Goal: Task Accomplishment & Management: Manage account settings

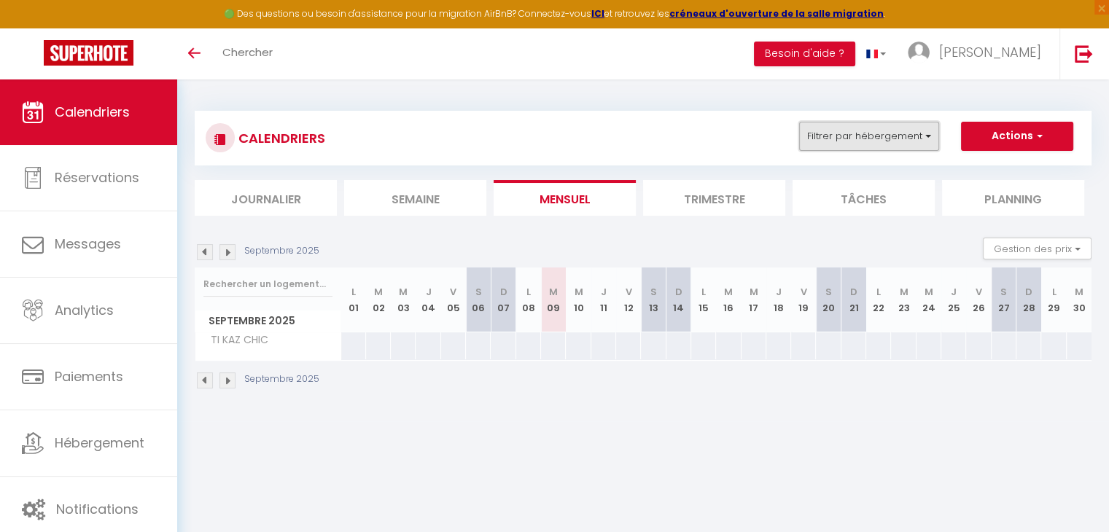
click at [828, 146] on button "Filtrer par hébergement" at bounding box center [869, 136] width 140 height 29
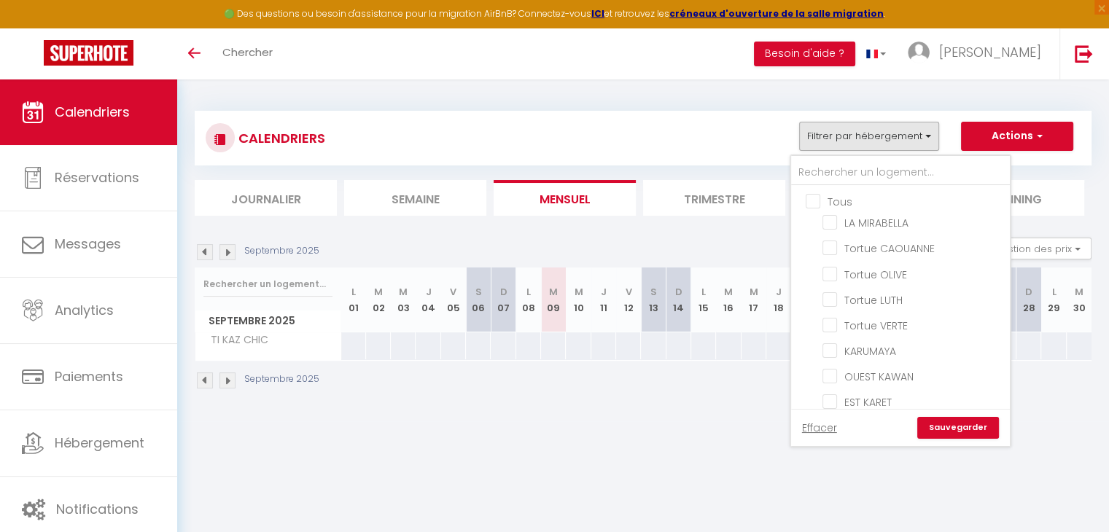
click at [828, 199] on input "Tous" at bounding box center [914, 200] width 219 height 15
checkbox input "true"
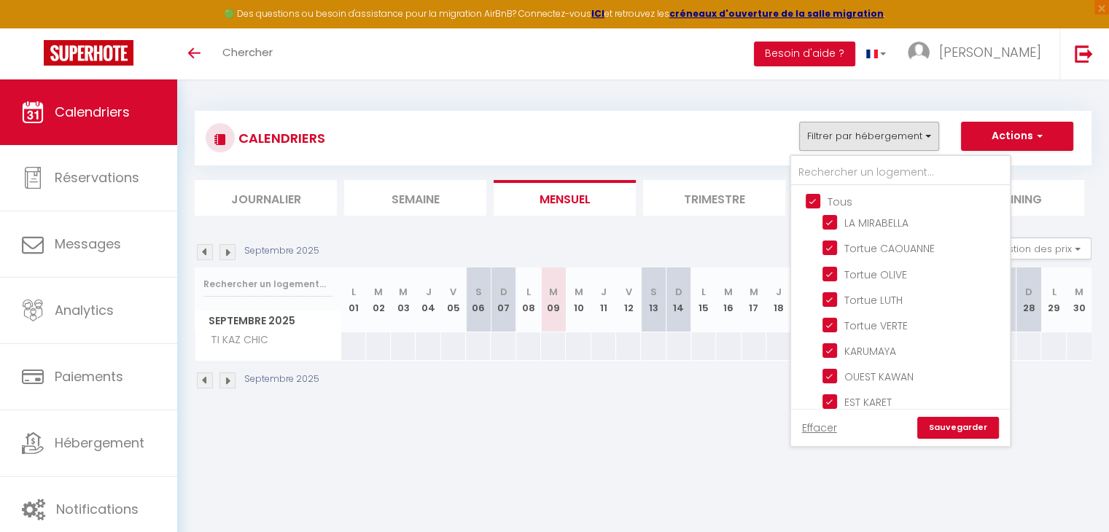
checkbox input "true"
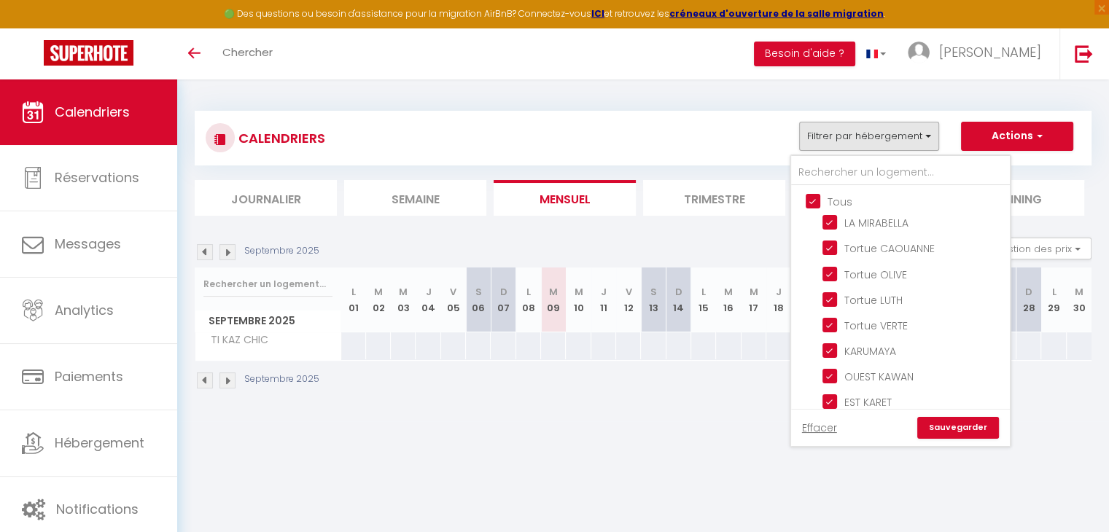
checkbox input "true"
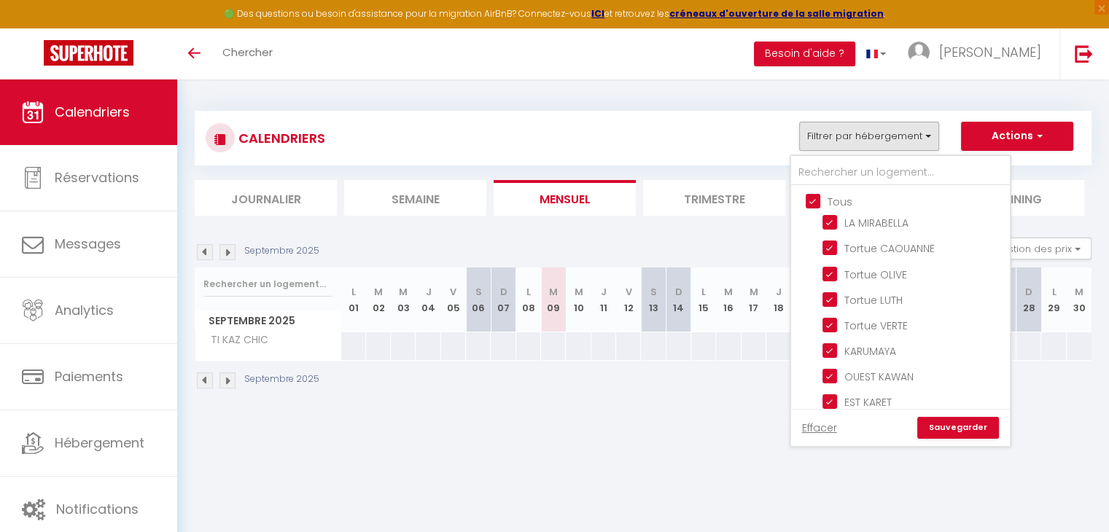
checkbox input "true"
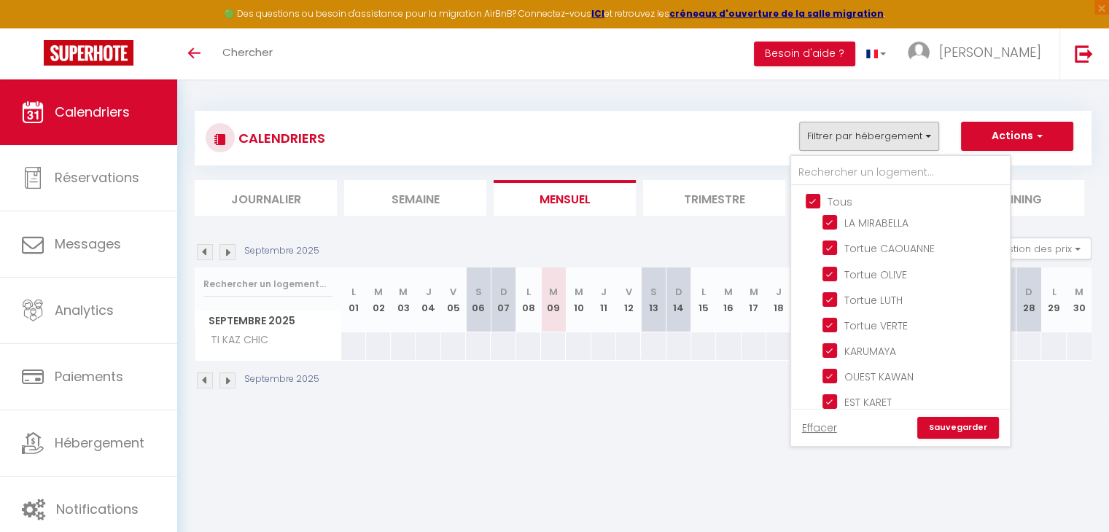
checkbox input "true"
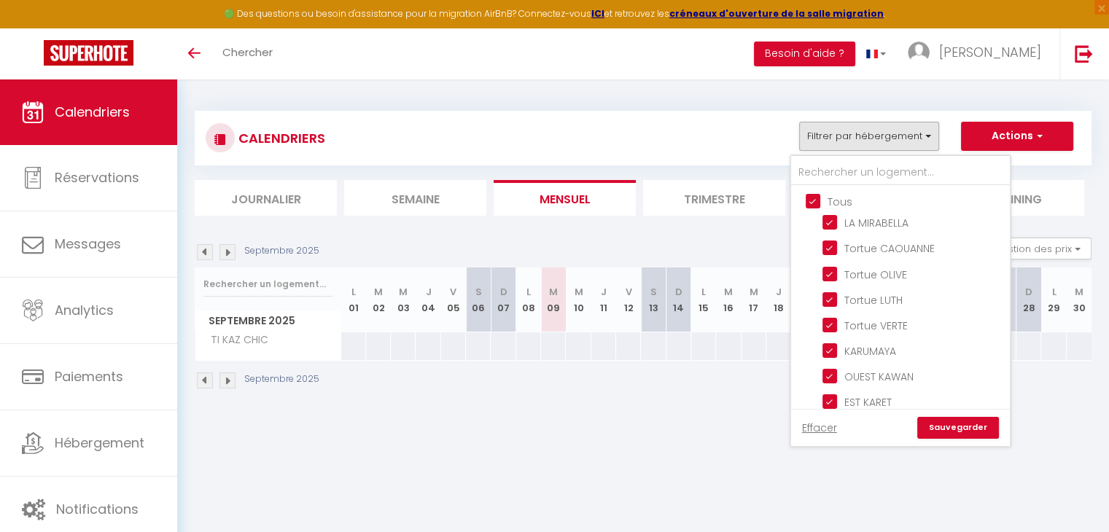
checkbox input "true"
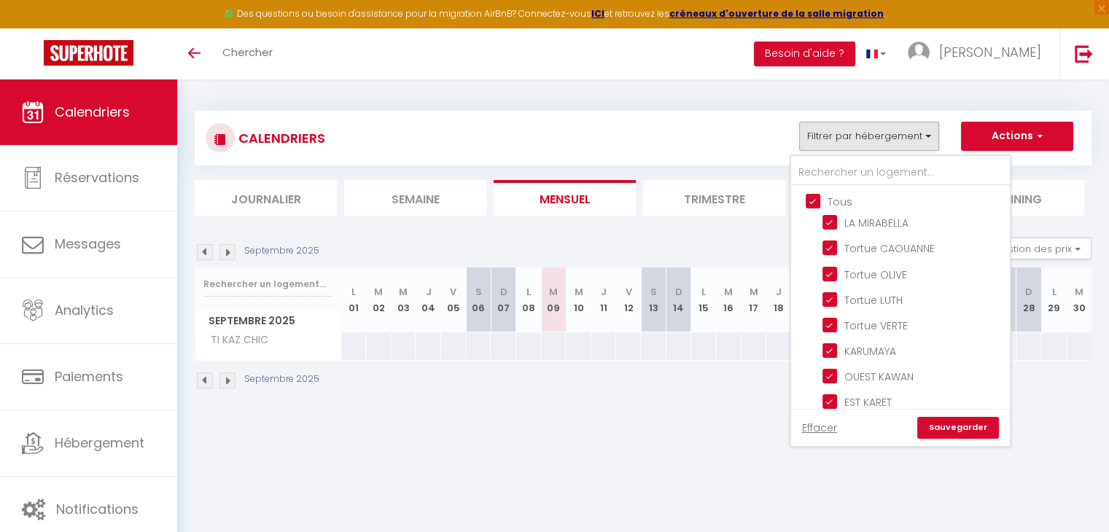
checkbox input "true"
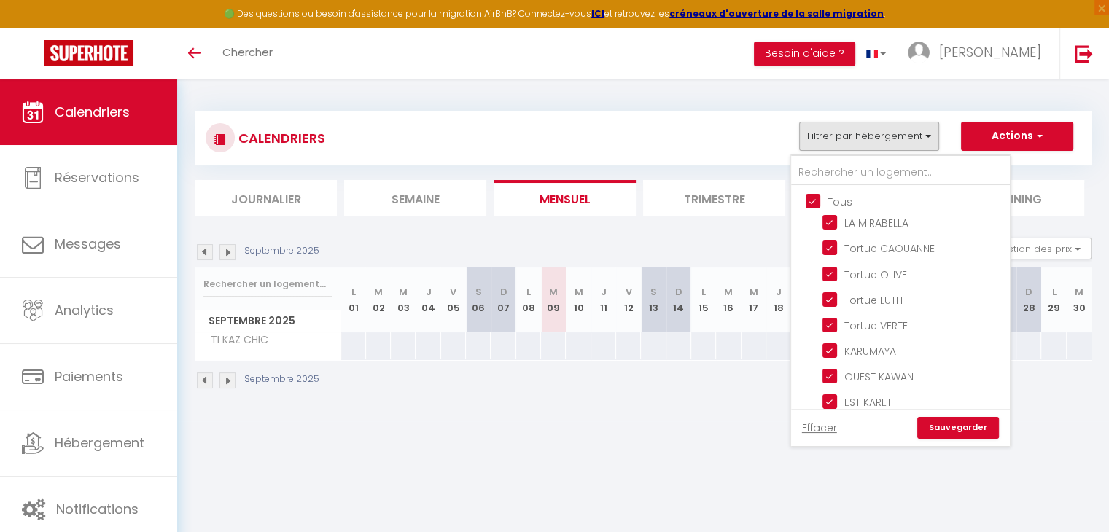
checkbox input "true"
click at [828, 200] on input "Tous" at bounding box center [914, 200] width 219 height 15
checkbox input "false"
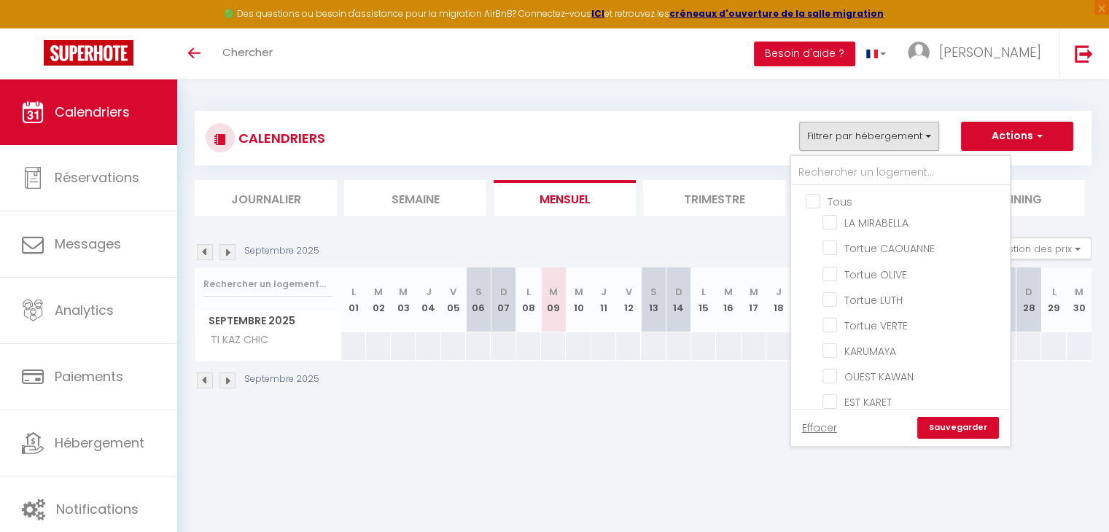
checkbox input "false"
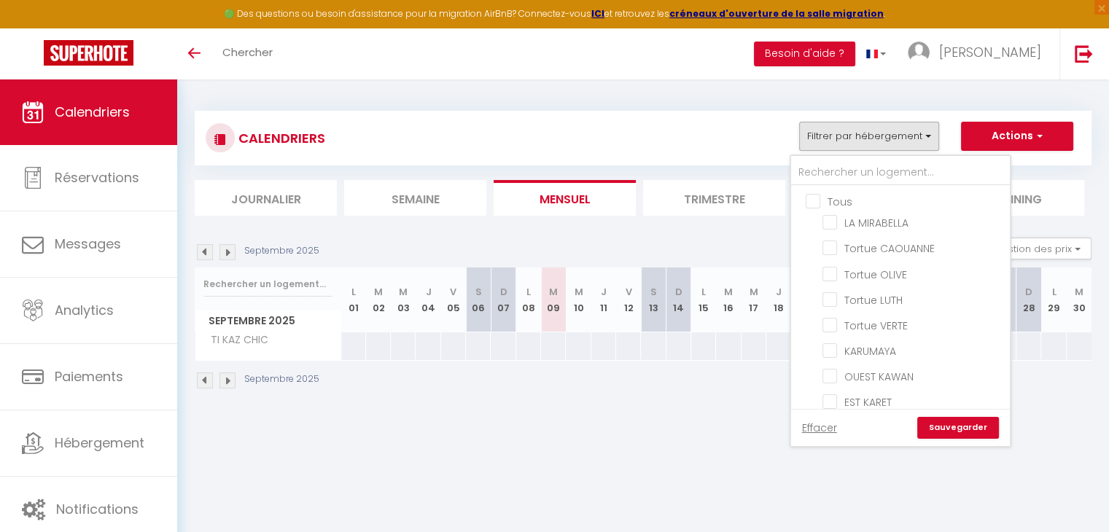
checkbox input "false"
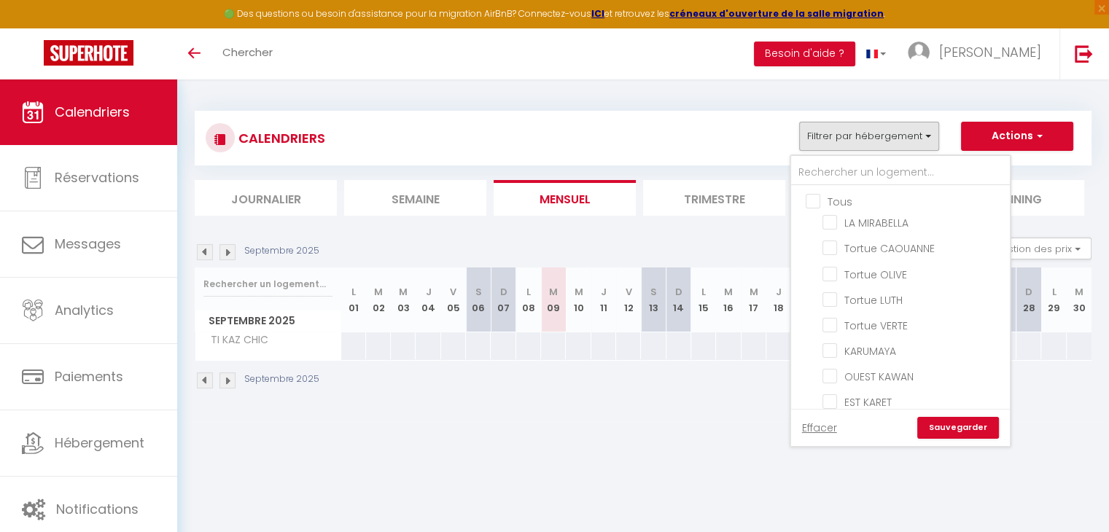
checkbox input "false"
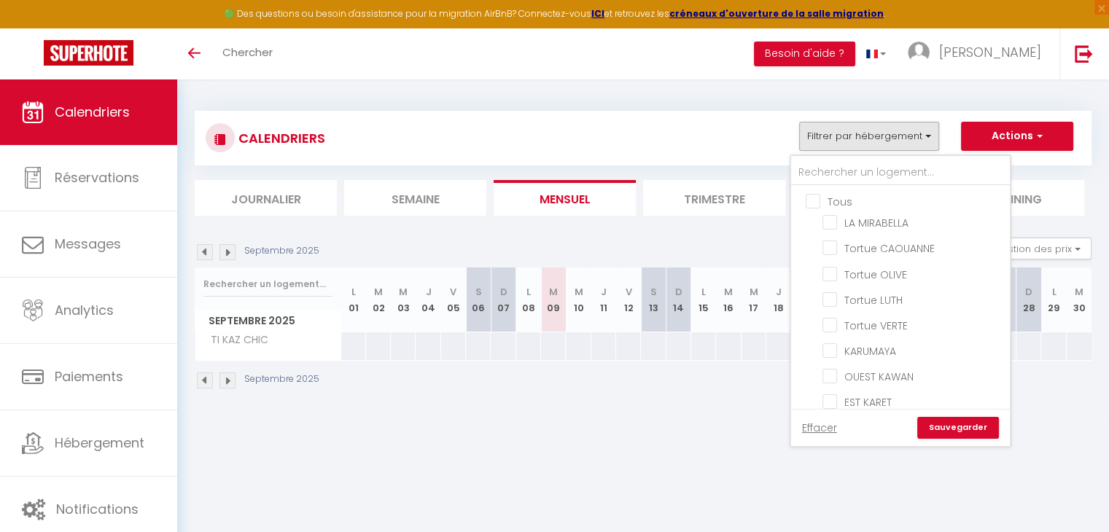
checkbox input "false"
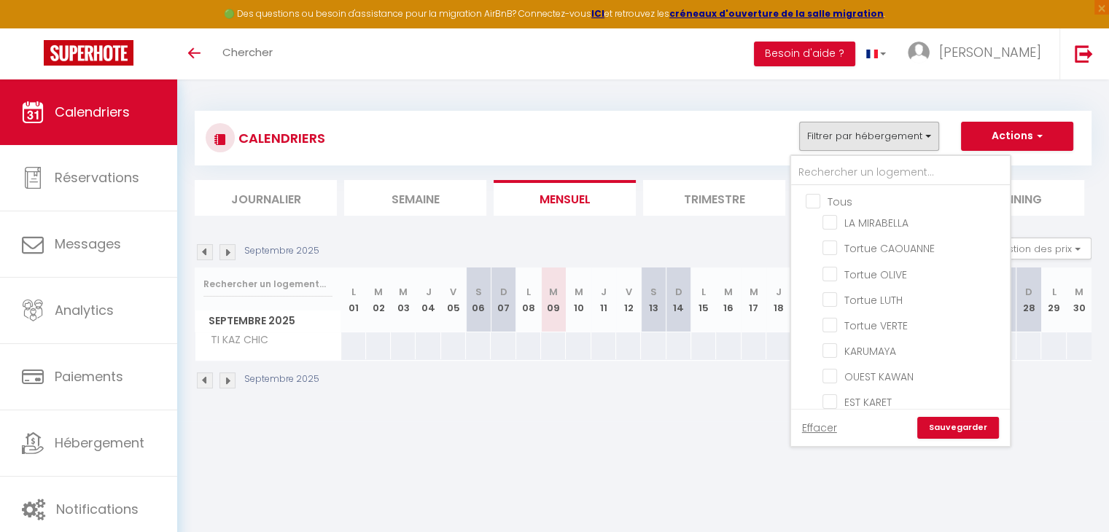
checkbox input "false"
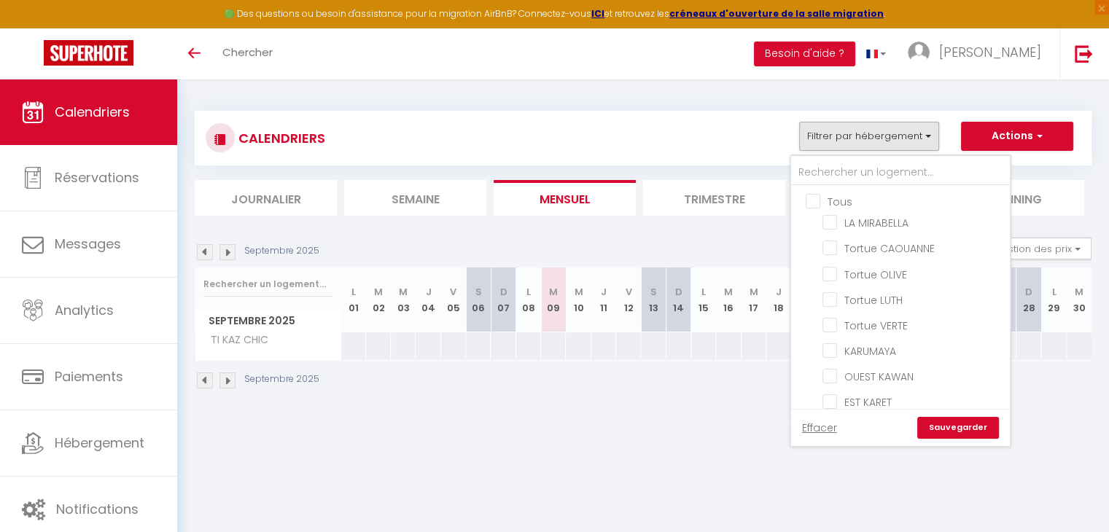
checkbox input "false"
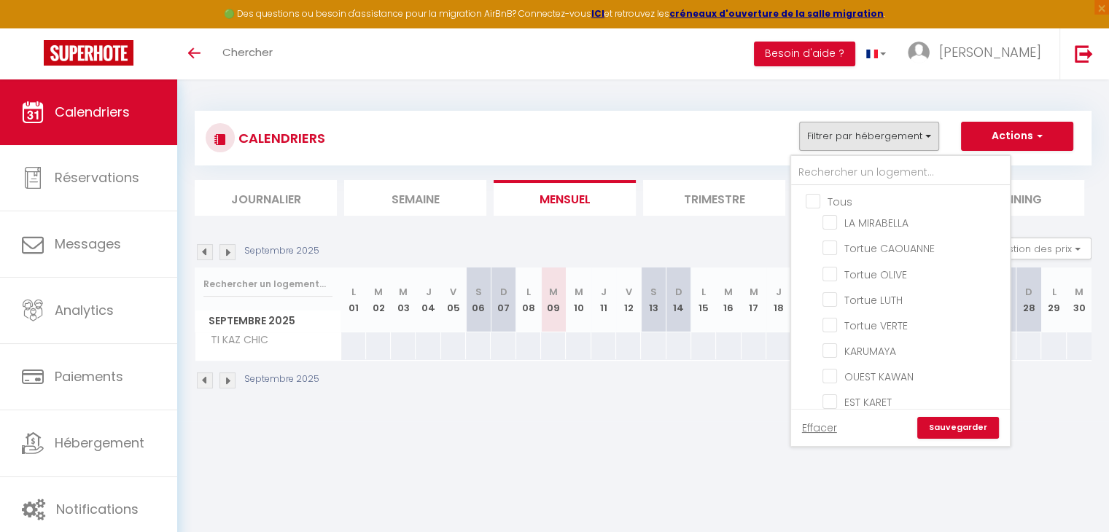
checkbox input "false"
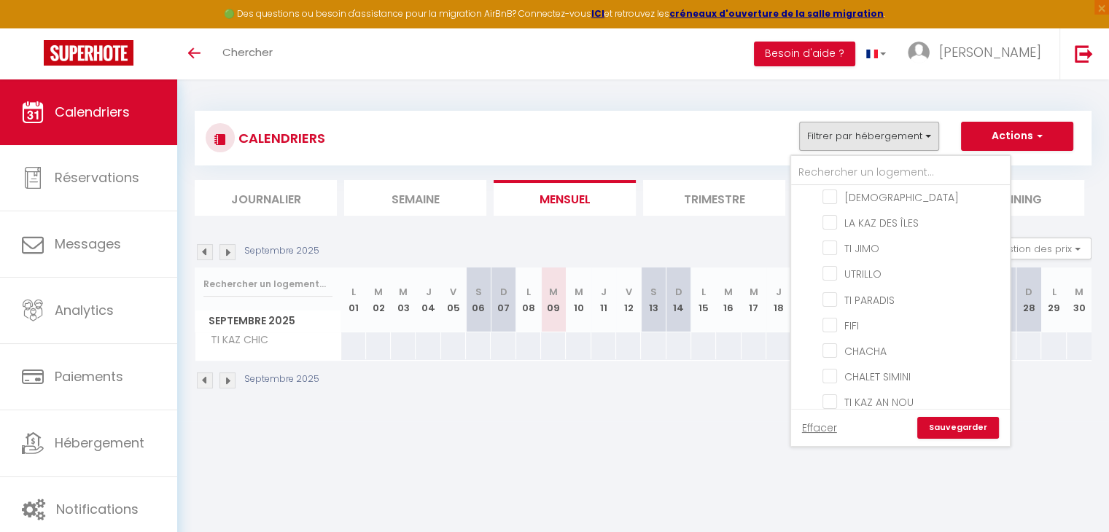
scroll to position [563, 0]
click at [877, 194] on li "[DEMOGRAPHIC_DATA]" at bounding box center [918, 199] width 182 height 26
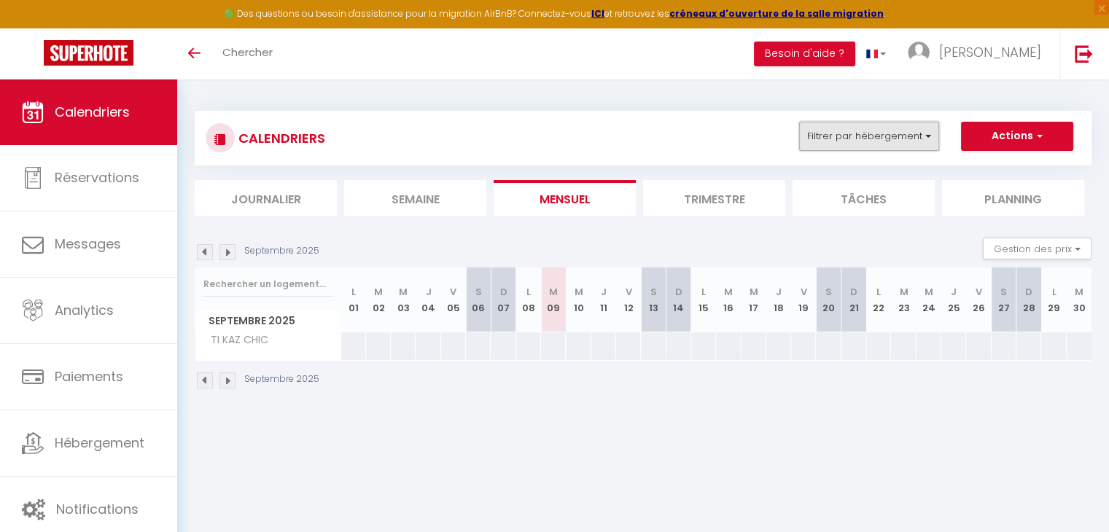
click at [869, 140] on button "Filtrer par hébergement" at bounding box center [869, 136] width 140 height 29
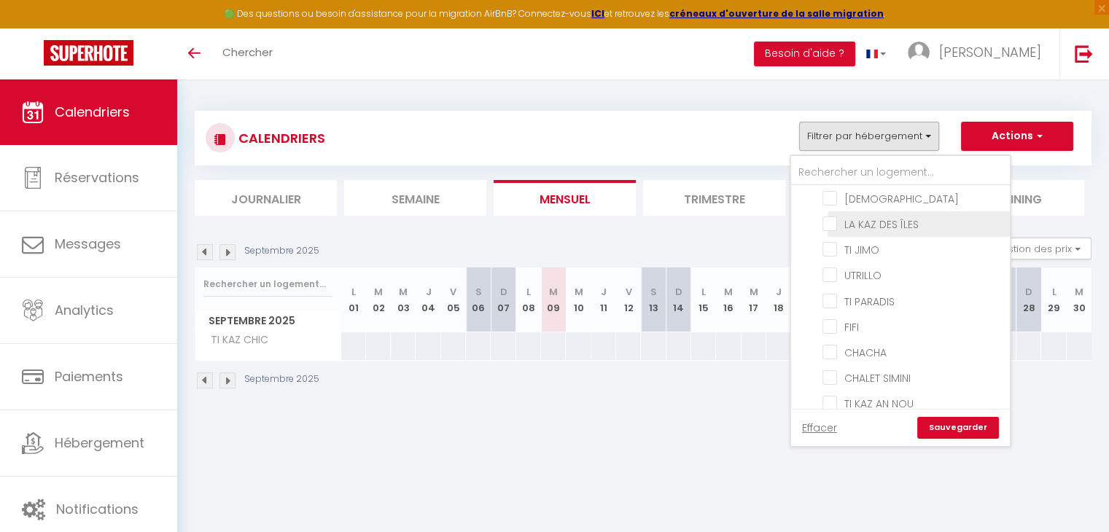
click at [857, 216] on input "LA KAZ DES ÎLES" at bounding box center [913, 223] width 182 height 15
checkbox input "true"
click at [727, 197] on li "Trimestre" at bounding box center [714, 198] width 142 height 36
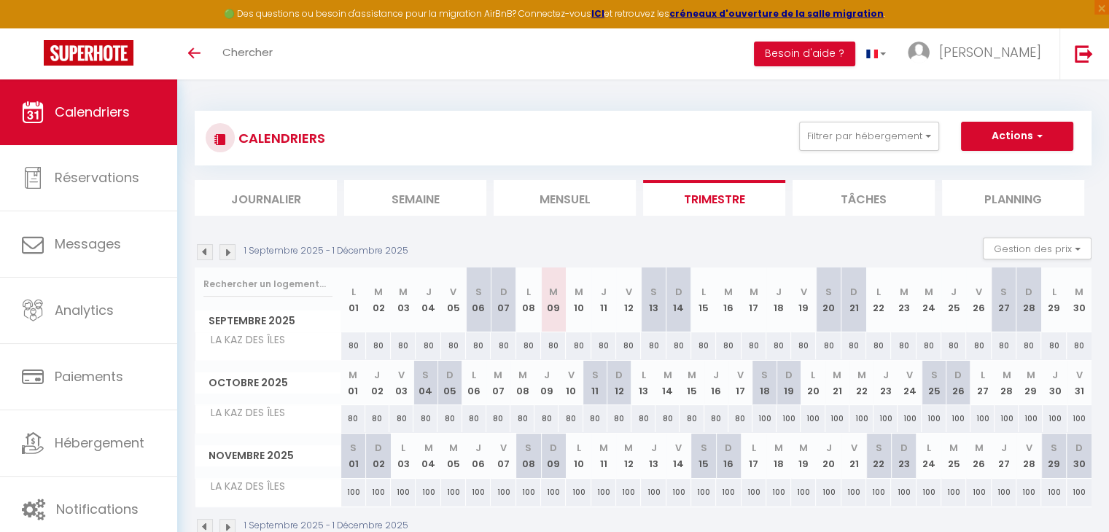
click at [230, 258] on img at bounding box center [227, 252] width 16 height 16
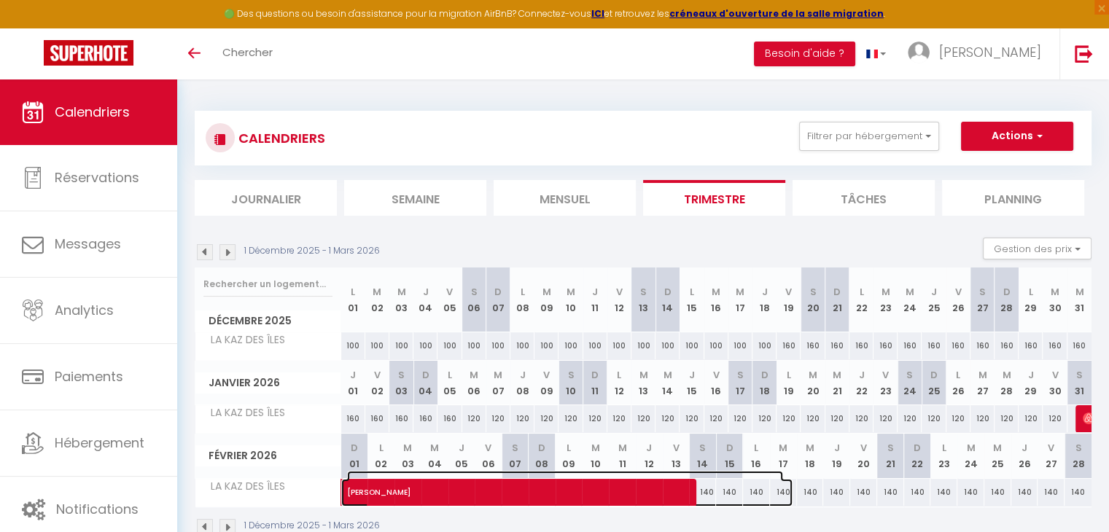
click at [644, 495] on span "Annick Helias" at bounding box center [565, 485] width 436 height 28
select select "OK"
select select "0"
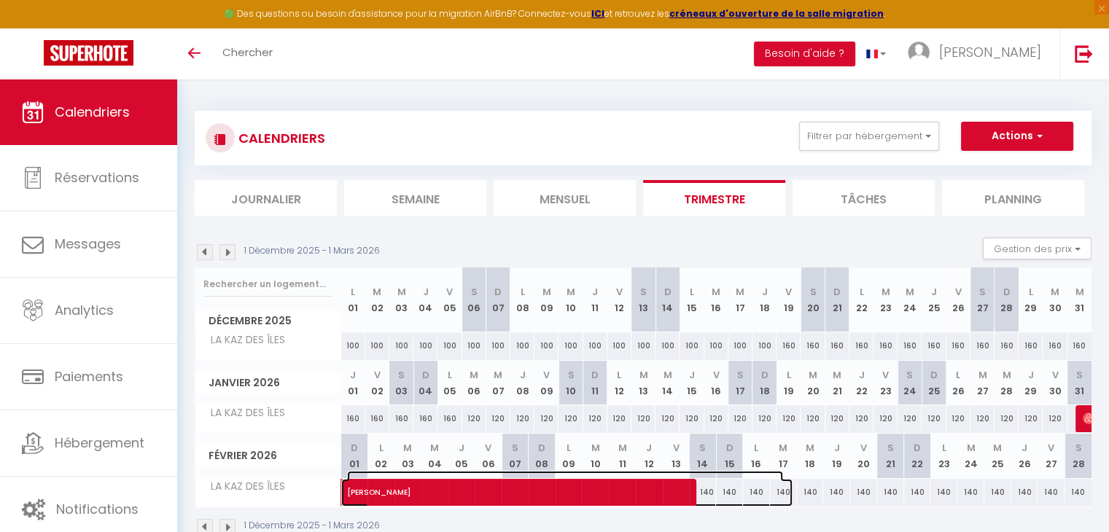
select select "1"
select select
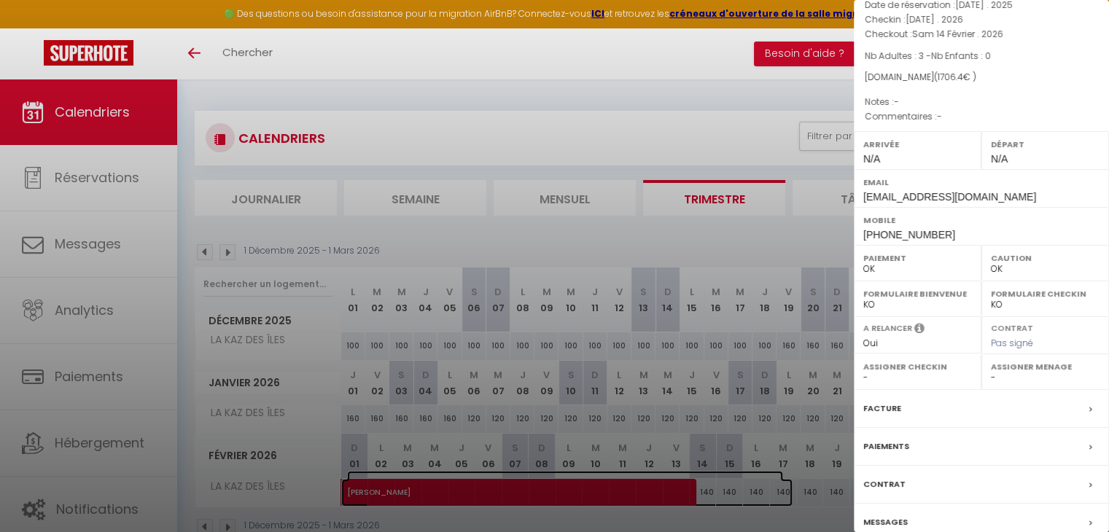
scroll to position [145, 0]
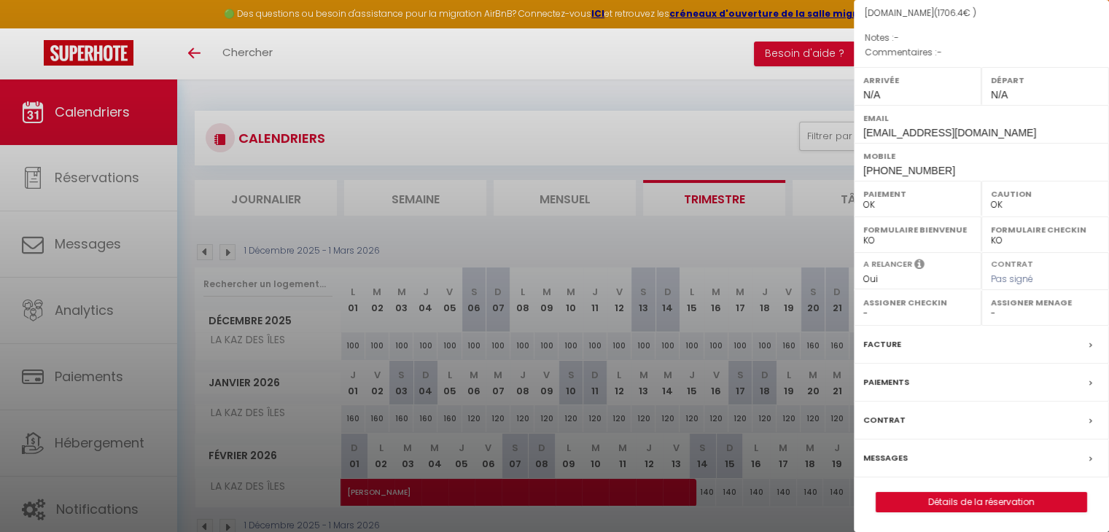
click at [889, 435] on div "Contrat" at bounding box center [980, 421] width 255 height 38
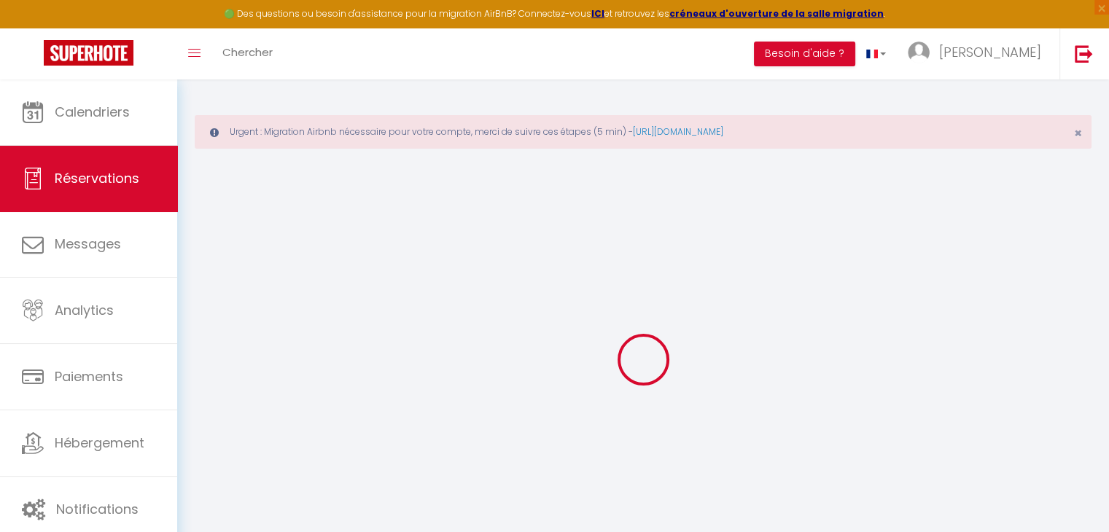
select select
checkbox input "false"
type textarea "isAutoTranslationEnabled=false user=[object Object] viewer=[object Object] head…"
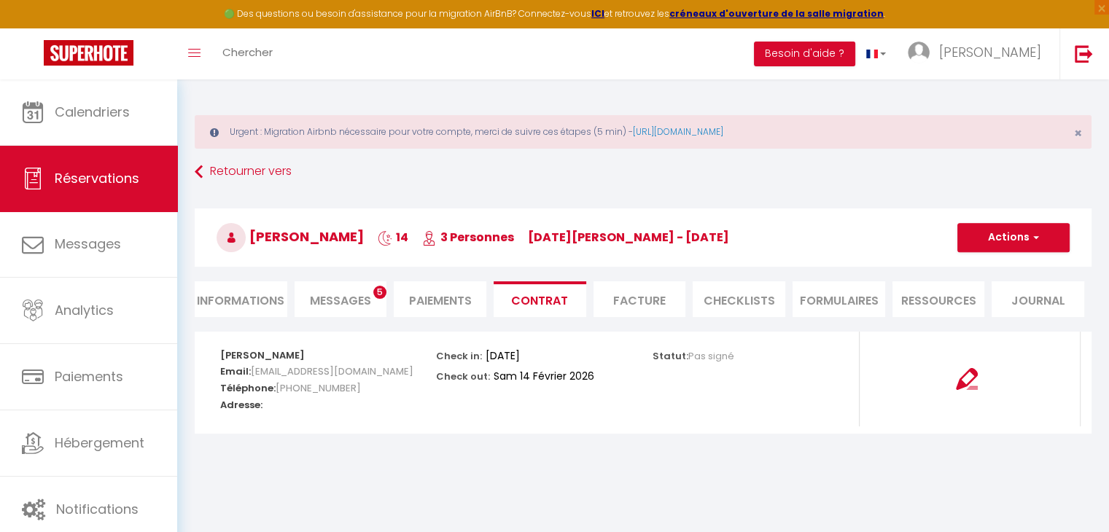
click at [368, 301] on span "Messages" at bounding box center [340, 300] width 61 height 17
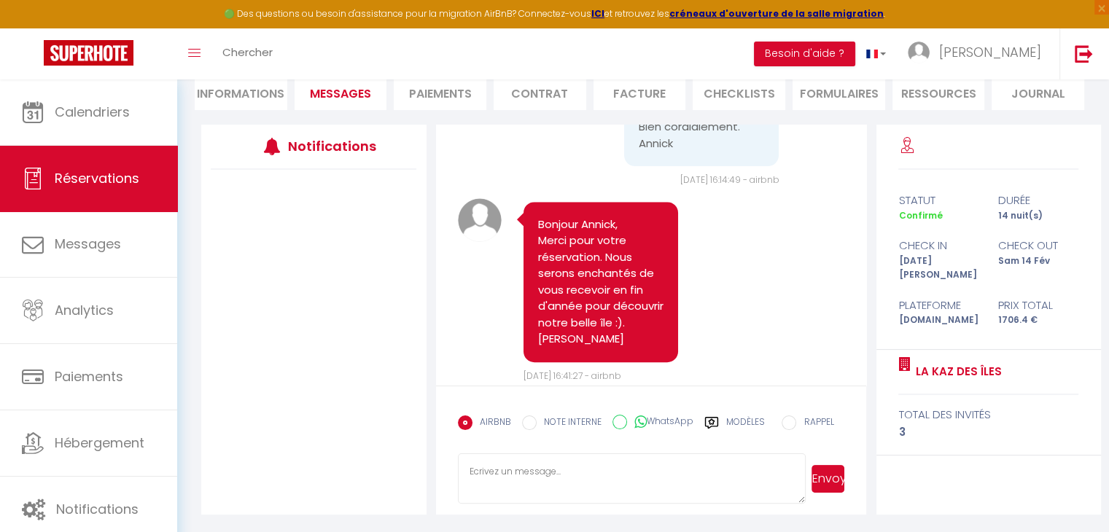
scroll to position [656, 0]
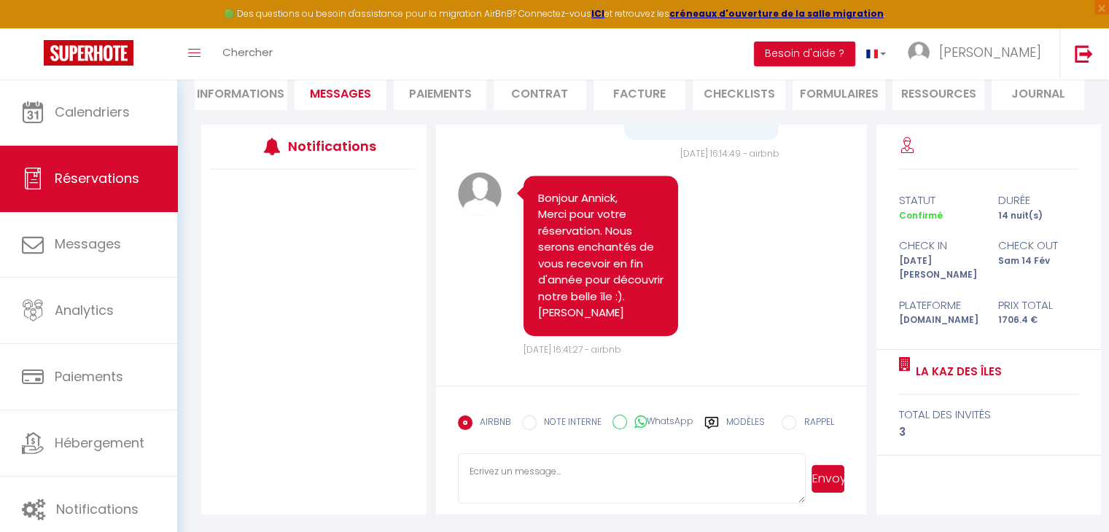
click at [740, 423] on label "Modèles" at bounding box center [745, 428] width 39 height 26
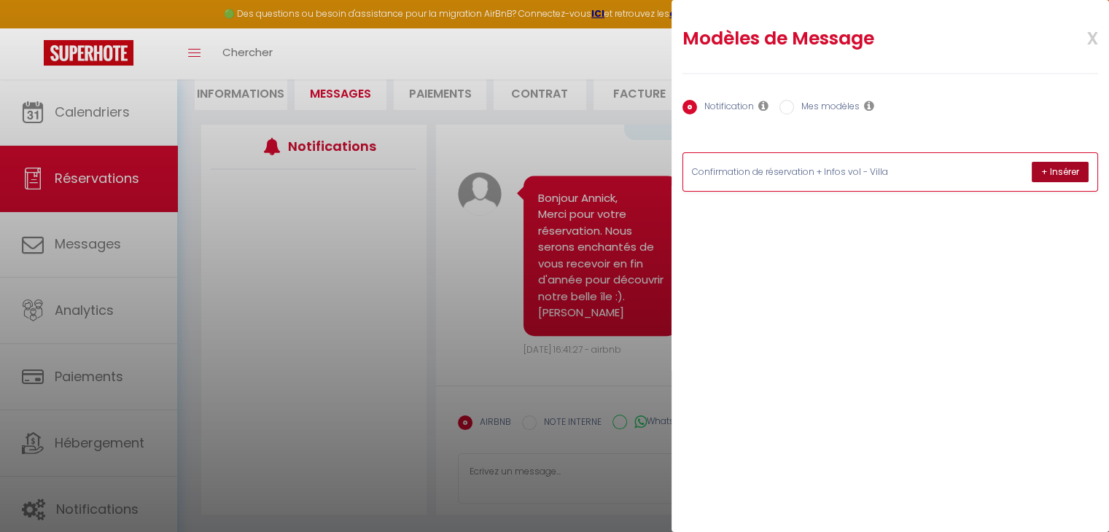
click at [1064, 170] on button "+ Insérer" at bounding box center [1059, 172] width 57 height 20
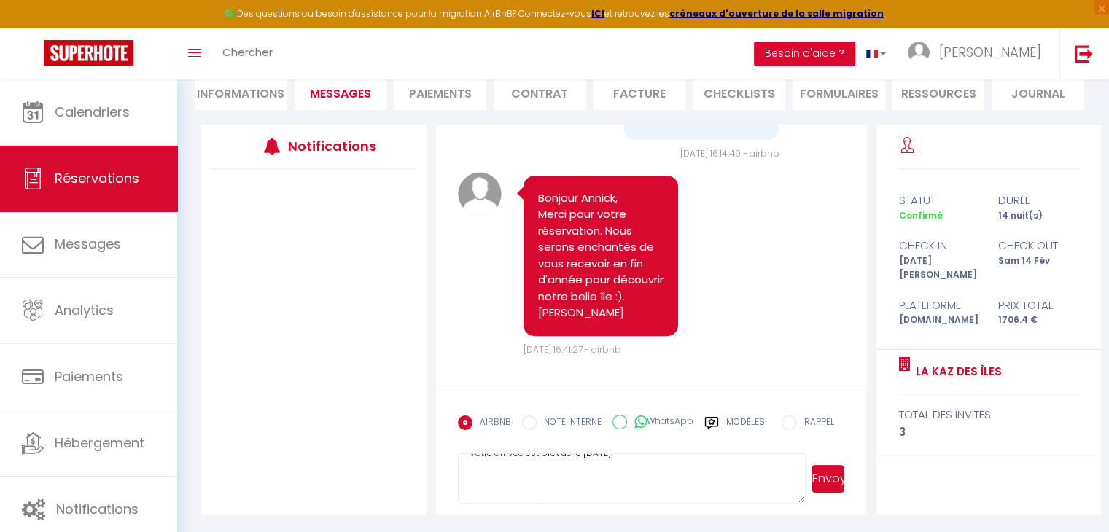
scroll to position [0, 0]
click at [595, 491] on textarea "Bonjour Annick, Félicitations pour votre réservation à la villa LA KAZ DES ÎLES…" at bounding box center [632, 478] width 348 height 51
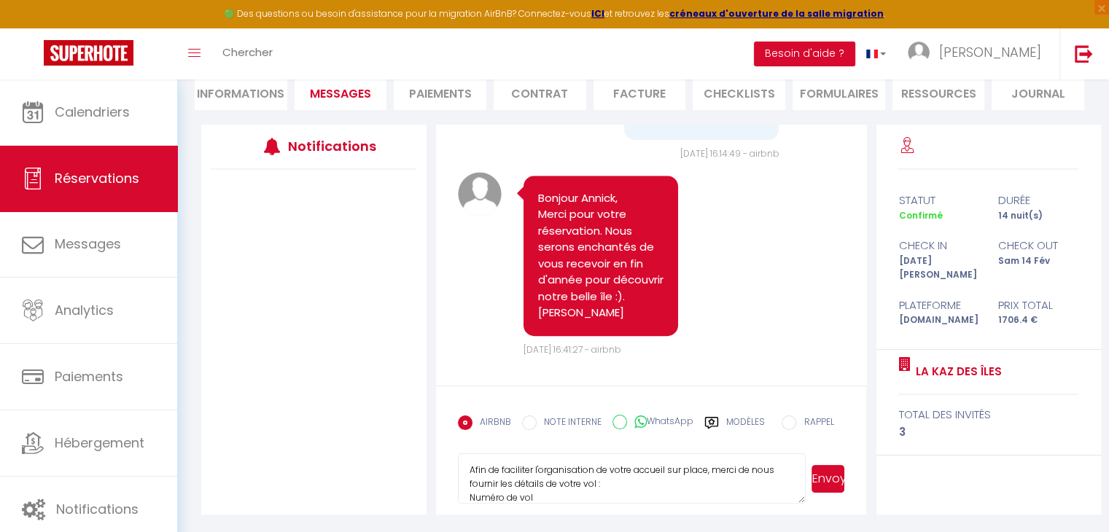
scroll to position [85, 0]
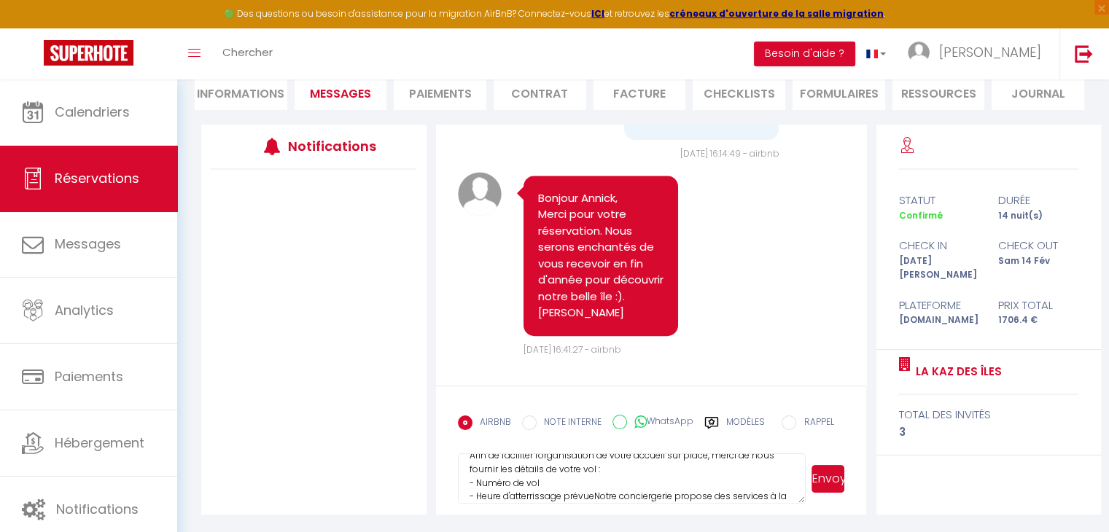
click at [598, 499] on textarea "Bonjour Annick, Félicitations pour votre réservation à la villa LA KAZ DES ÎLES…" at bounding box center [632, 478] width 348 height 51
type textarea "Bonjour Annick, Félicitations pour votre réservation à la villa LA KAZ DES ÎLES…"
click at [832, 473] on button "Envoyer" at bounding box center [827, 479] width 33 height 28
click at [621, 482] on textarea "Bonjour Annick, Félicitations pour votre réservation à la villa LA KAZ DES ÎLES…" at bounding box center [632, 478] width 348 height 51
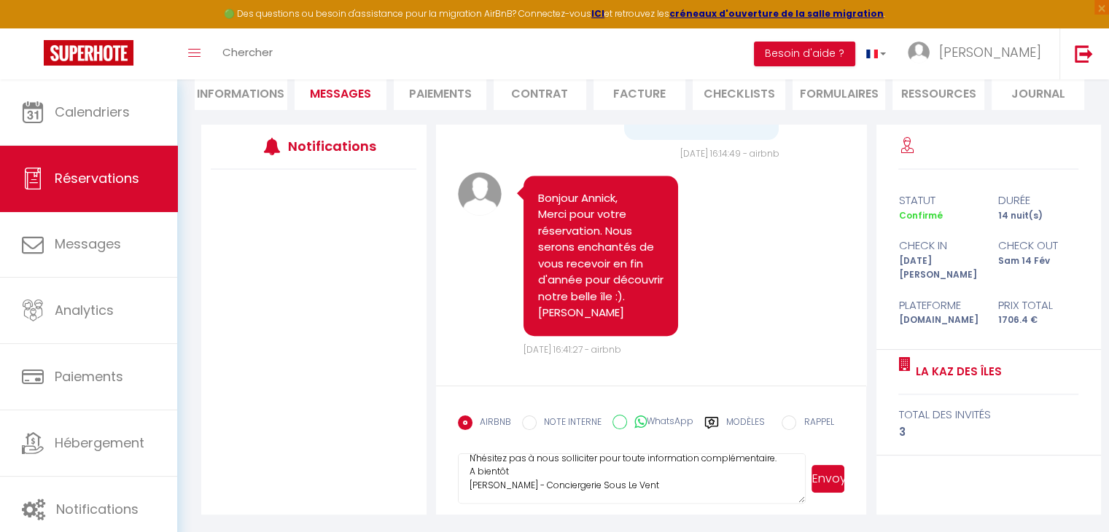
click at [827, 474] on button "Envoyer" at bounding box center [827, 479] width 33 height 28
click at [542, 464] on textarea "Bonjour Annick, Félicitations pour votre réservation à la villa LA KAZ DES ÎLES…" at bounding box center [632, 478] width 348 height 51
click at [830, 479] on button "Envoyer" at bounding box center [827, 479] width 33 height 28
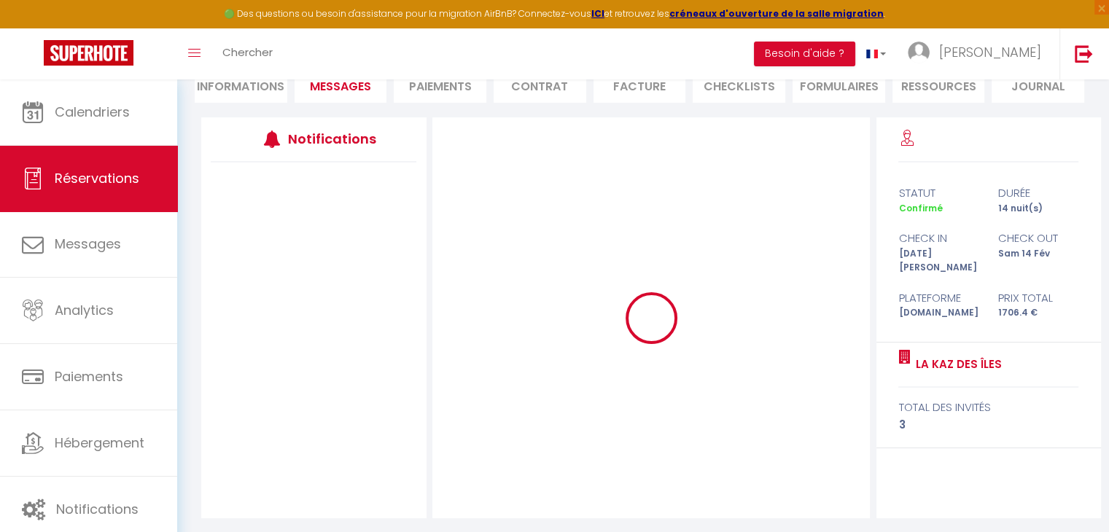
scroll to position [217, 0]
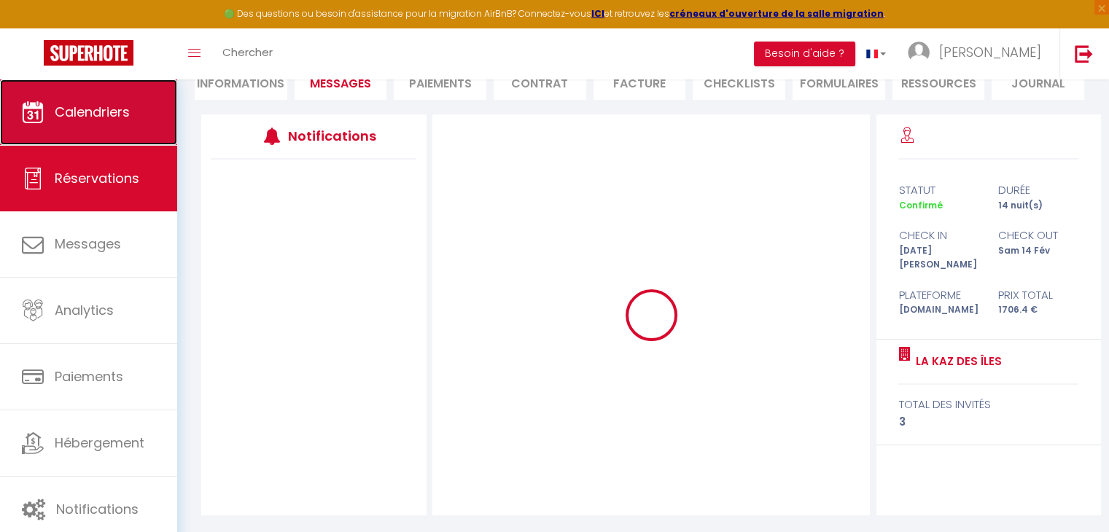
click at [63, 112] on span "Calendriers" at bounding box center [92, 112] width 75 height 18
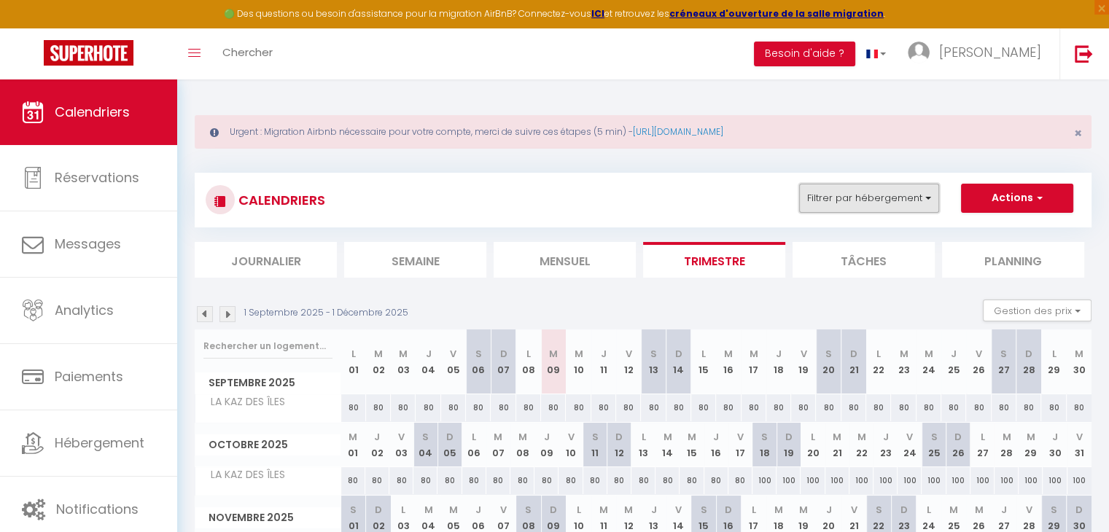
click at [888, 202] on button "Filtrer par hébergement" at bounding box center [869, 198] width 140 height 29
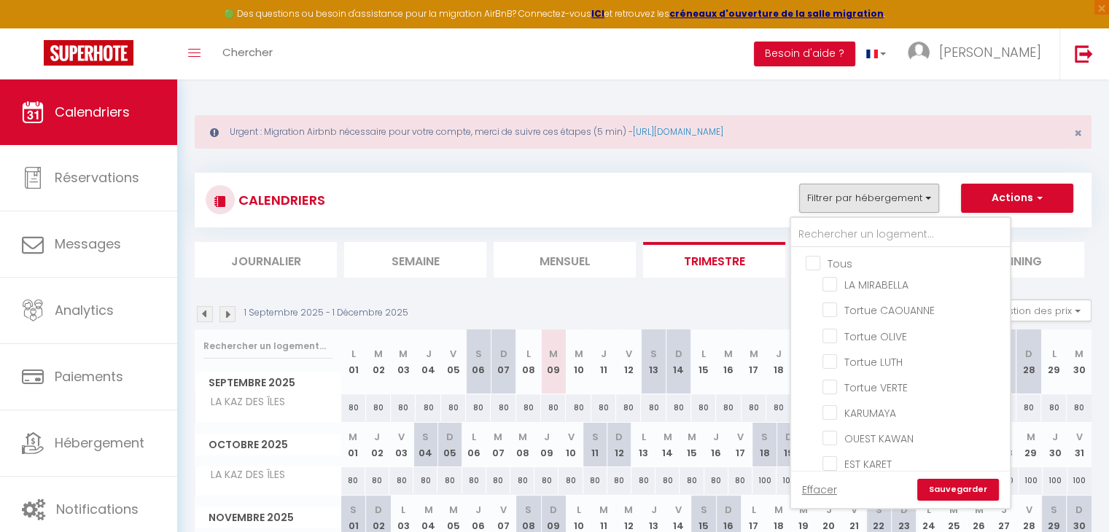
click at [848, 259] on input "Tous" at bounding box center [914, 262] width 219 height 15
checkbox input "true"
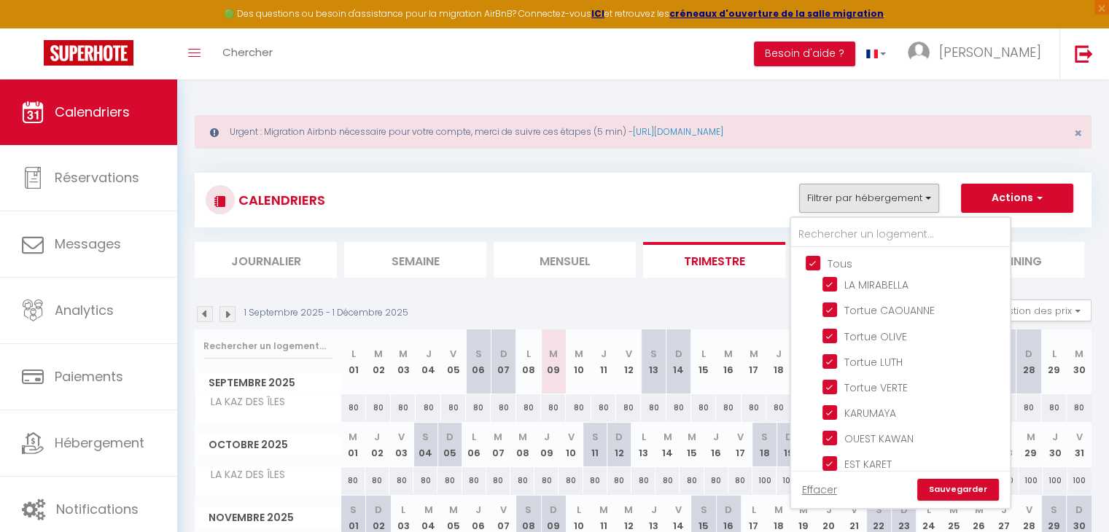
checkbox input "true"
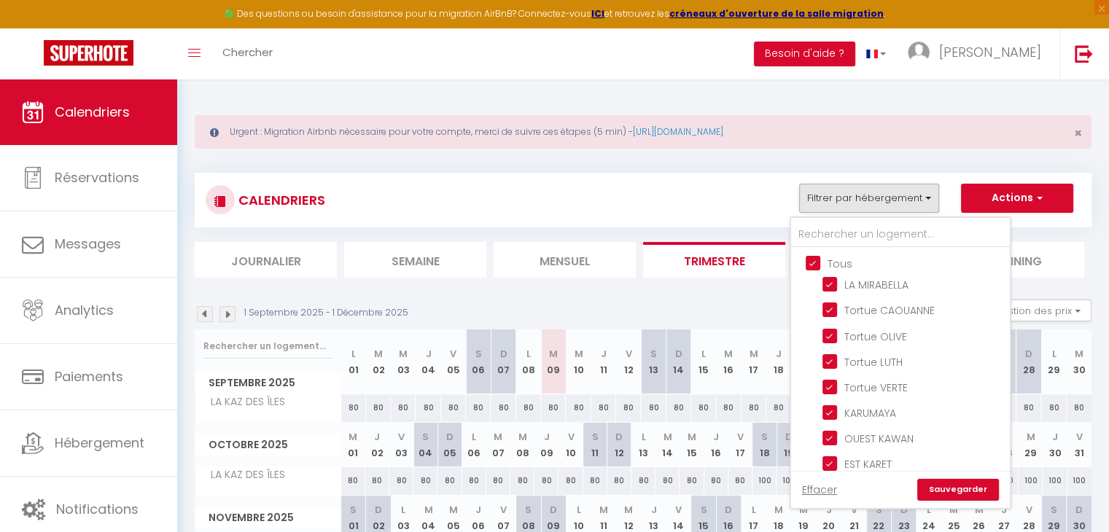
checkbox input "true"
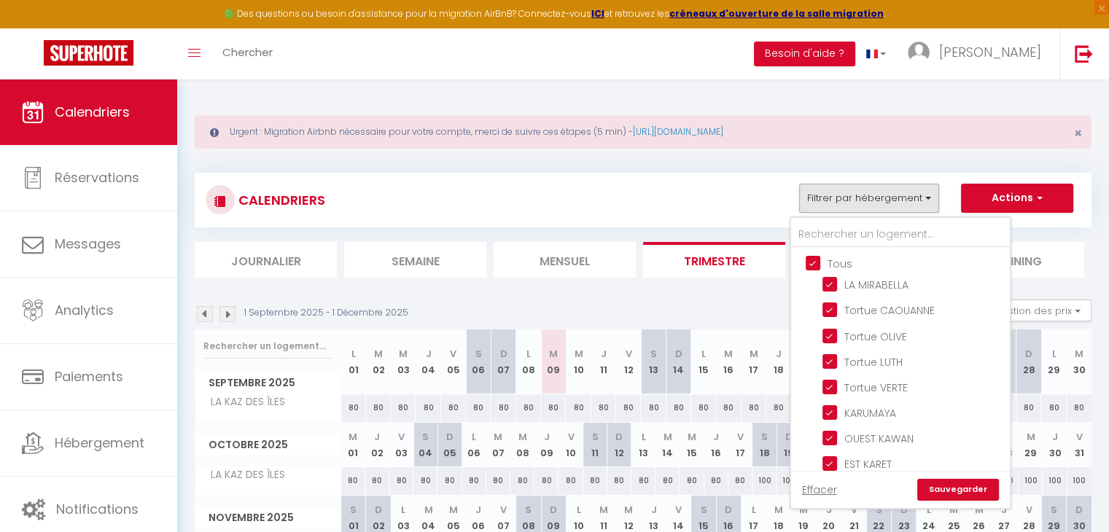
checkbox input "true"
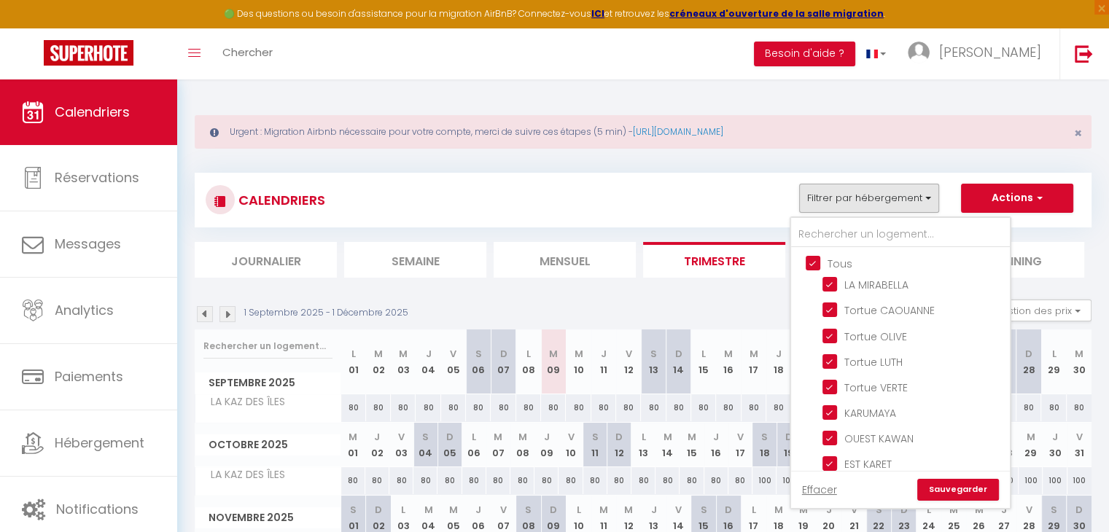
checkbox input "true"
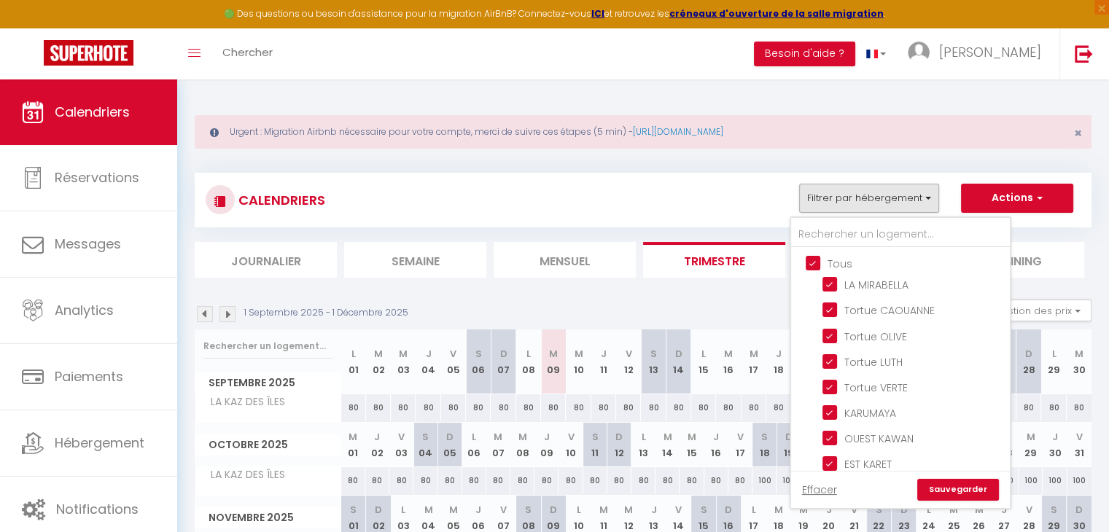
checkbox input "true"
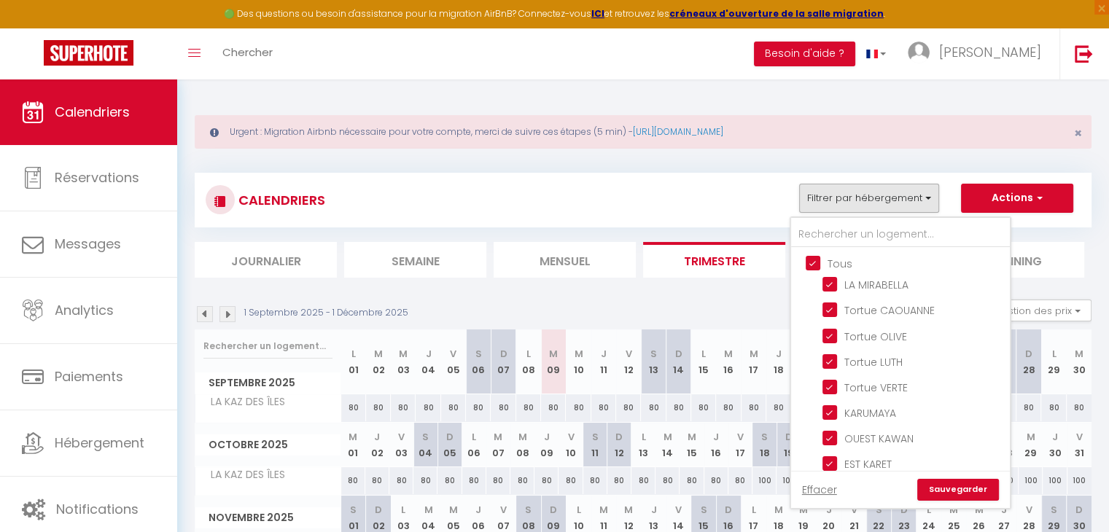
checkbox input "true"
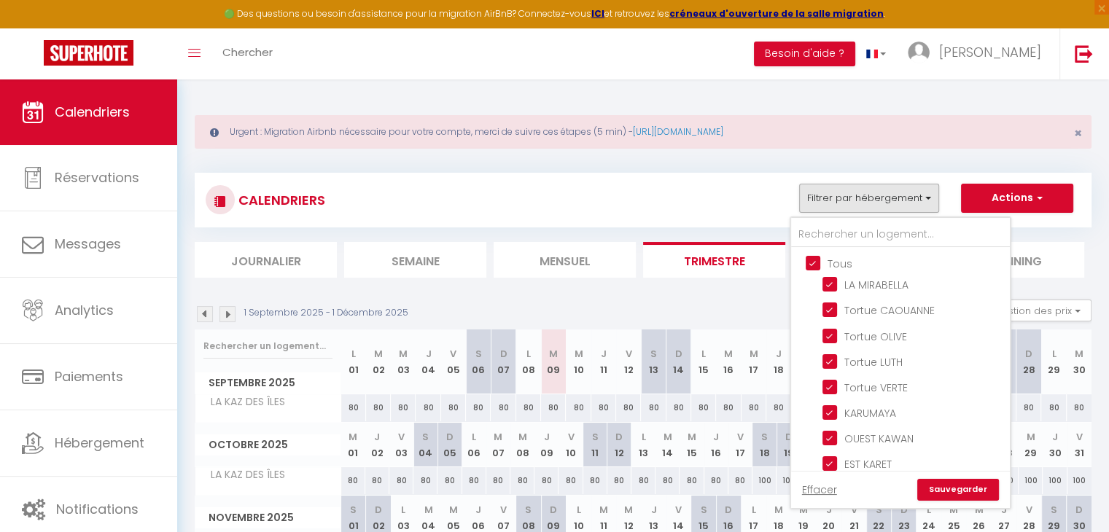
checkbox input "true"
click at [844, 261] on input "Tous" at bounding box center [914, 262] width 219 height 15
checkbox input "false"
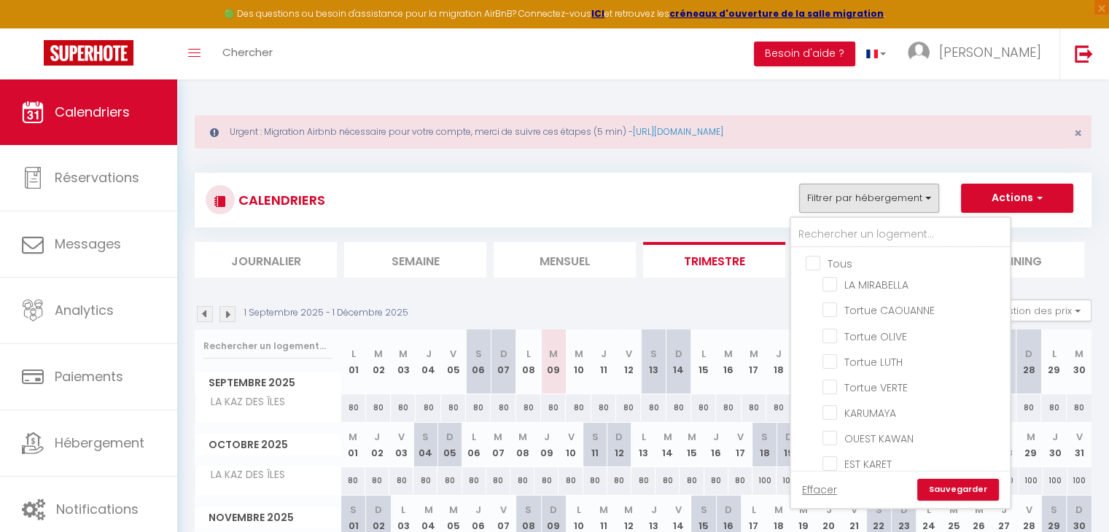
checkbox input "false"
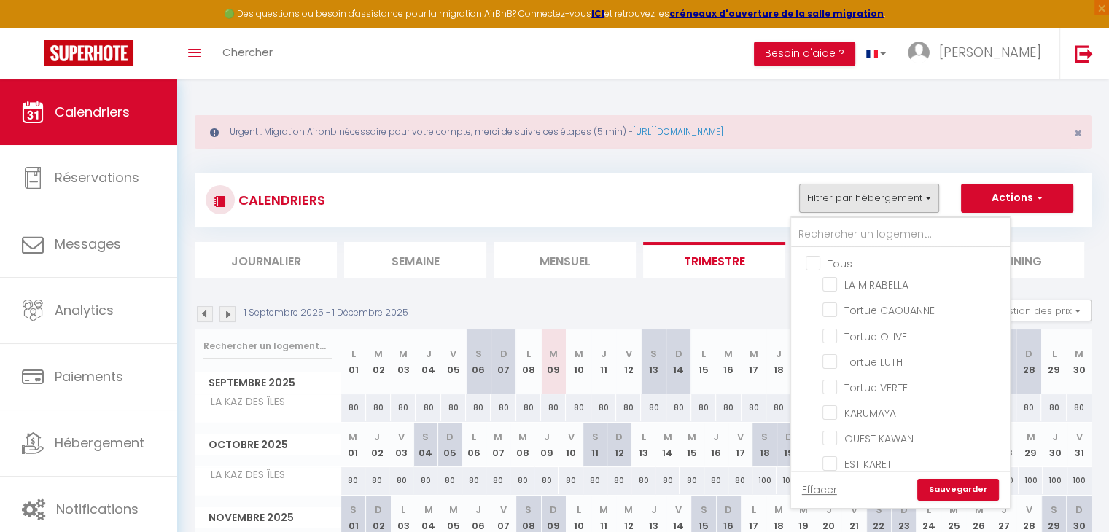
checkbox input "false"
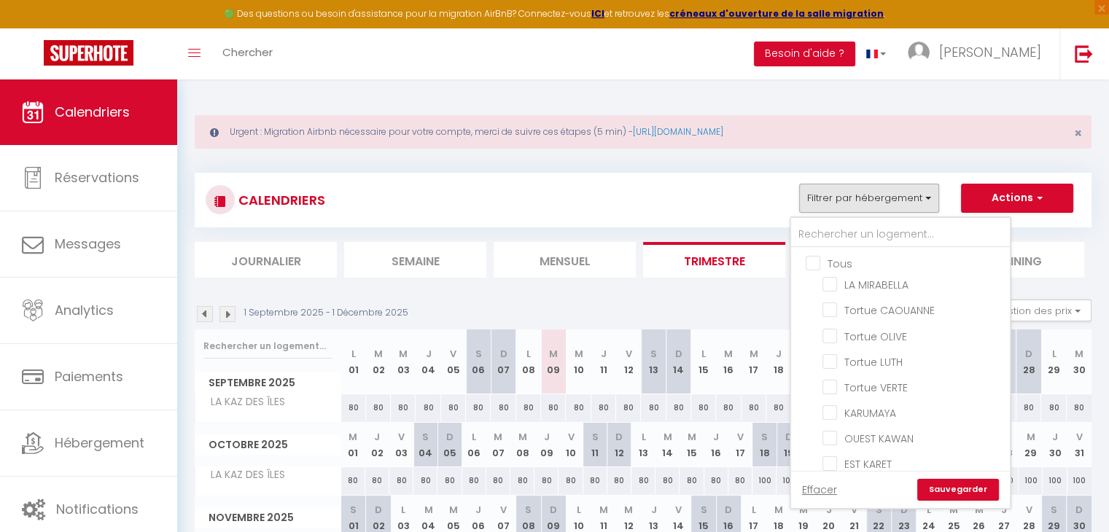
checkbox input "false"
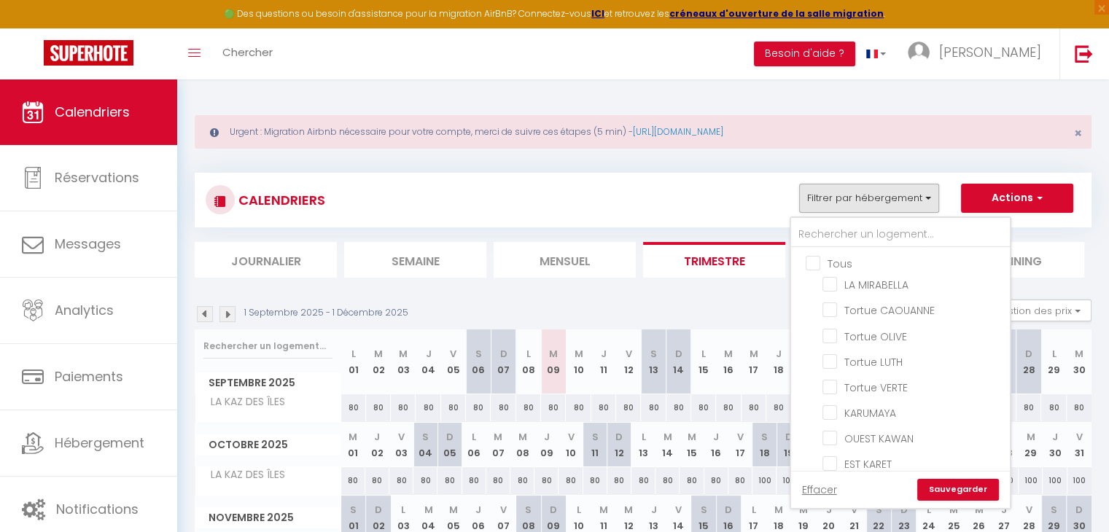
checkbox input "false"
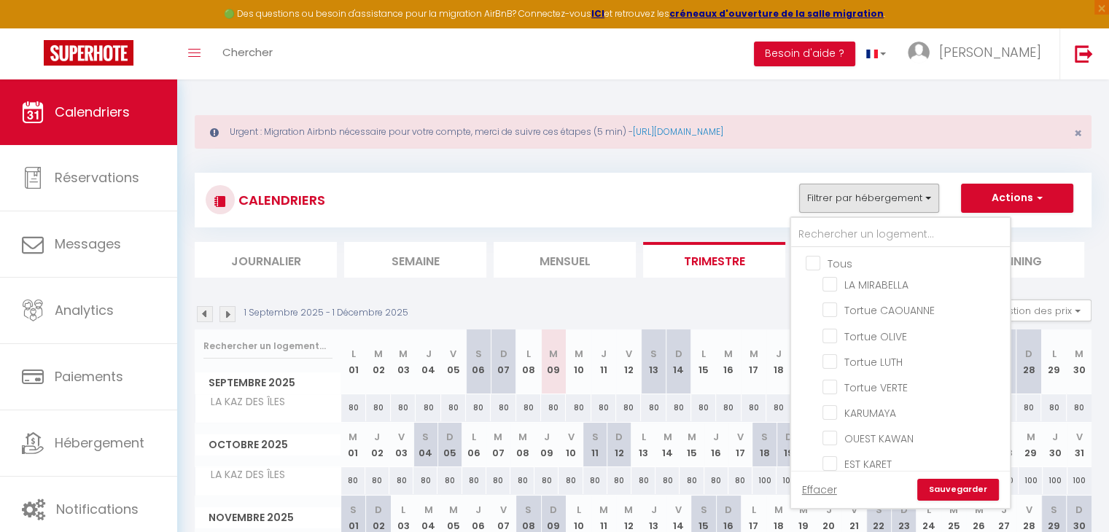
checkbox input "false"
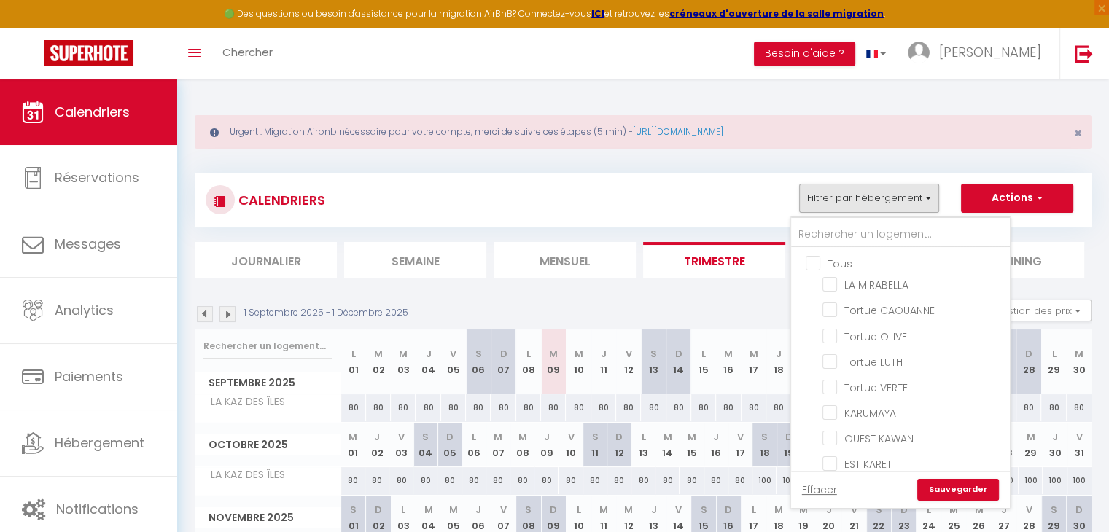
checkbox input "false"
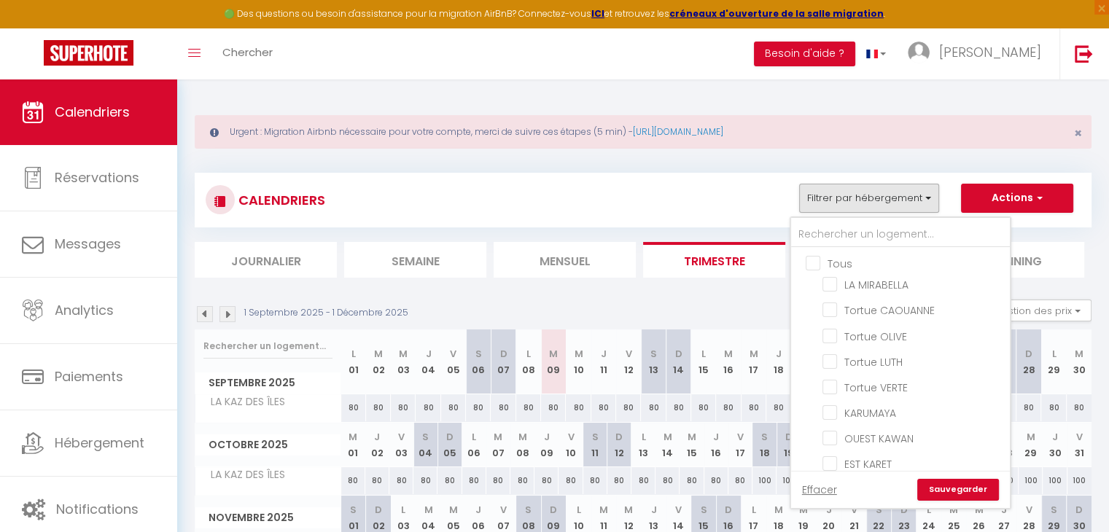
checkbox input "false"
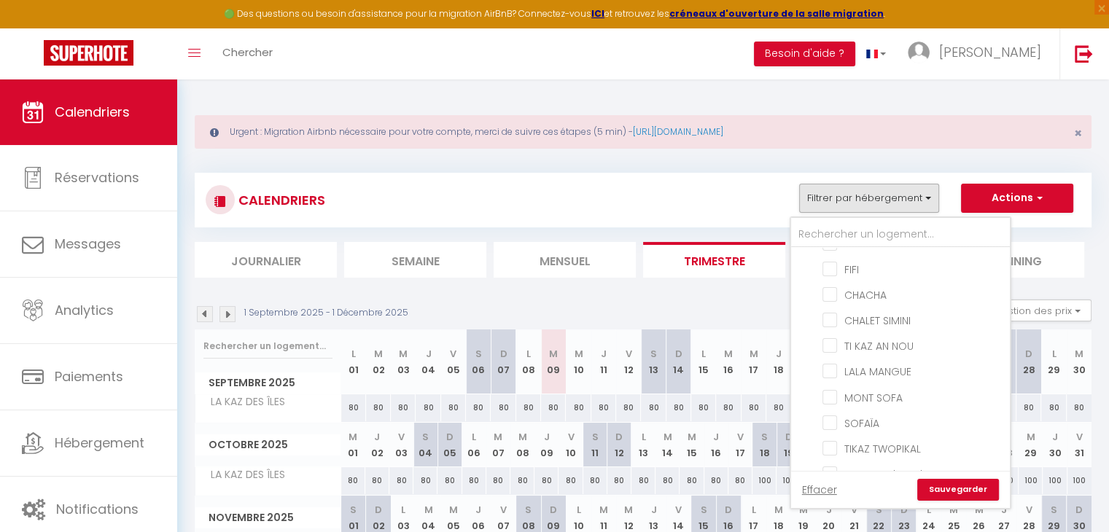
scroll to position [708, 0]
click at [868, 362] on input "MONT SOFA" at bounding box center [913, 369] width 182 height 15
checkbox input "true"
click at [937, 490] on link "Sauvegarder" at bounding box center [958, 490] width 82 height 22
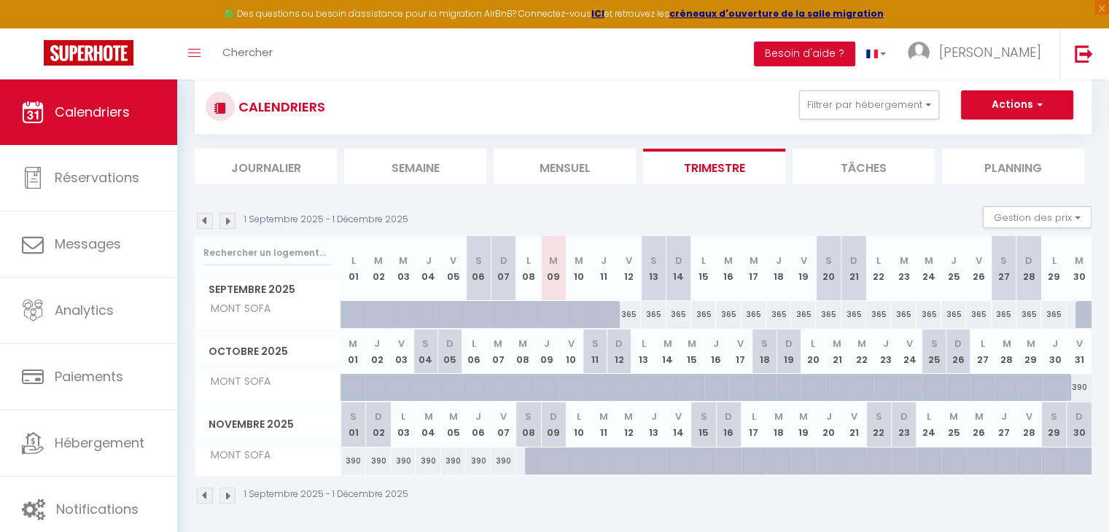
scroll to position [95, 0]
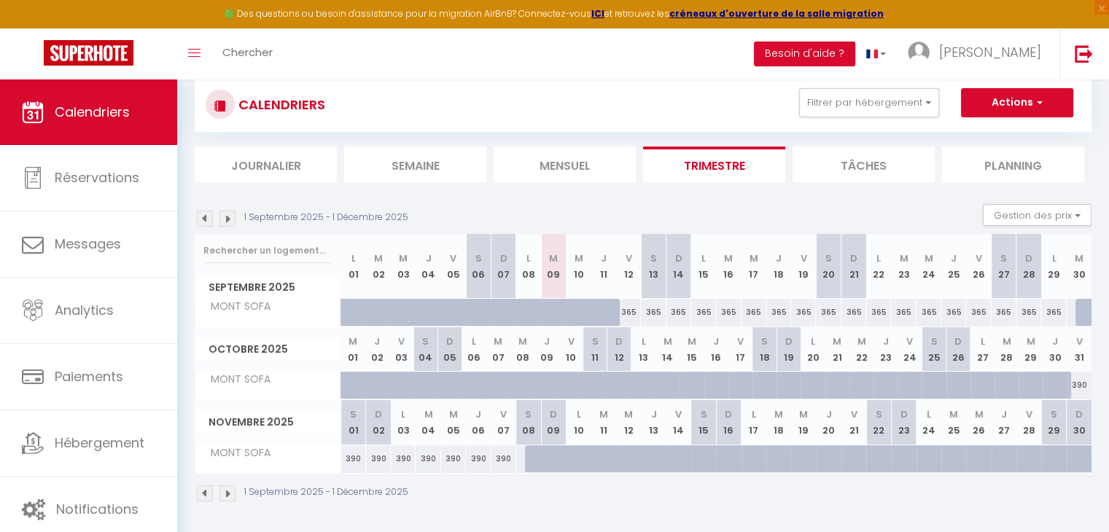
click at [231, 219] on img at bounding box center [227, 219] width 16 height 16
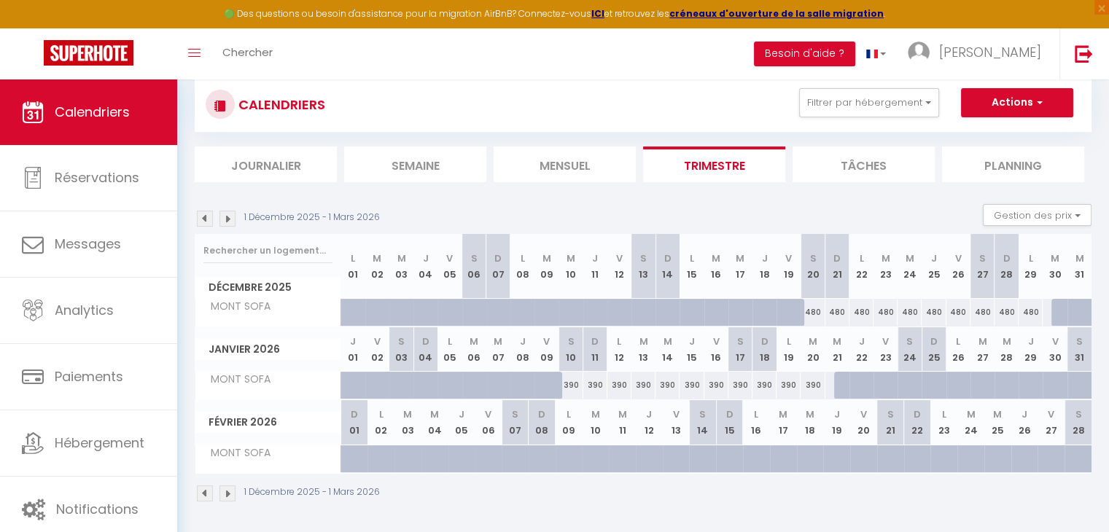
click at [224, 219] on img at bounding box center [227, 219] width 16 height 16
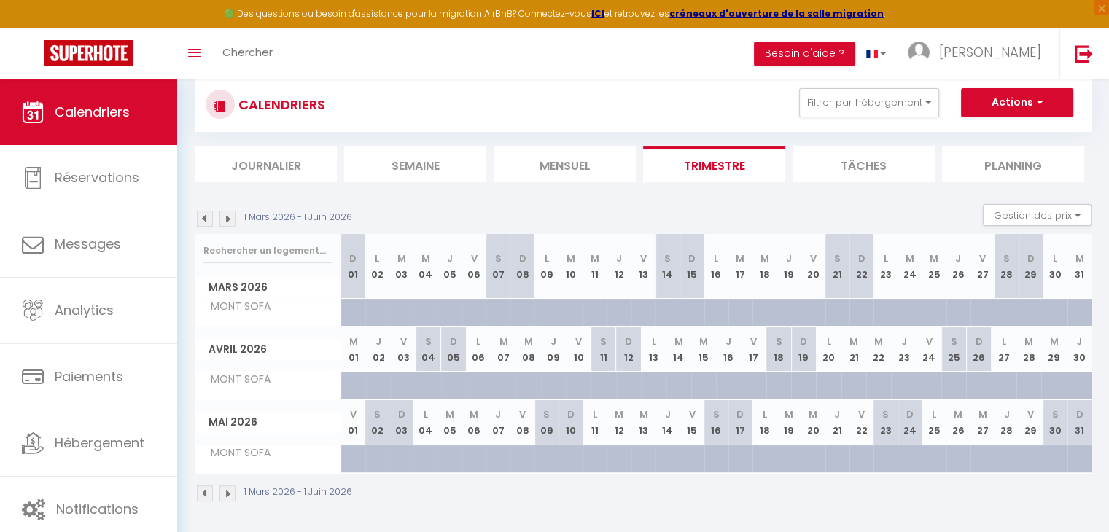
click at [449, 458] on div at bounding box center [458, 467] width 24 height 28
select select "1"
type input "Mar 05 Mai 2026"
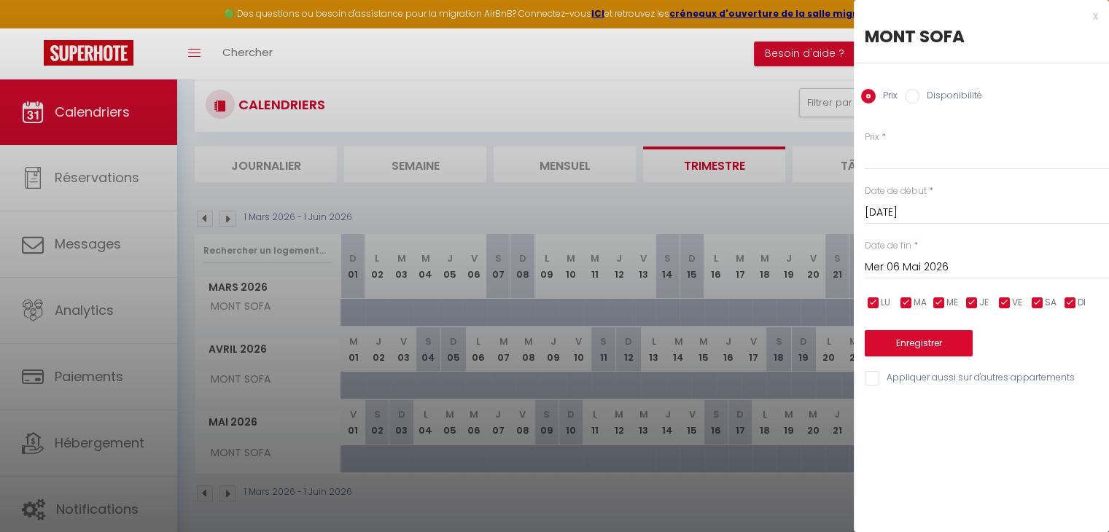
click at [955, 259] on input "Mer 06 Mai 2026" at bounding box center [986, 267] width 244 height 19
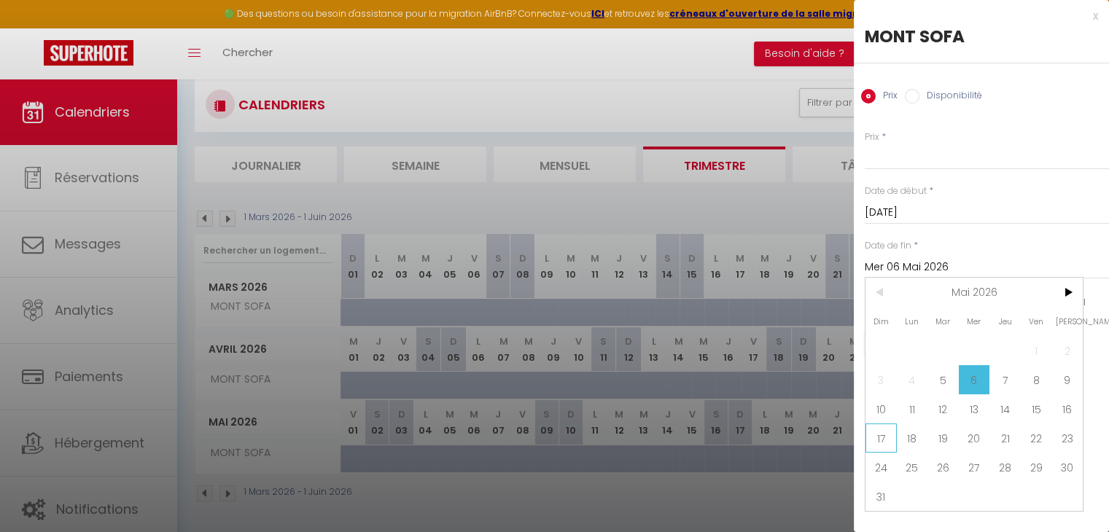
click at [887, 438] on span "17" at bounding box center [880, 437] width 31 height 29
type input "Dim 17 Mai 2026"
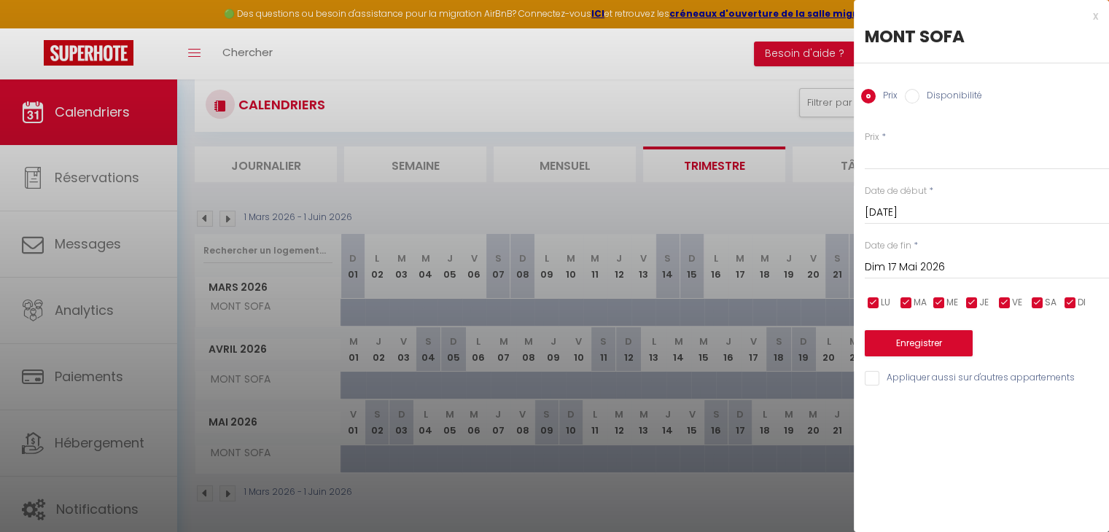
click at [956, 92] on label "Disponibilité" at bounding box center [950, 97] width 63 height 16
click at [919, 92] on input "Disponibilité" at bounding box center [911, 96] width 15 height 15
radio input "true"
radio input "false"
click at [924, 342] on button "Enregistrer" at bounding box center [918, 345] width 108 height 26
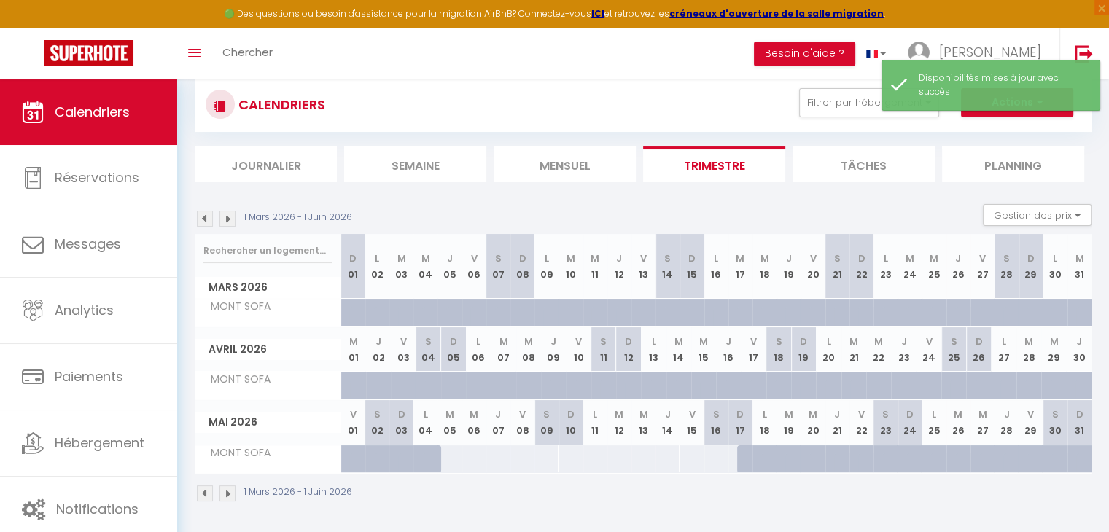
click at [208, 220] on img at bounding box center [205, 219] width 16 height 16
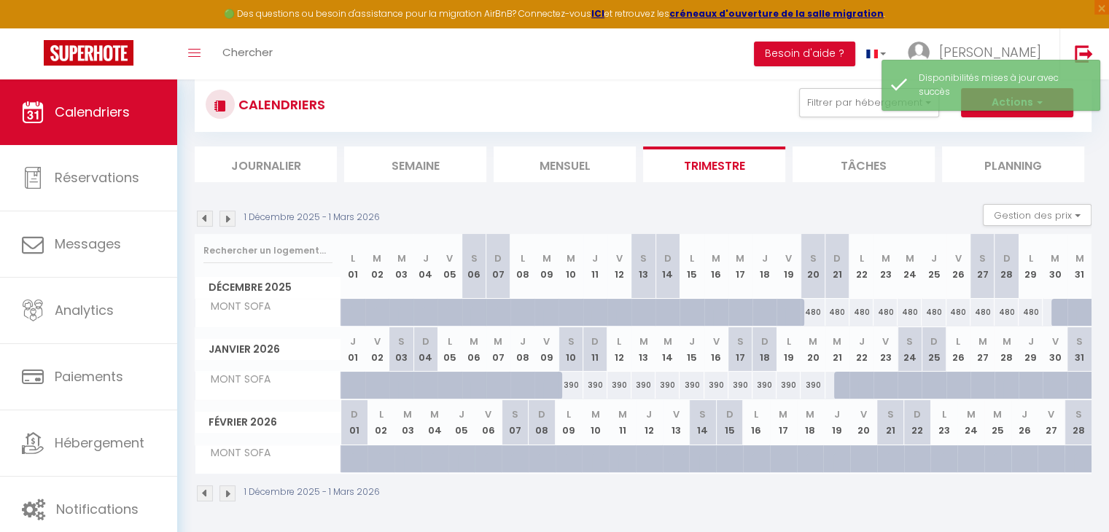
click at [224, 220] on img at bounding box center [227, 219] width 16 height 16
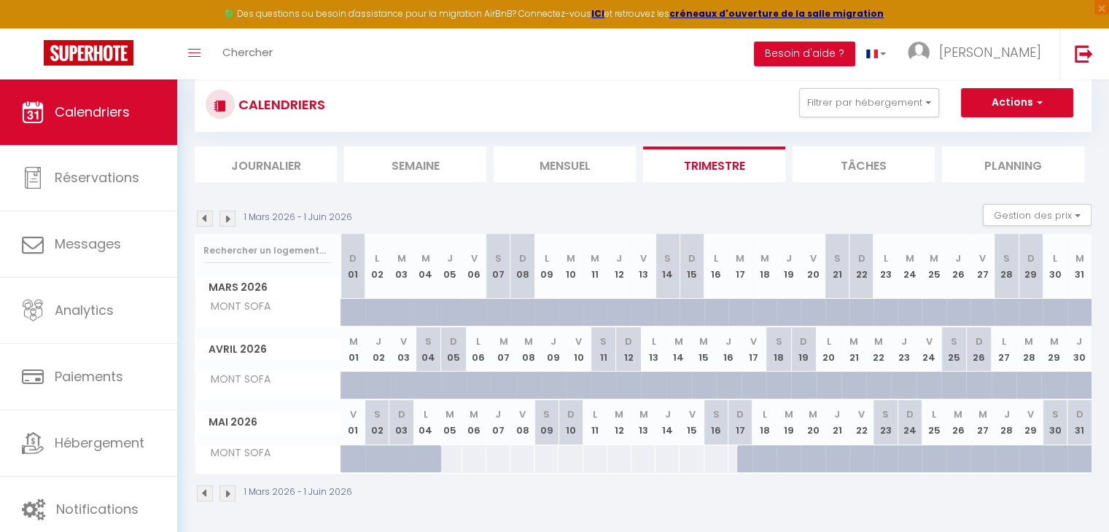
click at [453, 465] on div at bounding box center [449, 458] width 25 height 27
select select "1"
type input "Mar 05 Mai 2026"
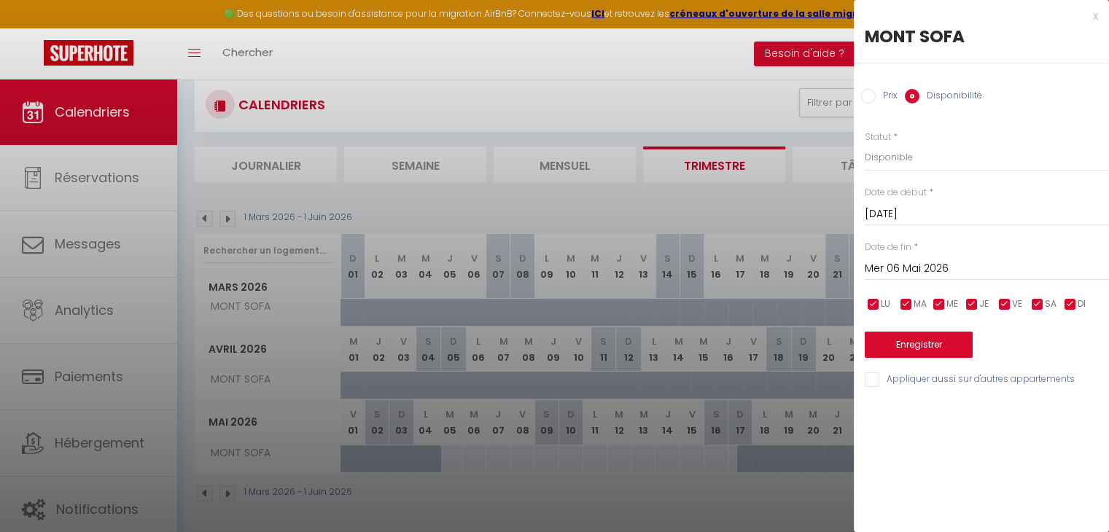
click at [905, 270] on input "Mer 06 Mai 2026" at bounding box center [986, 268] width 244 height 19
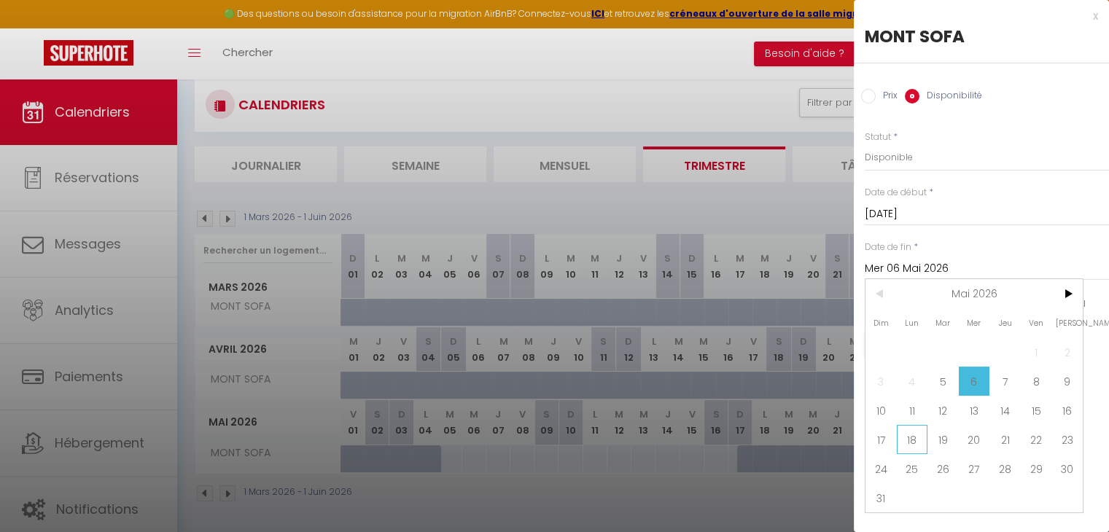
click at [911, 437] on span "18" at bounding box center [911, 439] width 31 height 29
type input "Lun 18 Mai 2026"
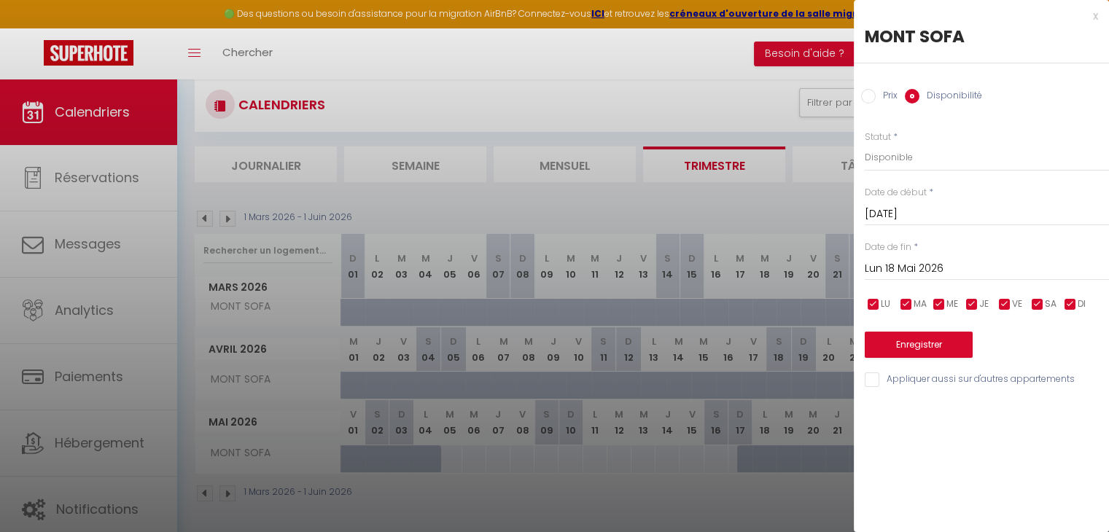
click at [872, 98] on input "Prix" at bounding box center [868, 96] width 15 height 15
radio input "true"
radio input "false"
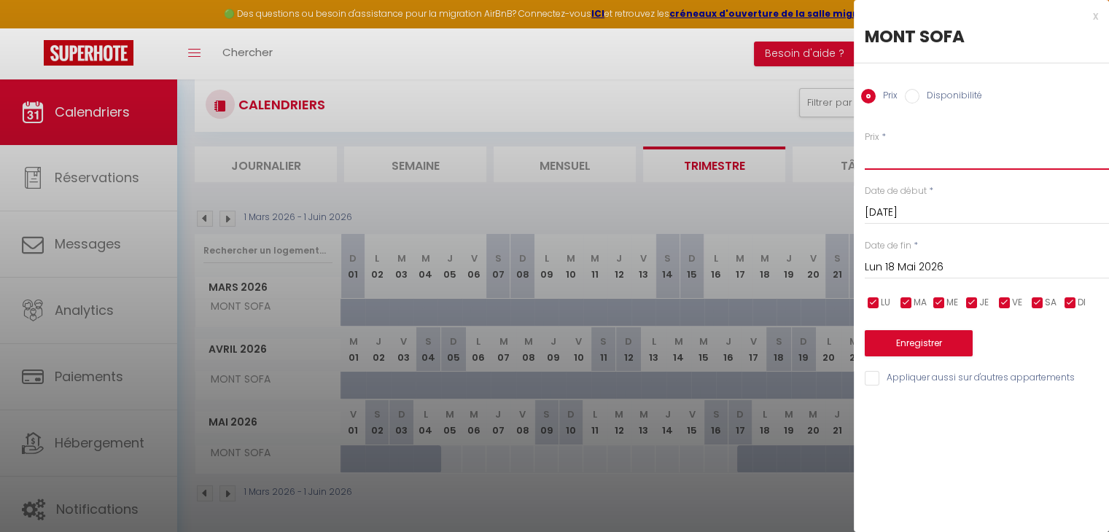
click at [882, 158] on input "Prix" at bounding box center [986, 157] width 244 height 26
type input "365"
click at [926, 341] on button "Enregistrer" at bounding box center [918, 343] width 108 height 26
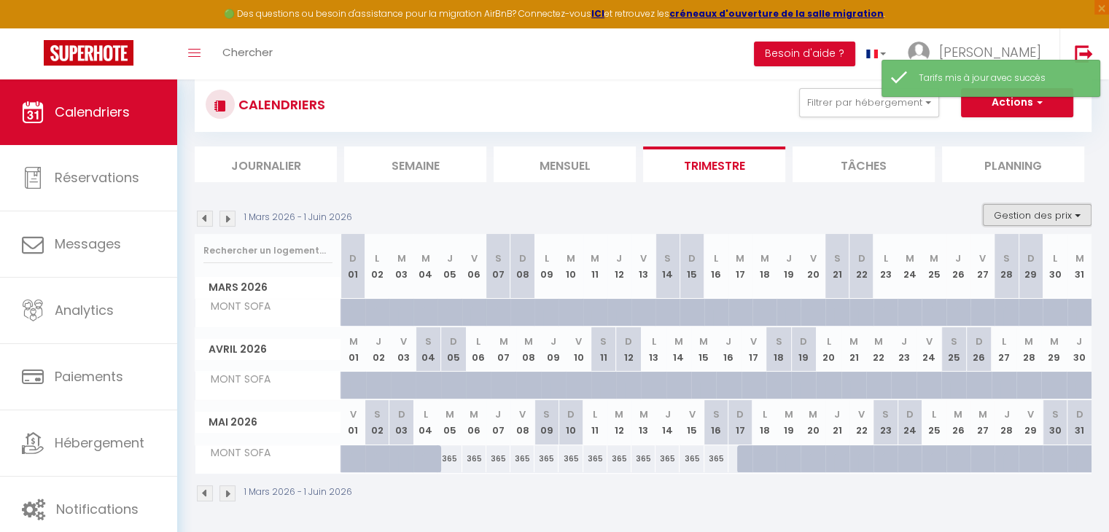
click at [1025, 205] on button "Gestion des prix" at bounding box center [1036, 215] width 109 height 22
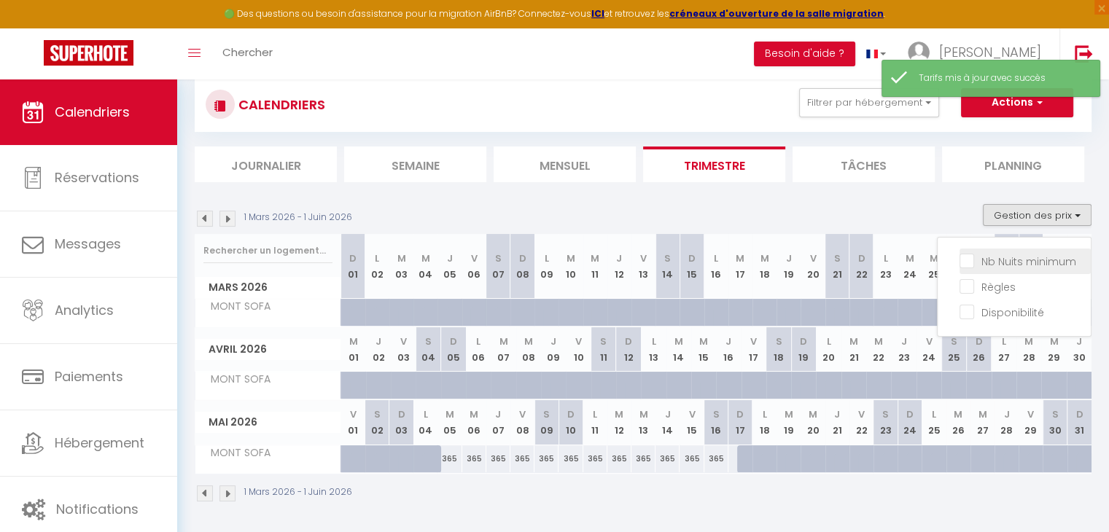
click at [1012, 257] on input "Nb Nuits minimum" at bounding box center [1024, 260] width 131 height 15
checkbox input "true"
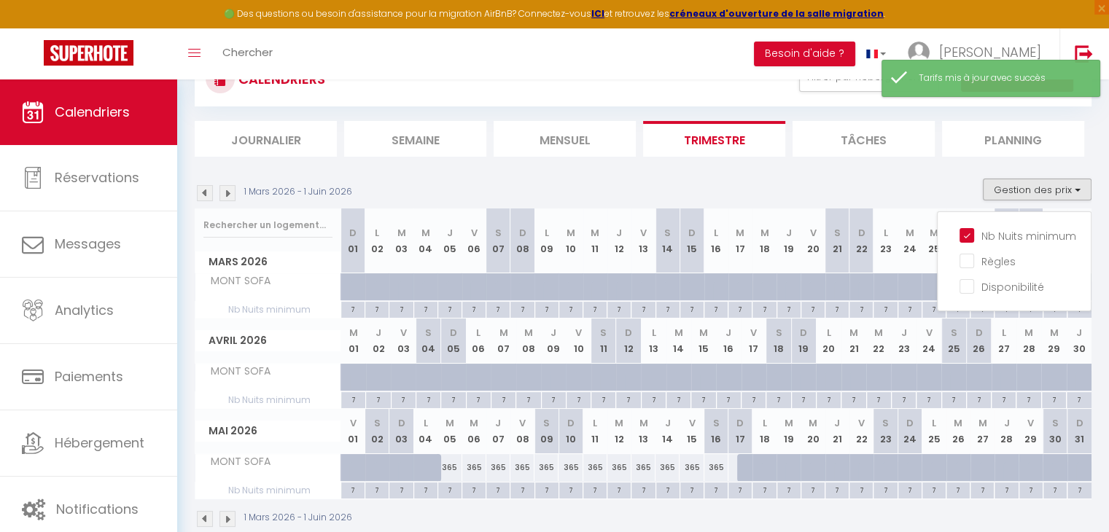
scroll to position [146, 0]
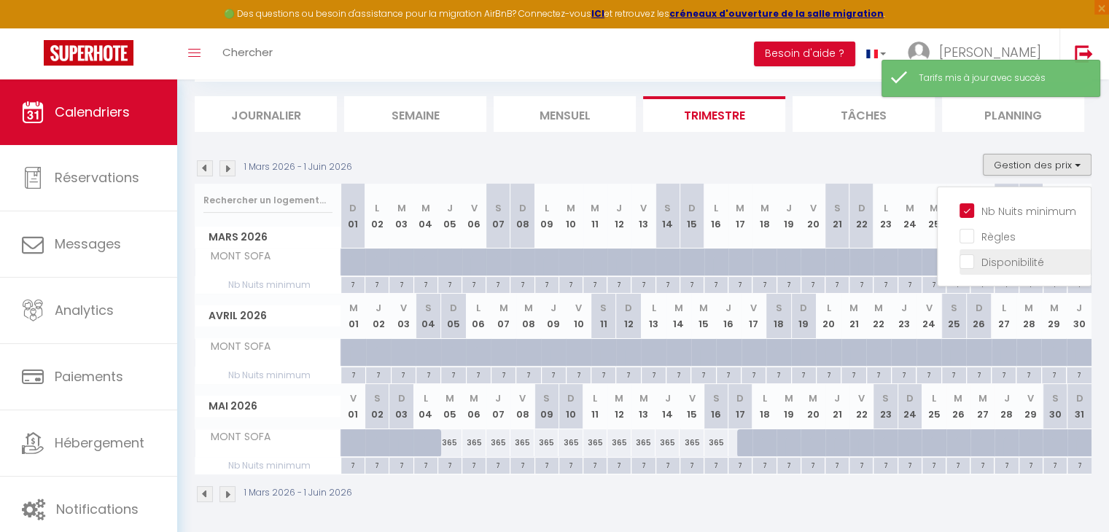
click at [1001, 262] on input "Disponibilité" at bounding box center [1024, 261] width 131 height 15
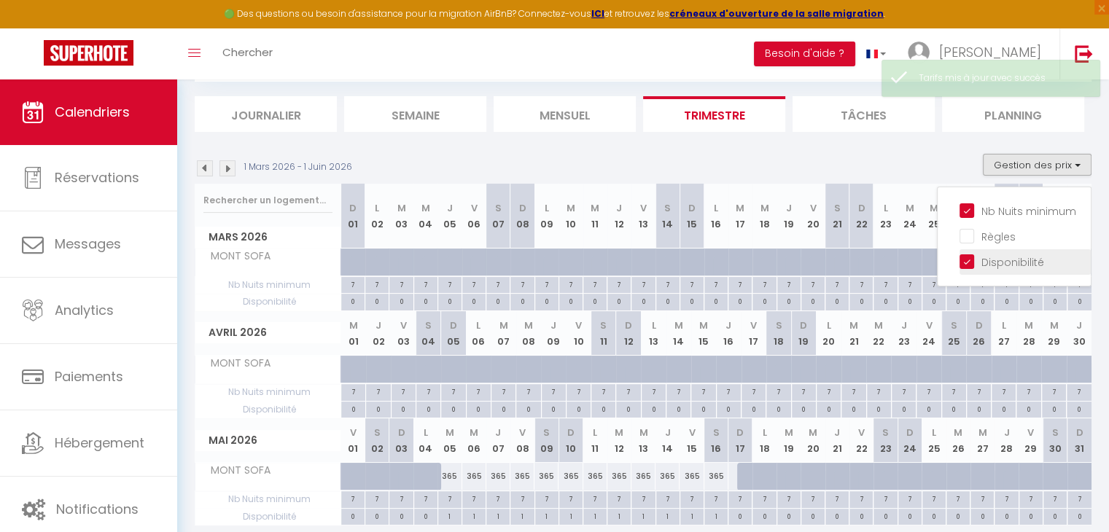
click at [998, 259] on input "Disponibilité" at bounding box center [1024, 261] width 131 height 15
checkbox input "false"
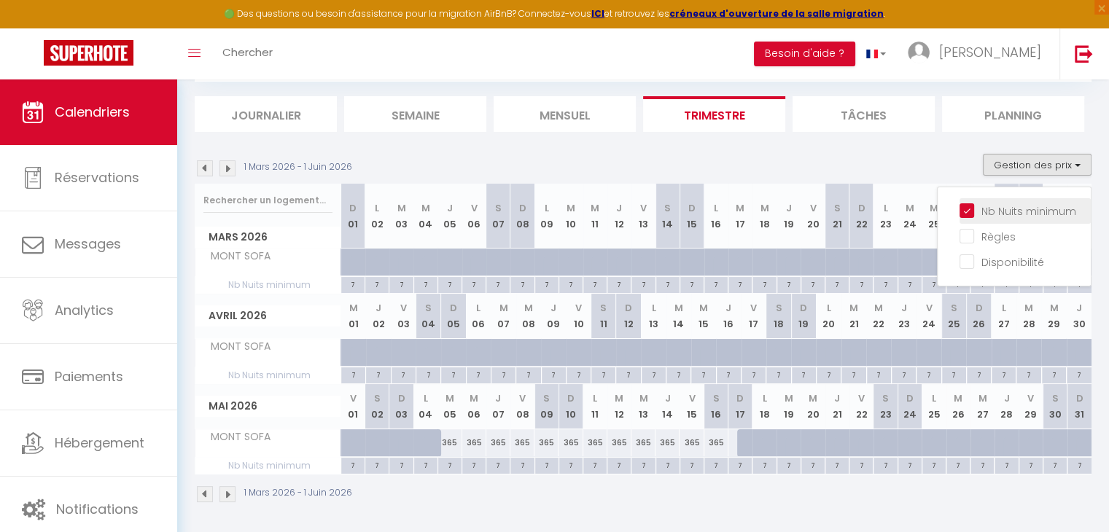
click at [1006, 208] on input "Nb Nuits minimum" at bounding box center [1024, 210] width 131 height 15
checkbox input "false"
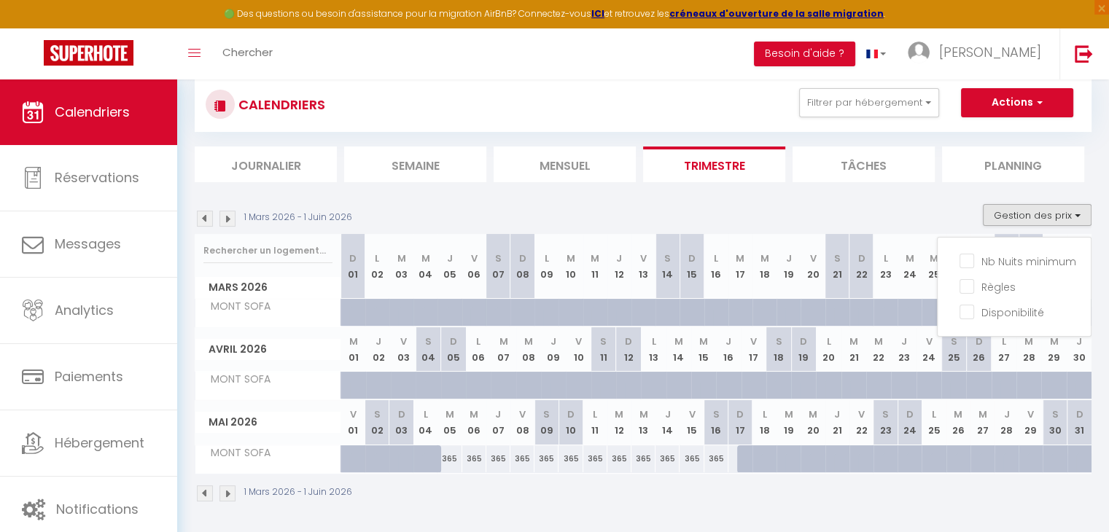
click at [203, 218] on img at bounding box center [205, 219] width 16 height 16
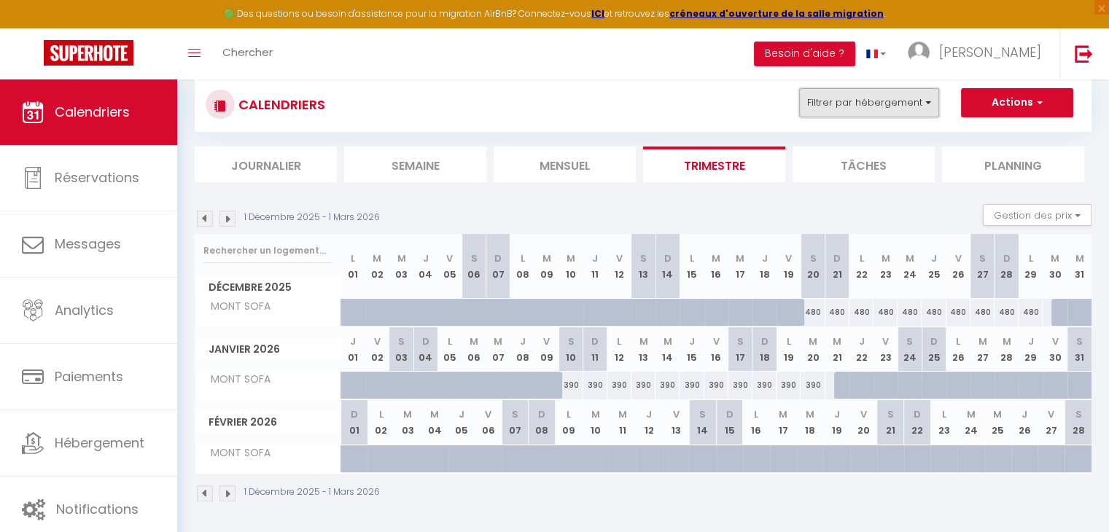
click at [813, 105] on button "Filtrer par hébergement" at bounding box center [869, 102] width 140 height 29
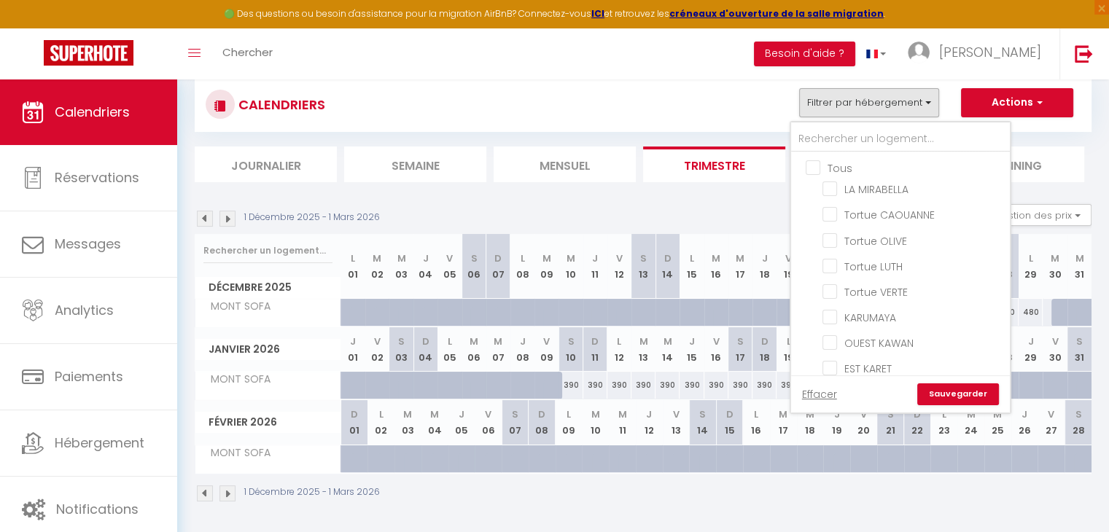
click at [837, 168] on input "Tous" at bounding box center [914, 167] width 219 height 15
checkbox input "true"
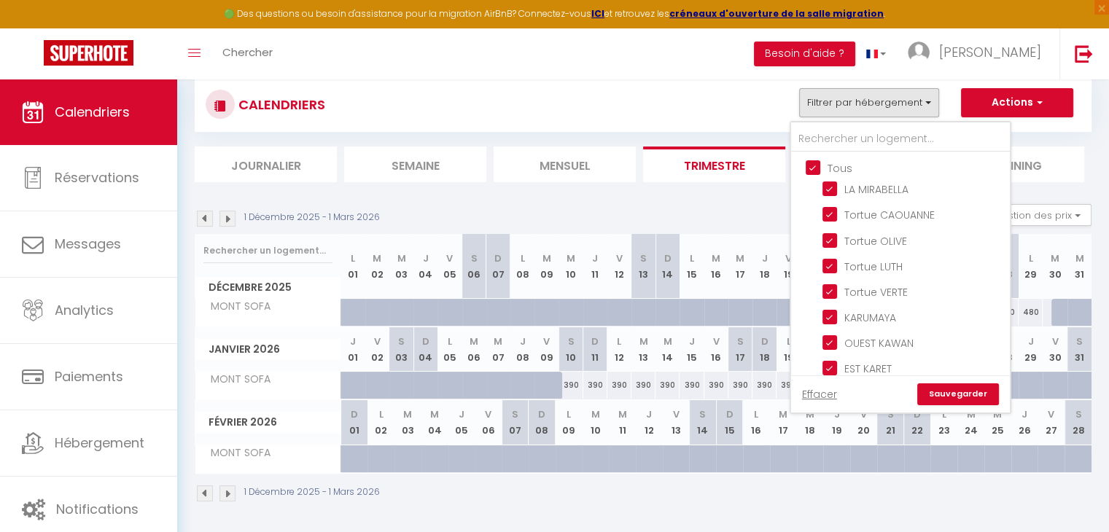
checkbox input "true"
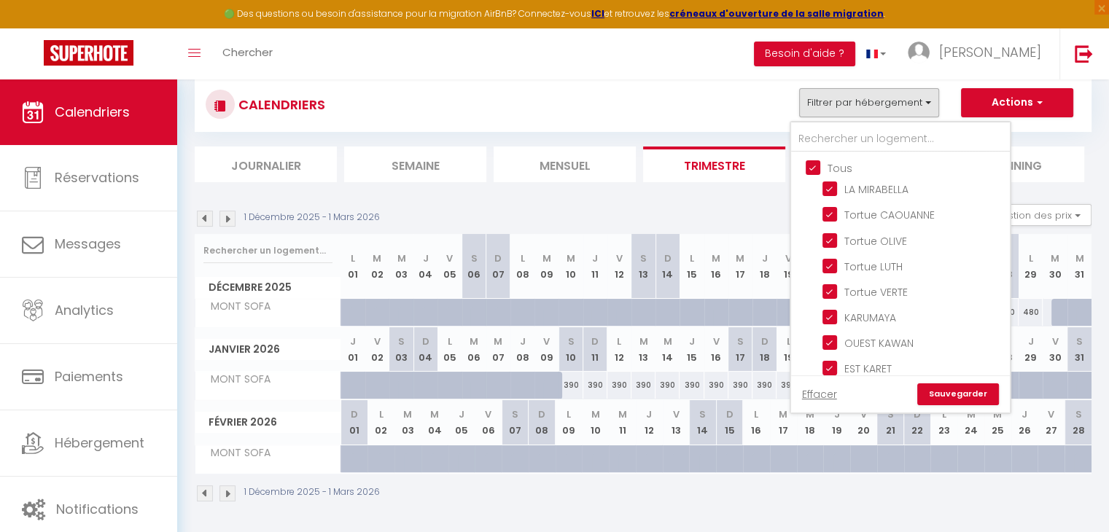
checkbox input "true"
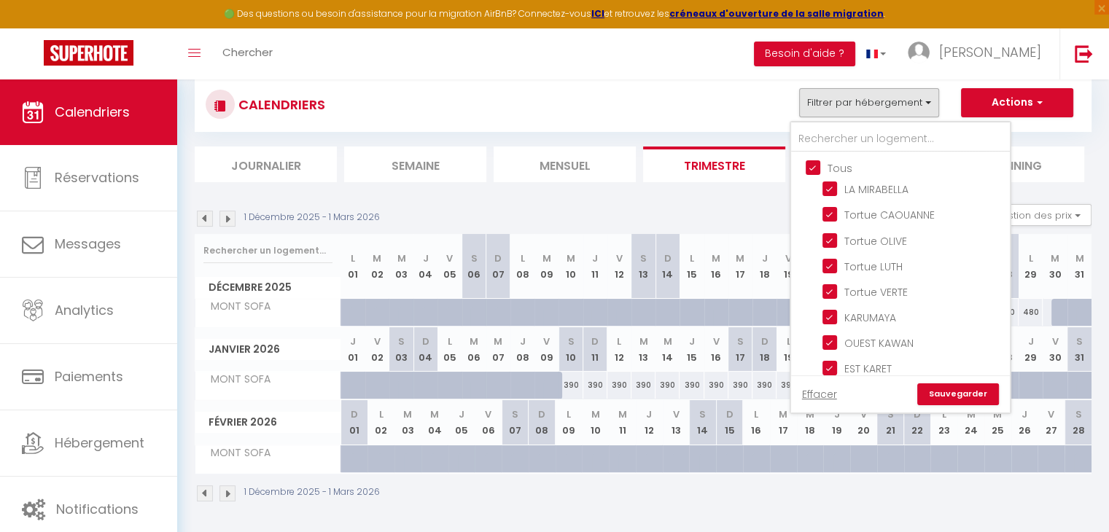
checkbox input "true"
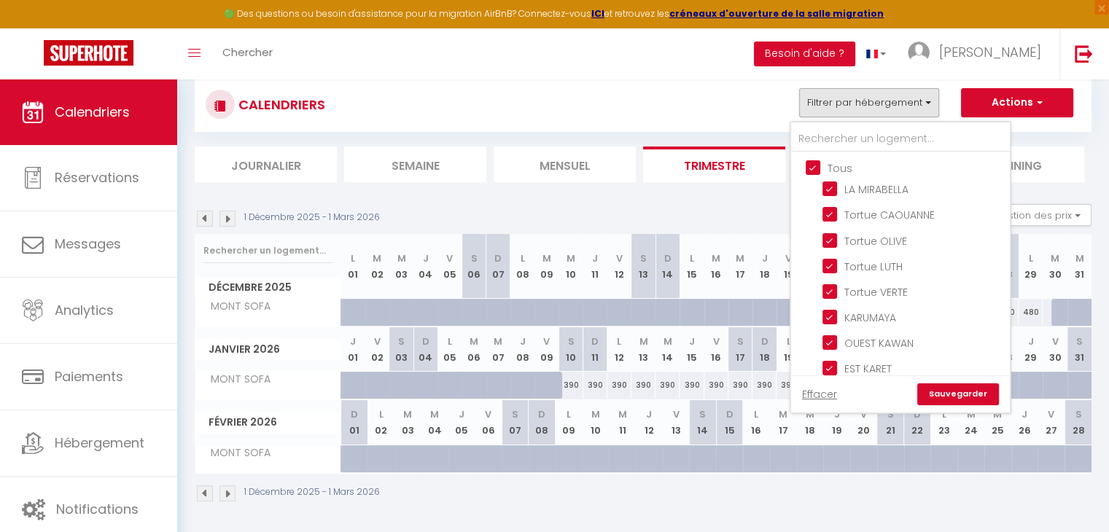
checkbox input "true"
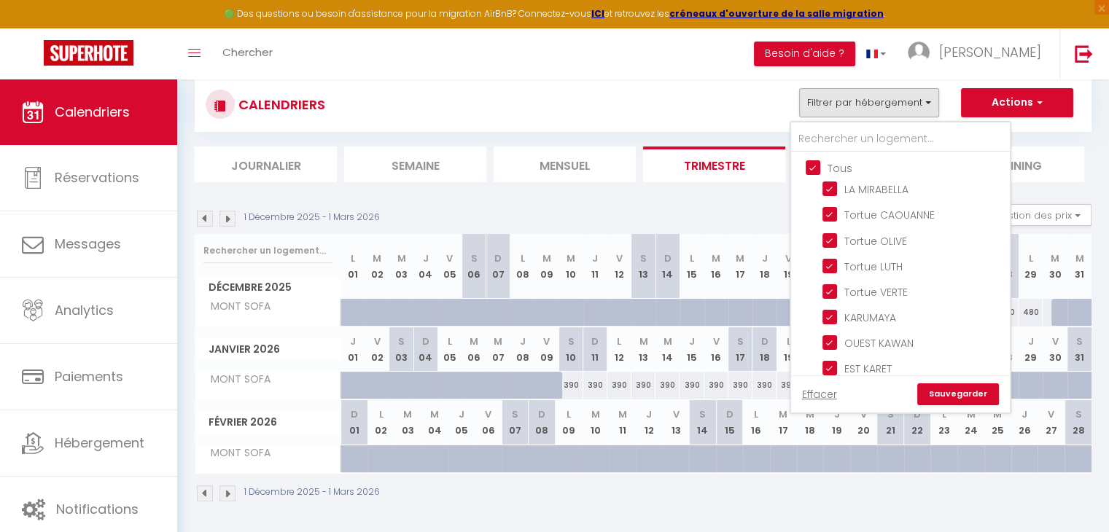
checkbox input "true"
click at [837, 168] on input "Tous" at bounding box center [914, 167] width 219 height 15
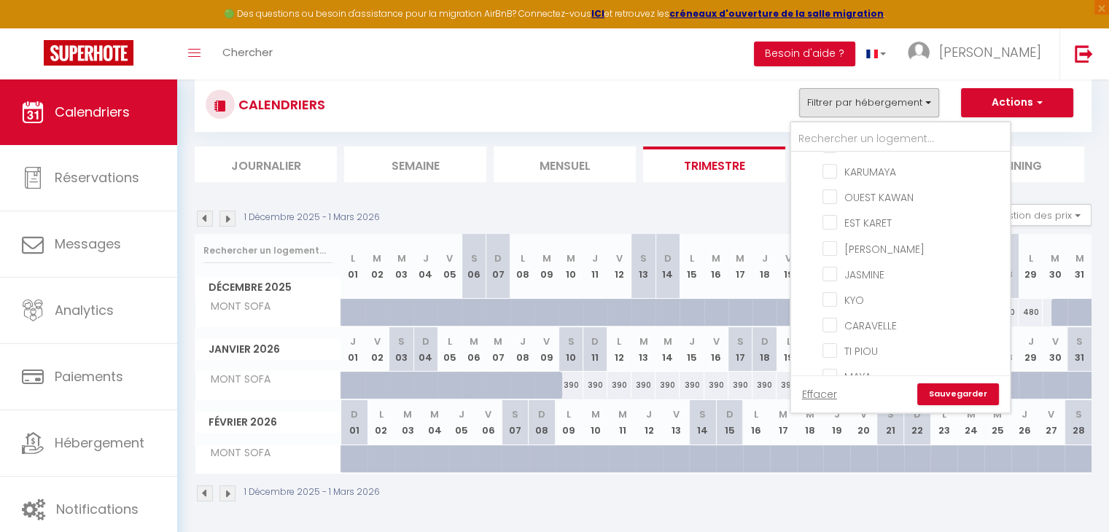
scroll to position [219, 0]
click at [861, 295] on input "MAYA" at bounding box center [913, 302] width 182 height 15
click at [944, 388] on link "Sauvegarder" at bounding box center [958, 394] width 82 height 22
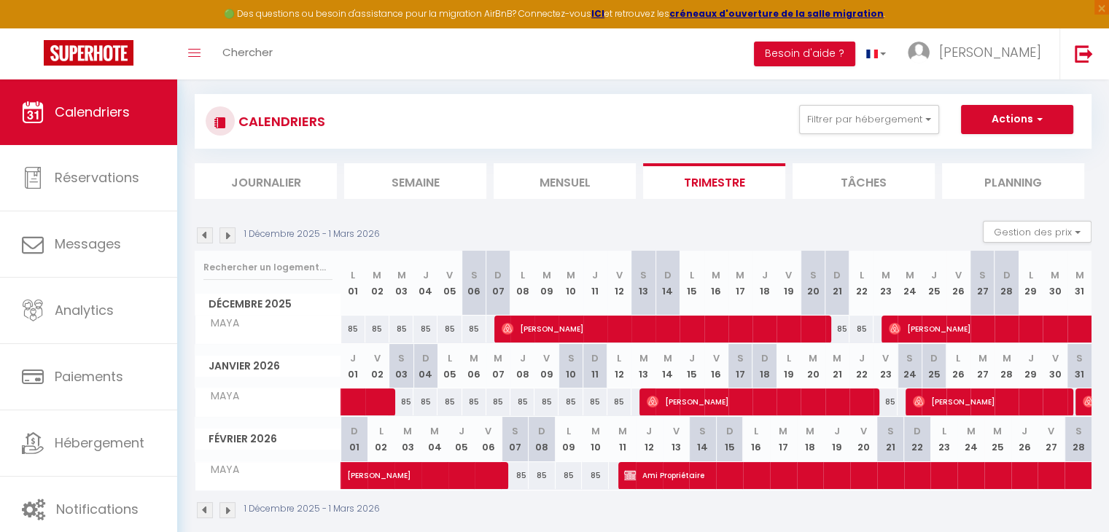
scroll to position [95, 0]
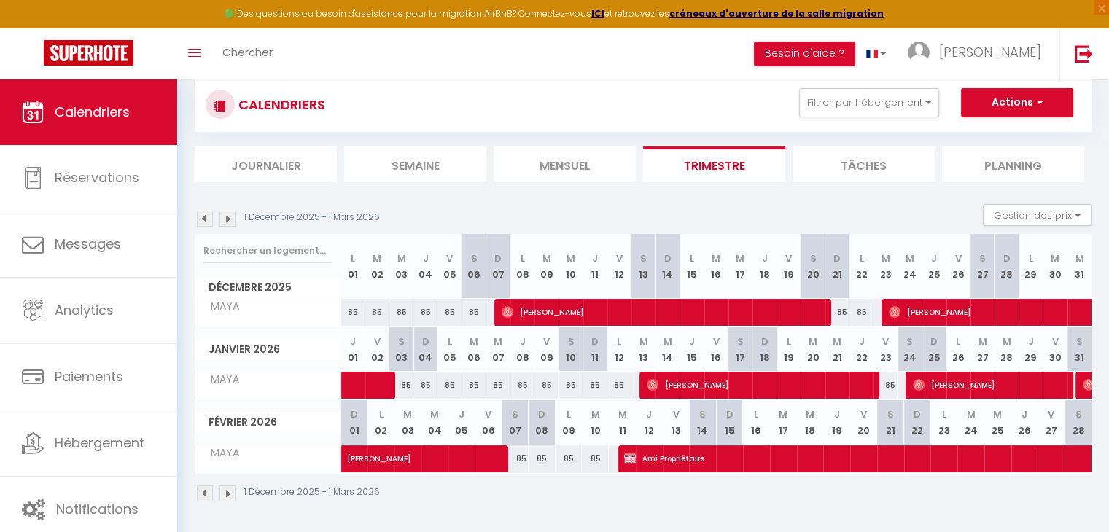
click at [201, 214] on img at bounding box center [205, 219] width 16 height 16
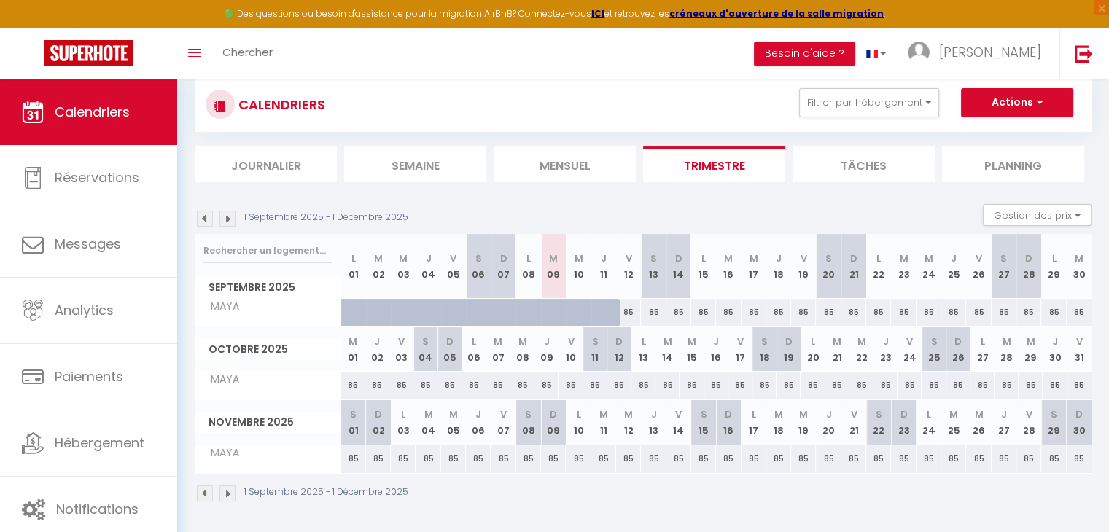
click at [641, 388] on div "85" at bounding box center [643, 385] width 24 height 27
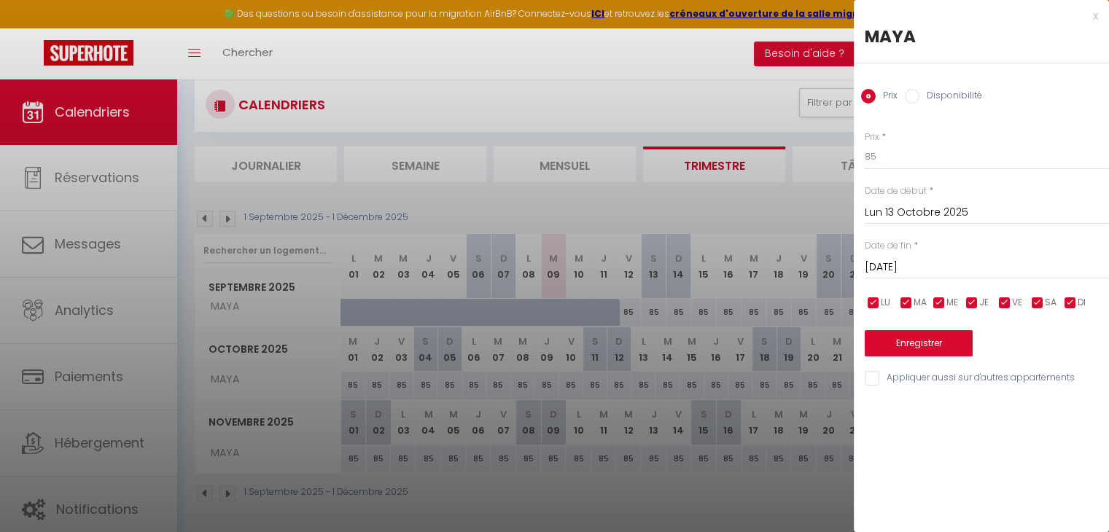
click at [927, 265] on input "Mar 14 Octobre 2025" at bounding box center [986, 267] width 244 height 19
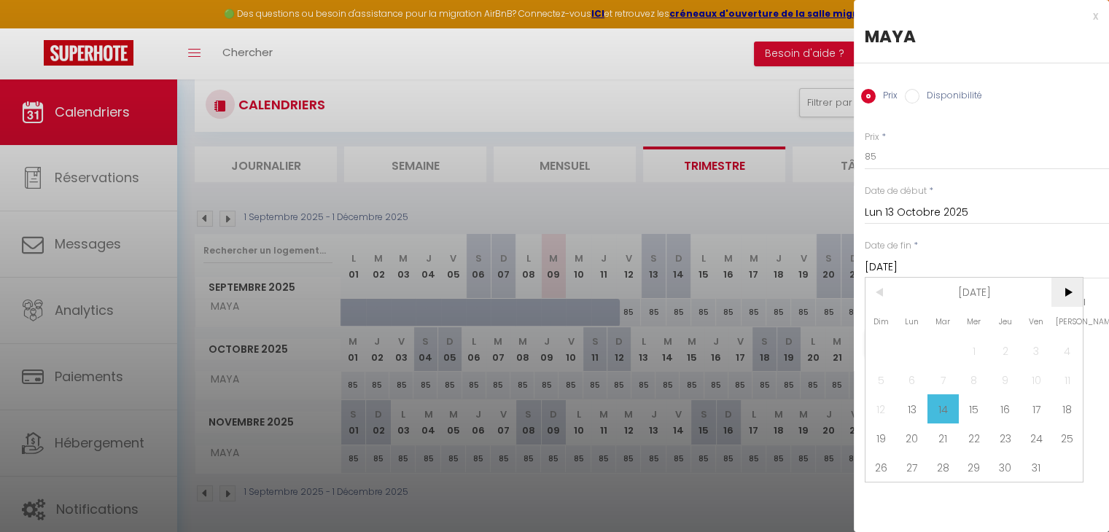
click at [1063, 292] on span ">" at bounding box center [1066, 292] width 31 height 29
click at [877, 403] on span "9" at bounding box center [880, 408] width 31 height 29
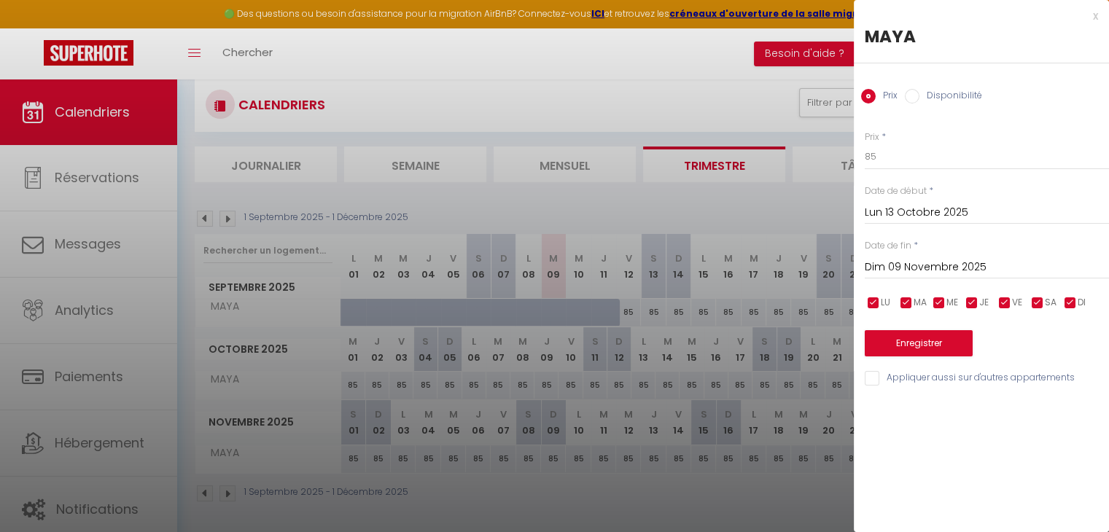
click at [930, 101] on label "Disponibilité" at bounding box center [950, 97] width 63 height 16
click at [919, 101] on input "Disponibilité" at bounding box center [911, 96] width 15 height 15
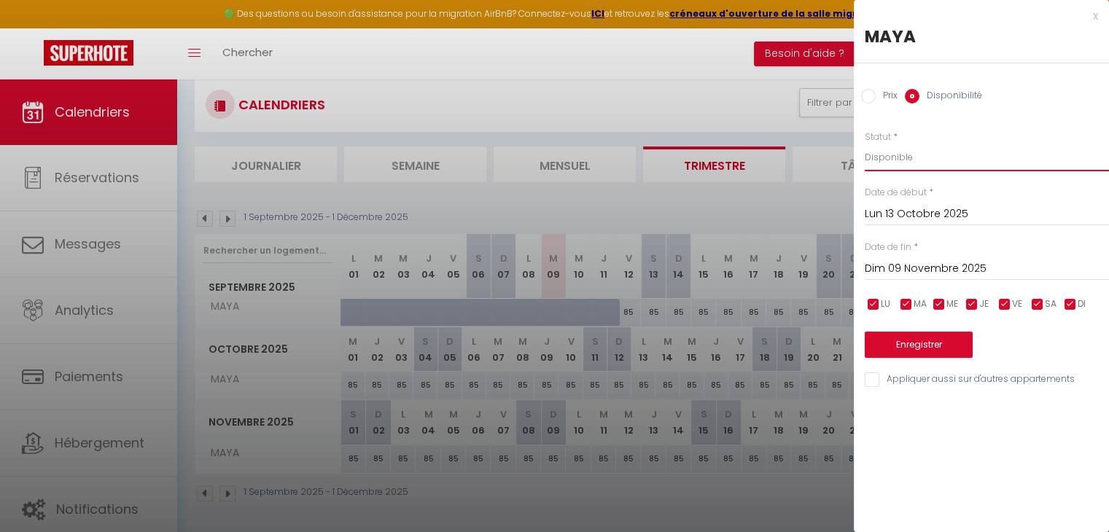
click at [914, 160] on select "Disponible Indisponible" at bounding box center [986, 158] width 244 height 28
click at [864, 144] on select "Disponible Indisponible" at bounding box center [986, 158] width 244 height 28
click at [944, 345] on button "Enregistrer" at bounding box center [918, 345] width 108 height 26
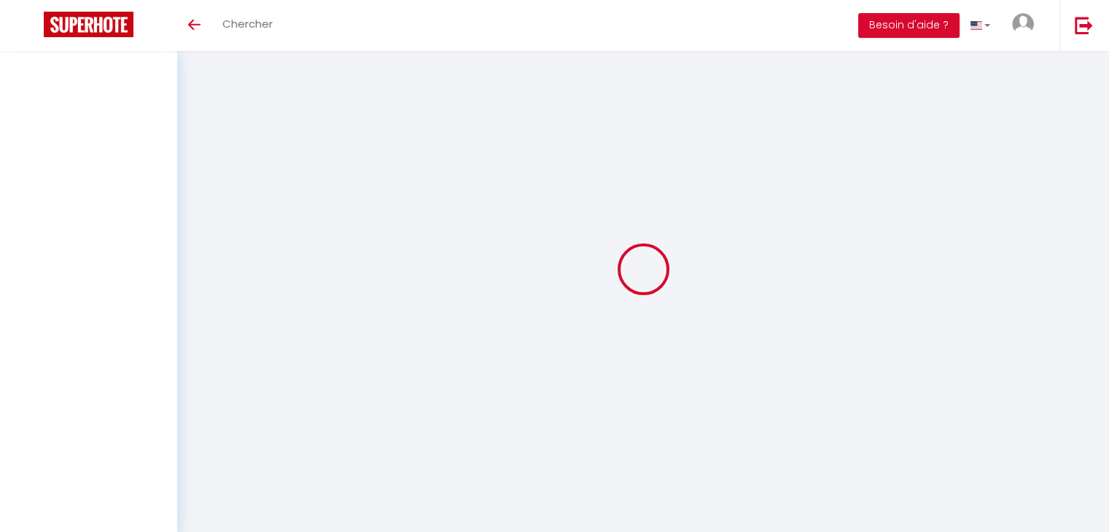
select select
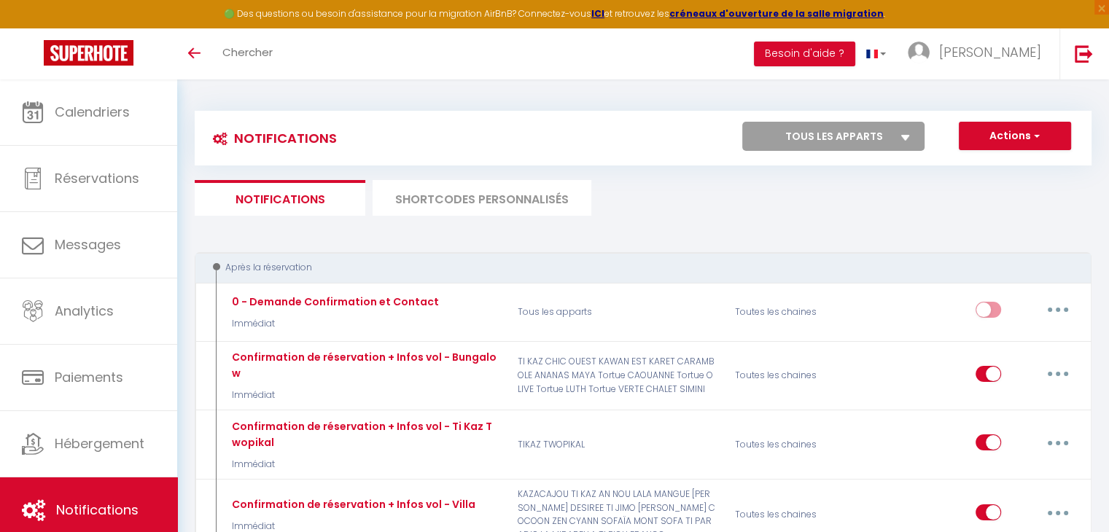
checkbox input "false"
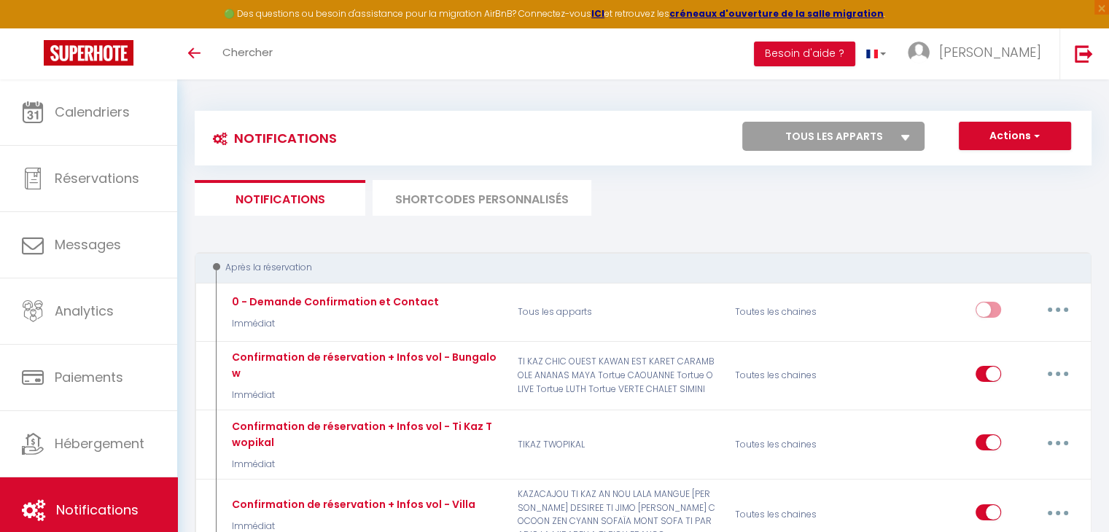
checkbox input "false"
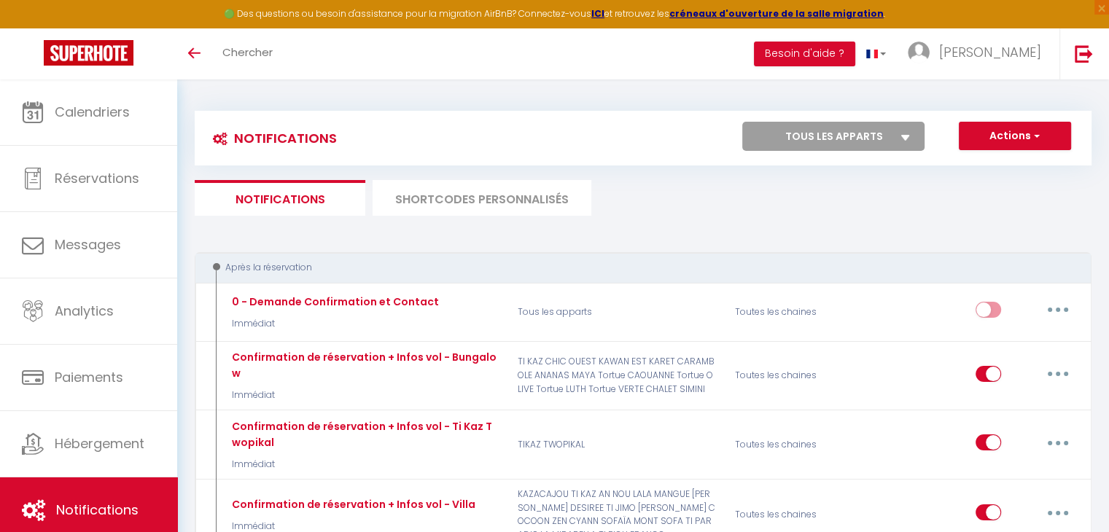
checkbox input "false"
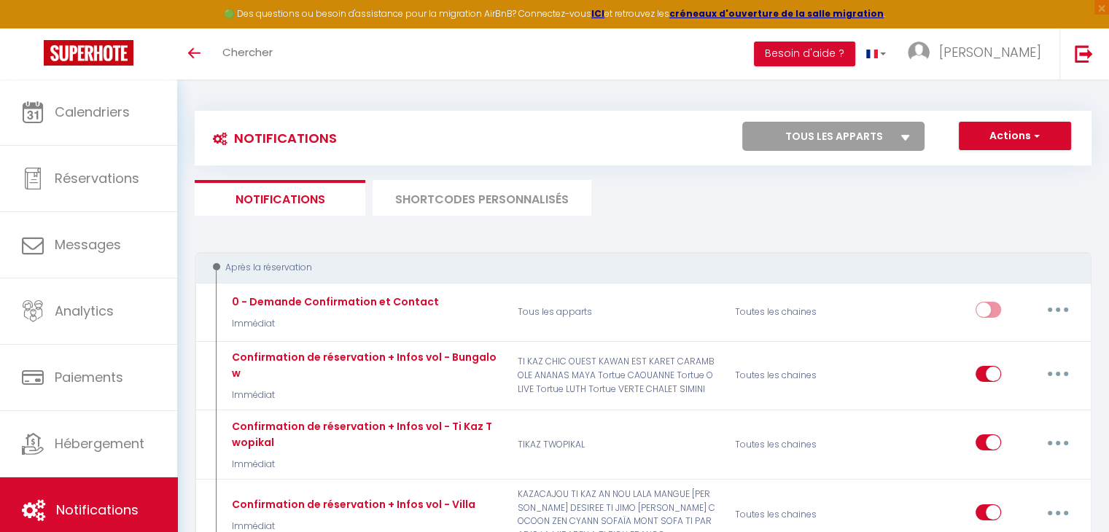
checkbox input "false"
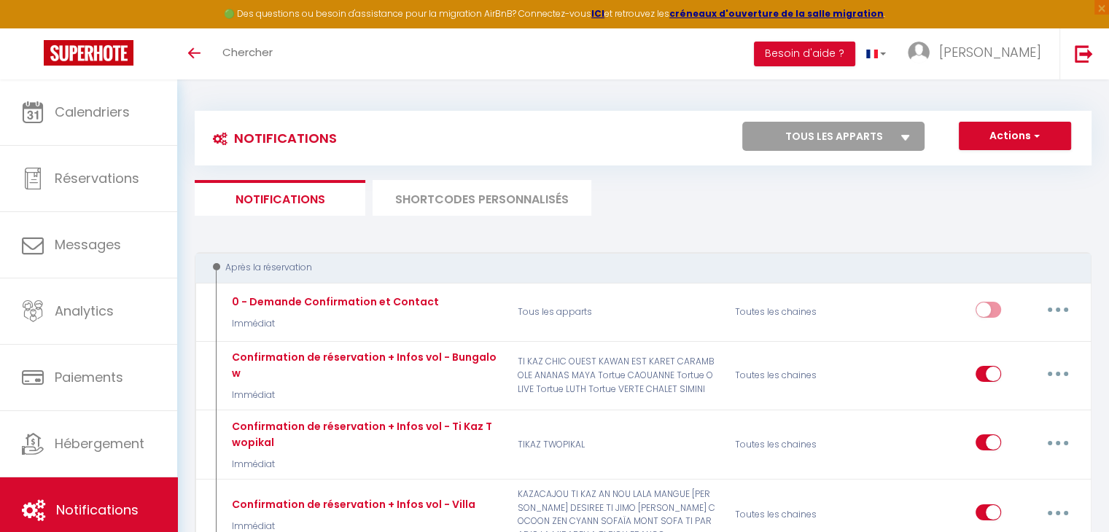
checkbox input "false"
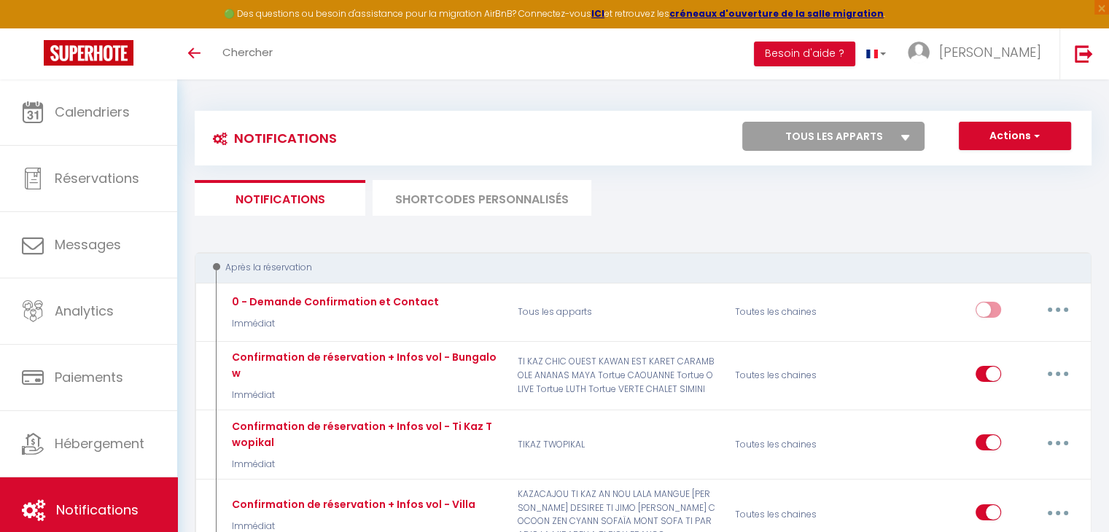
checkbox input "false"
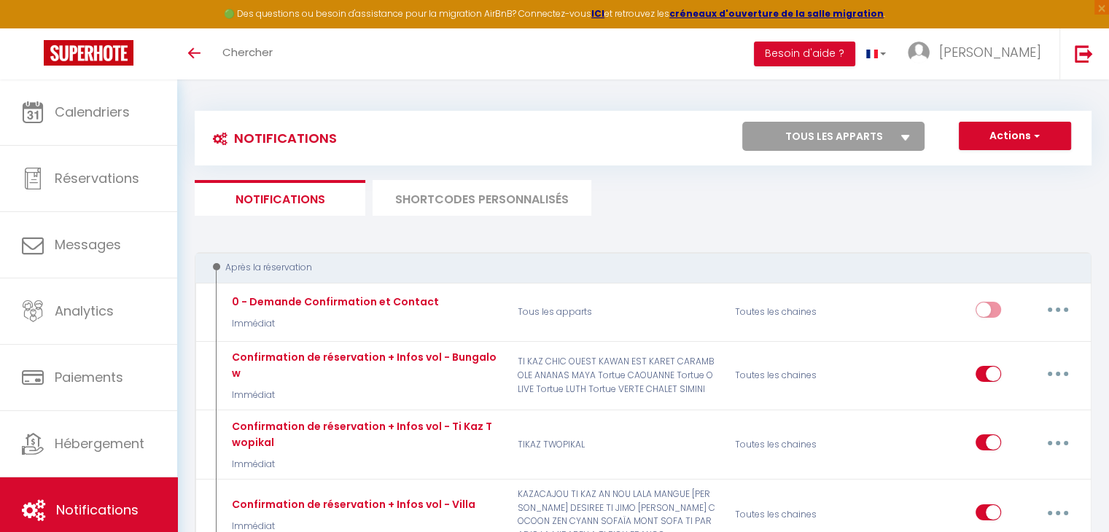
checkbox input "false"
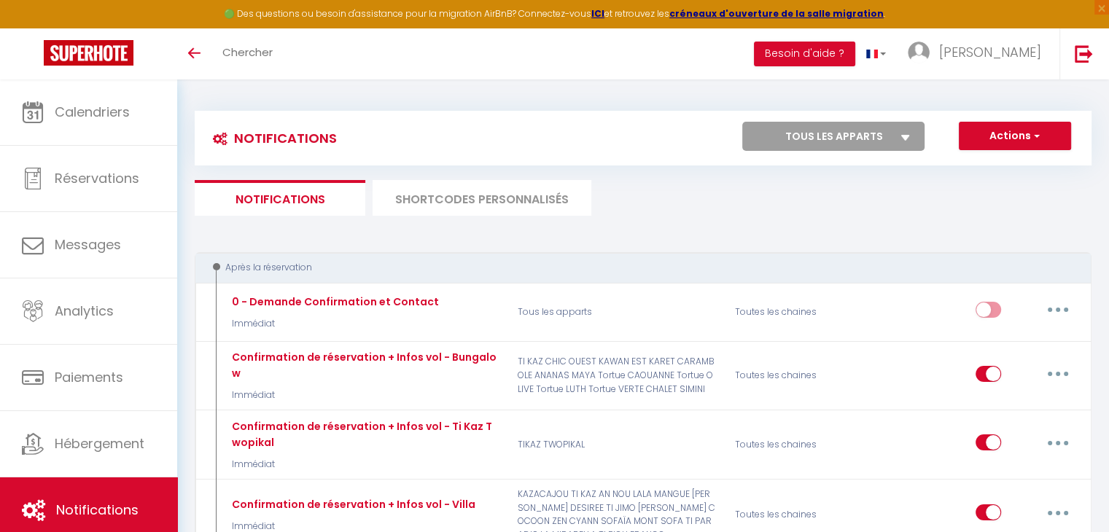
checkbox input "false"
select select
checkbox input "false"
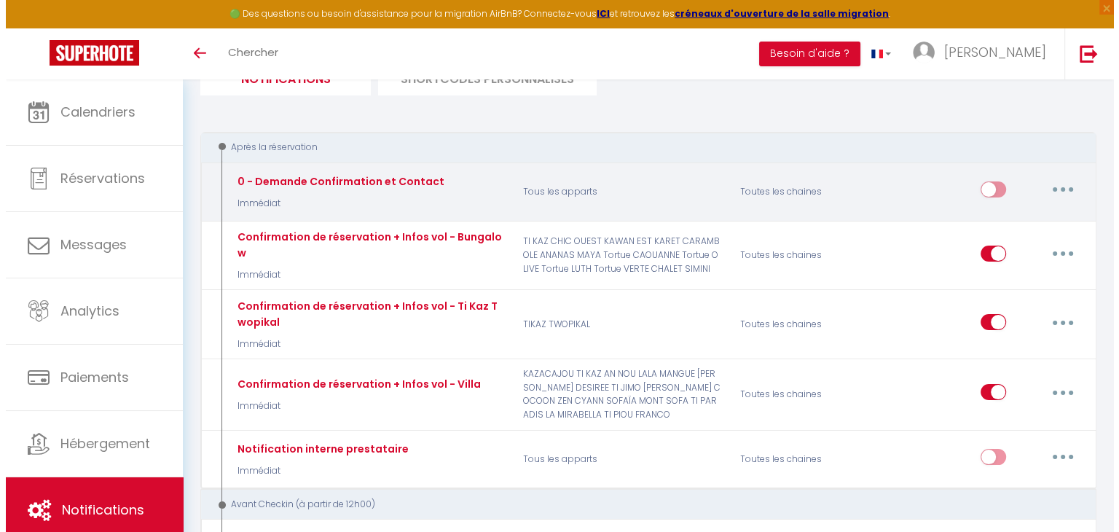
scroll to position [146, 0]
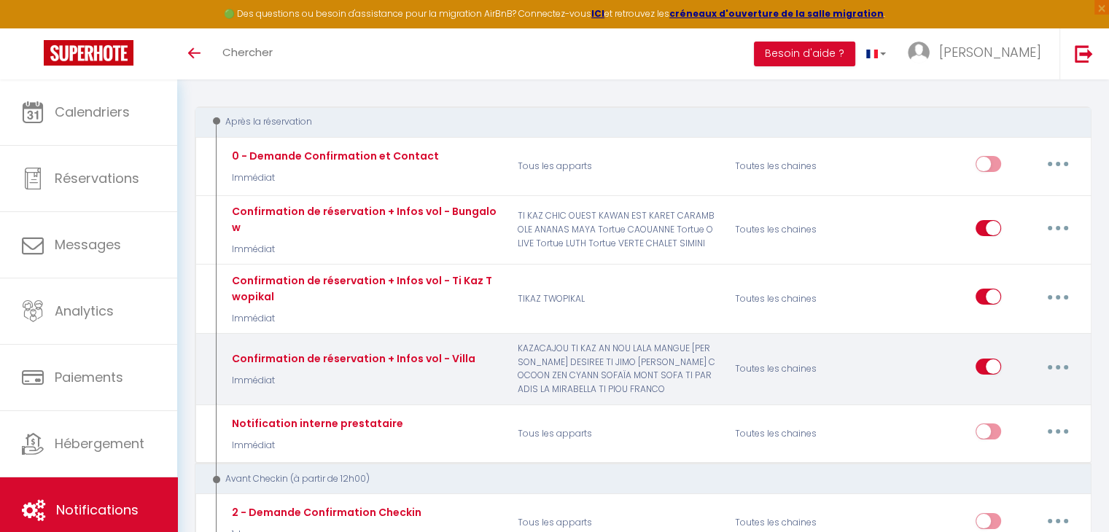
click at [1062, 355] on button "button" at bounding box center [1057, 366] width 41 height 23
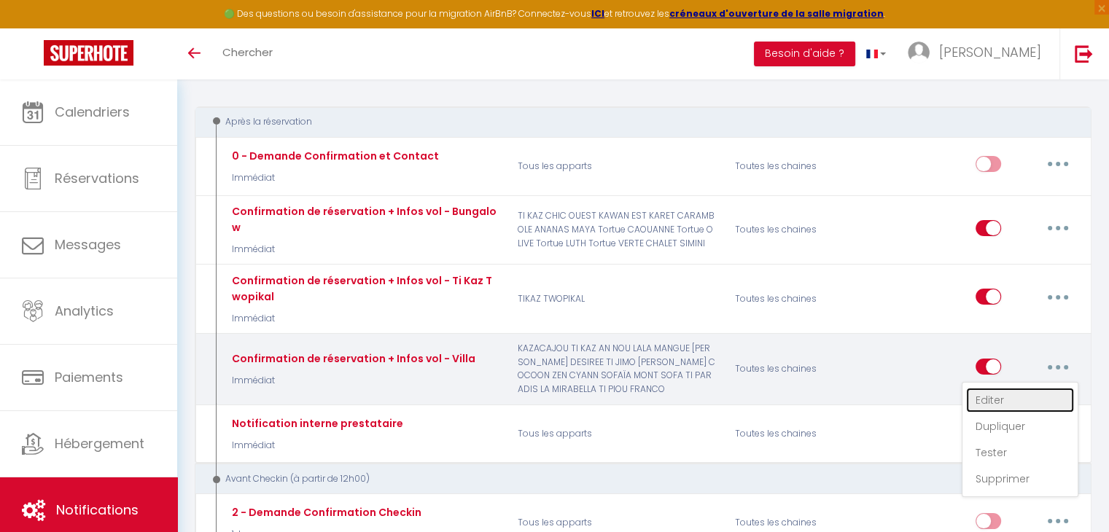
click at [994, 388] on link "Editer" at bounding box center [1020, 400] width 108 height 25
type input "Confirmation de réservation + Infos vol - Villa"
select select "Immédiat"
select select
checkbox input "true"
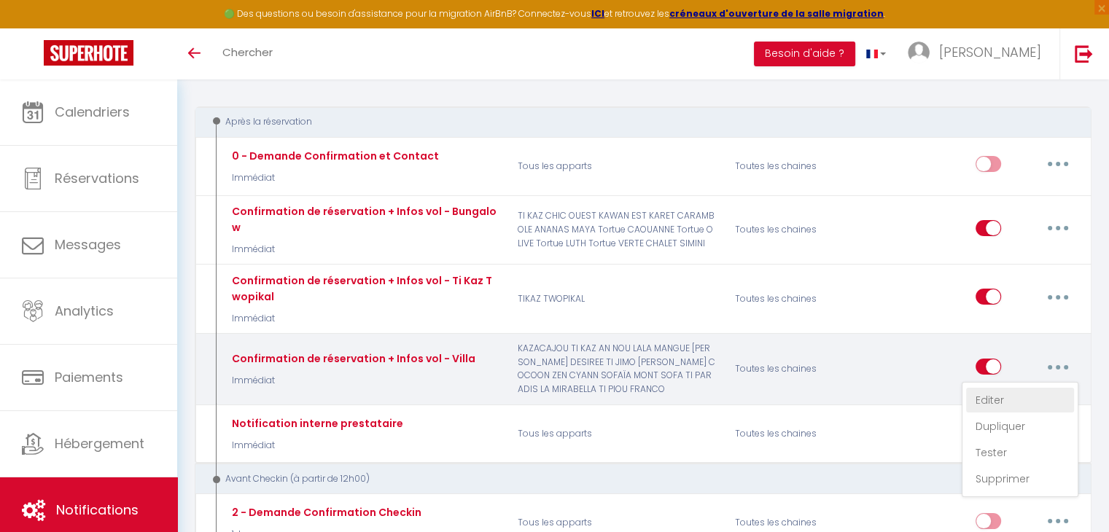
checkbox input "false"
radio input "true"
type input "Merci pour votre réservation"
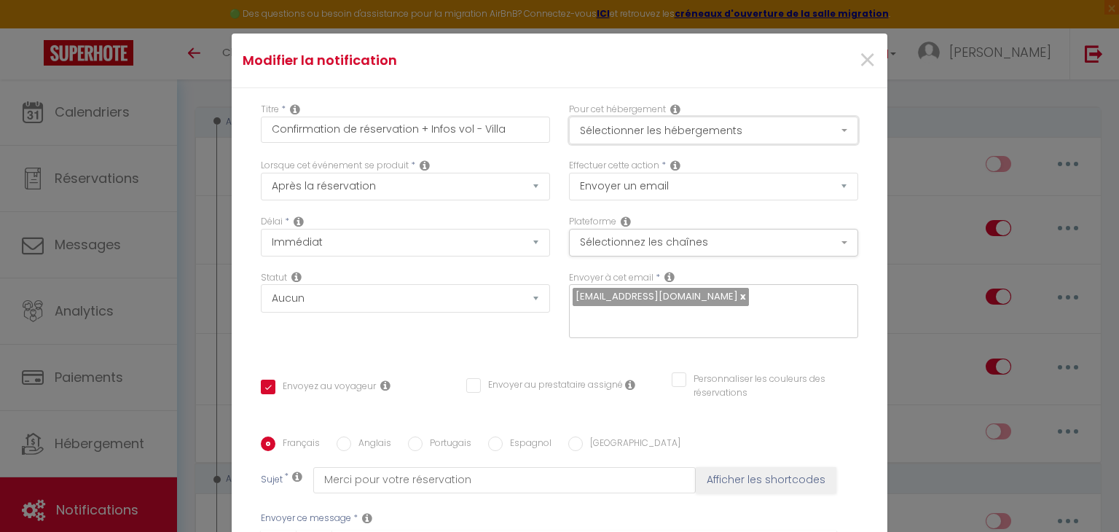
click at [695, 134] on button "Sélectionner les hébergements" at bounding box center [713, 131] width 289 height 28
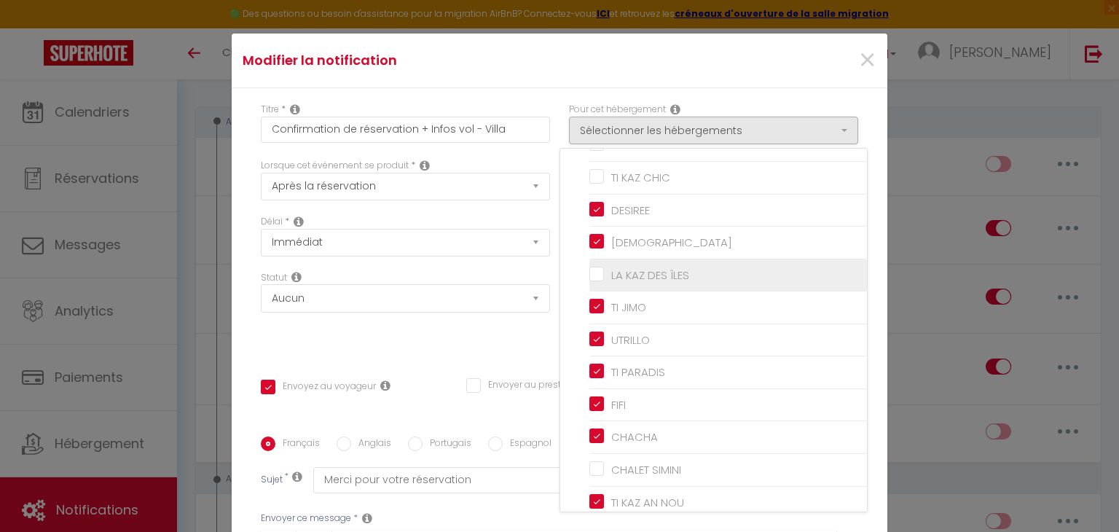
click at [652, 267] on input "LA KAZ DES ÎLES" at bounding box center [729, 274] width 278 height 15
checkbox input "true"
checkbox input "false"
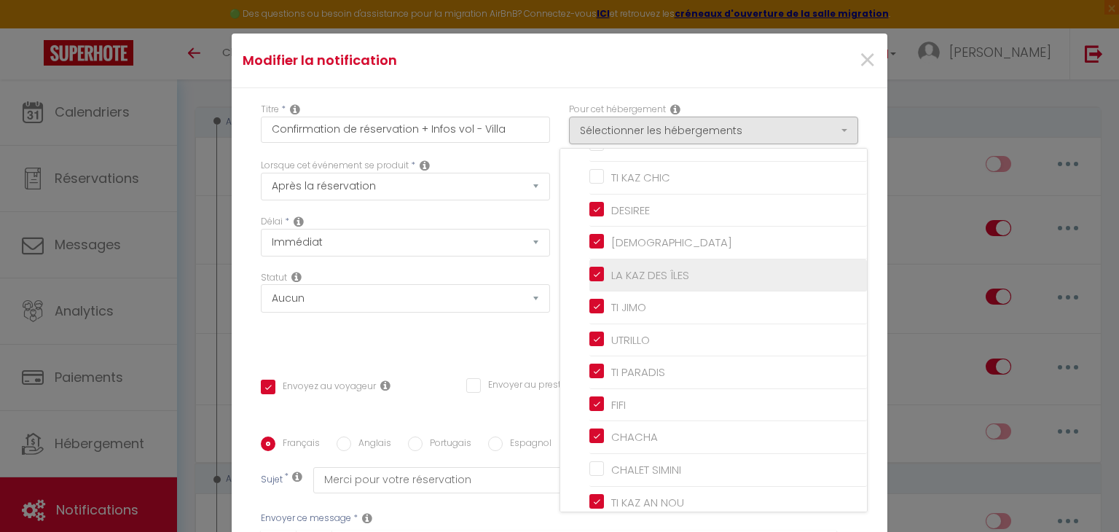
checkbox input "false"
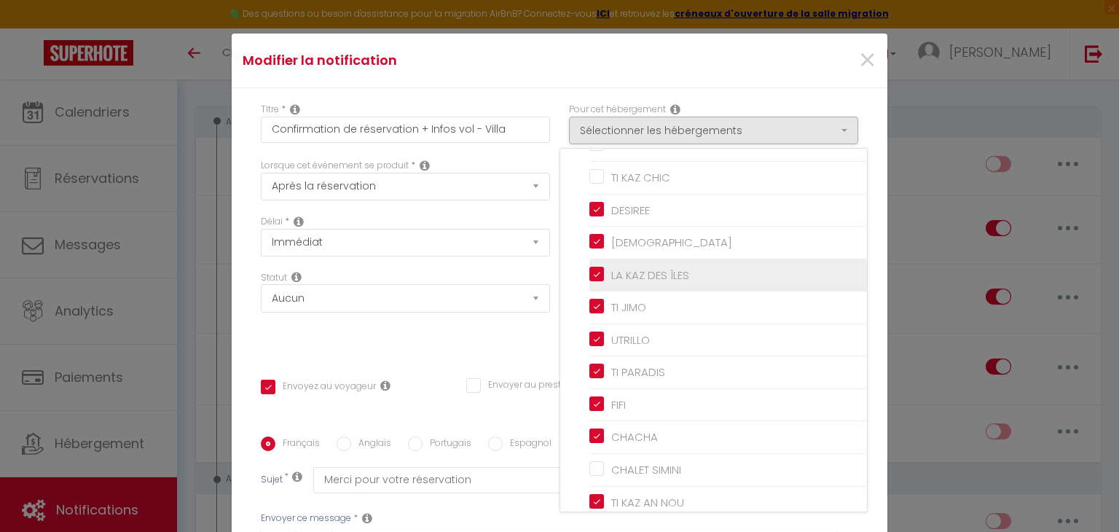
checkbox input "false"
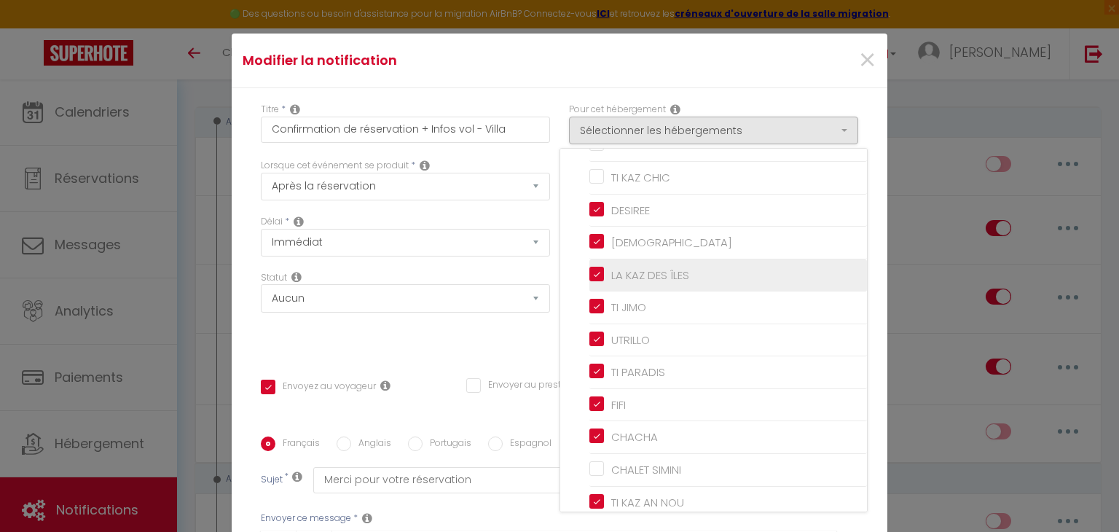
checkbox input "false"
checkbox input "true"
checkbox input "false"
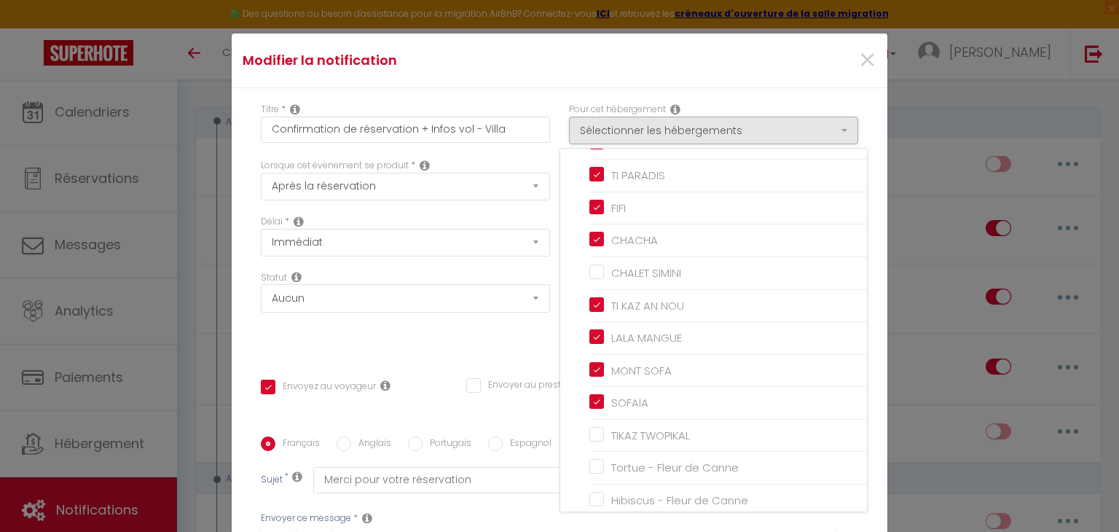
scroll to position [862, 0]
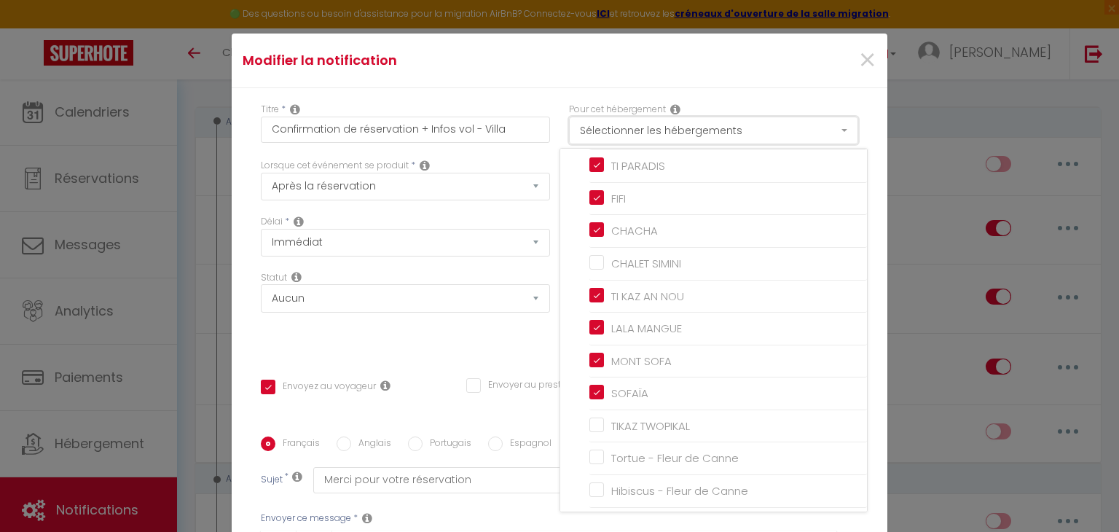
click at [829, 132] on button "Sélectionner les hébergements" at bounding box center [713, 131] width 289 height 28
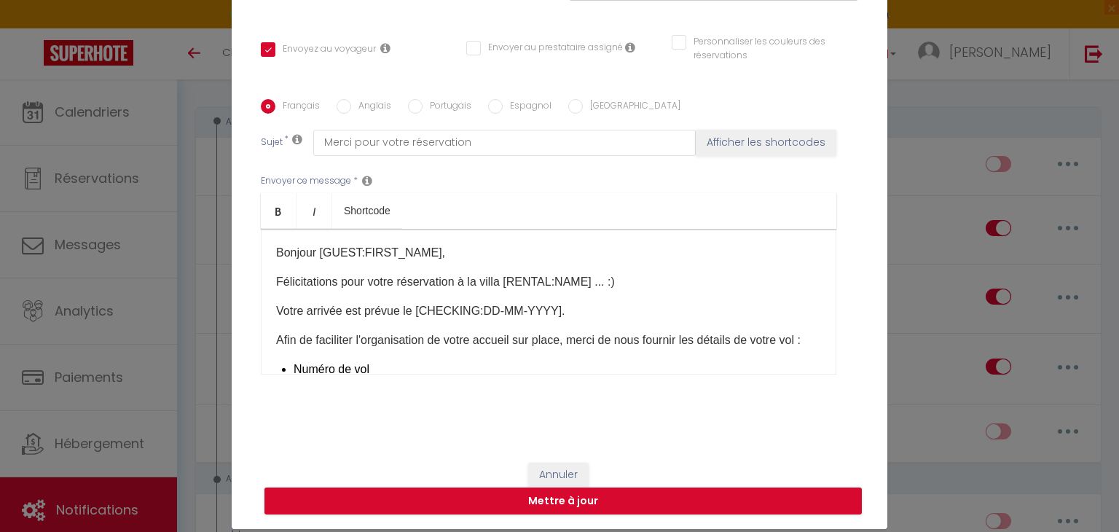
scroll to position [66, 0]
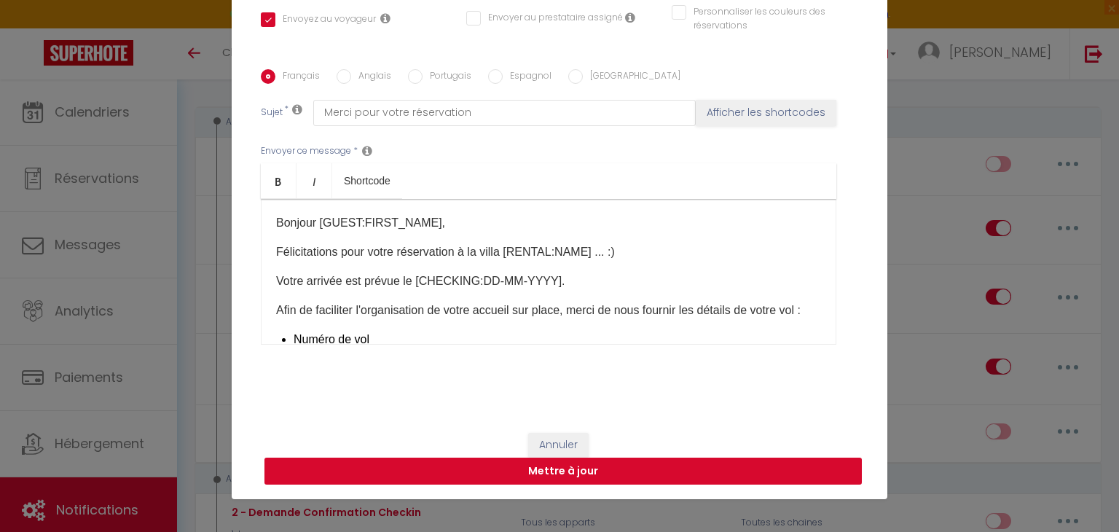
click at [723, 470] on button "Mettre à jour" at bounding box center [564, 472] width 598 height 28
checkbox input "true"
checkbox input "false"
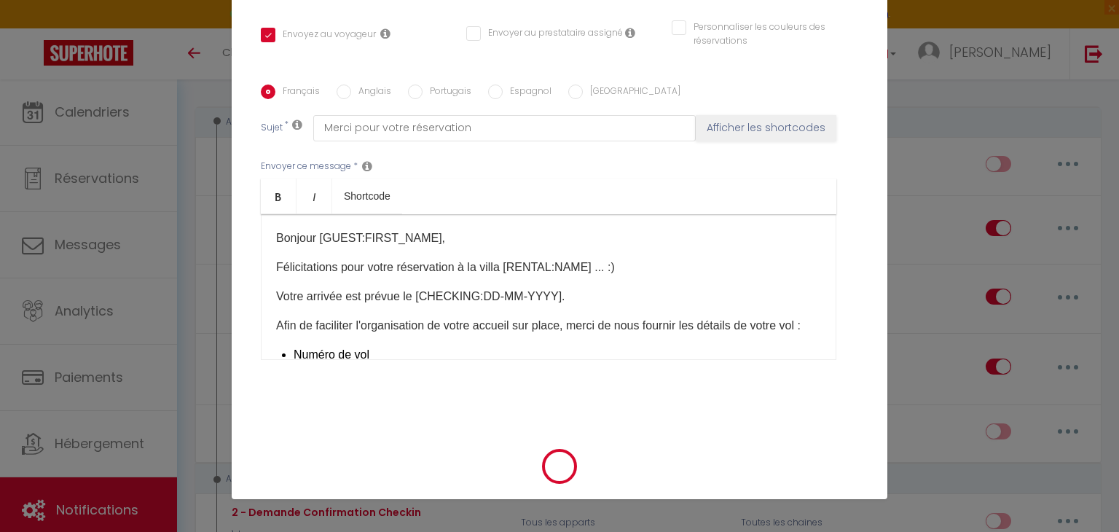
scroll to position [286, 0]
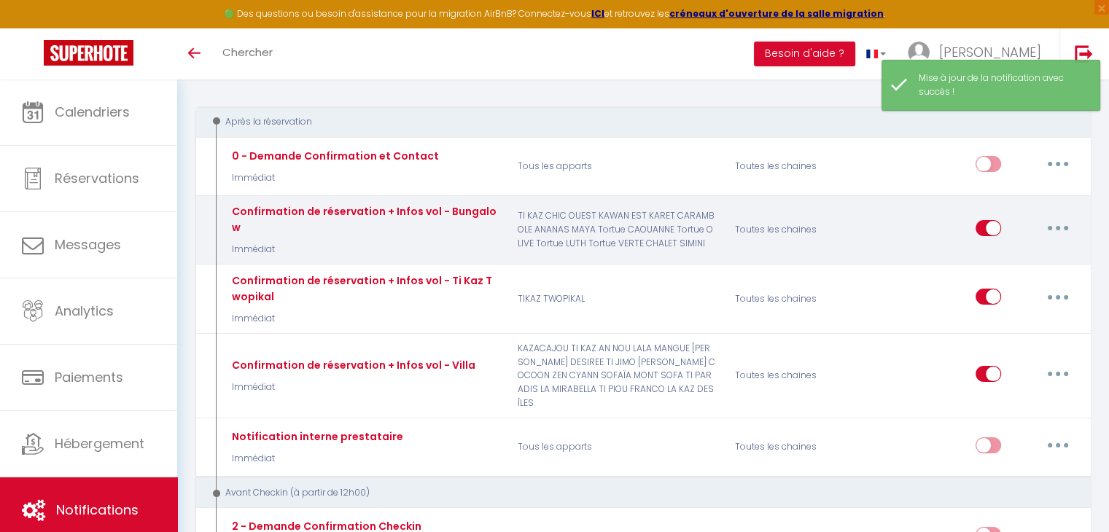
click at [1053, 220] on button "button" at bounding box center [1057, 227] width 41 height 23
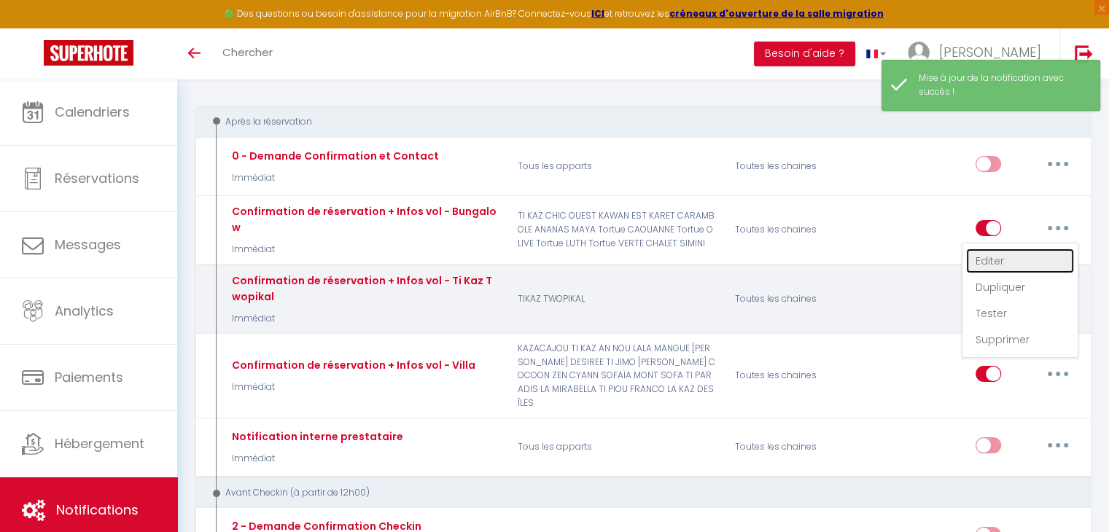
click at [1003, 253] on link "Editer" at bounding box center [1020, 261] width 108 height 25
type input "Confirmation de réservation + Infos vol - Bungalow"
select select "Immédiat"
select select
checkbox input "true"
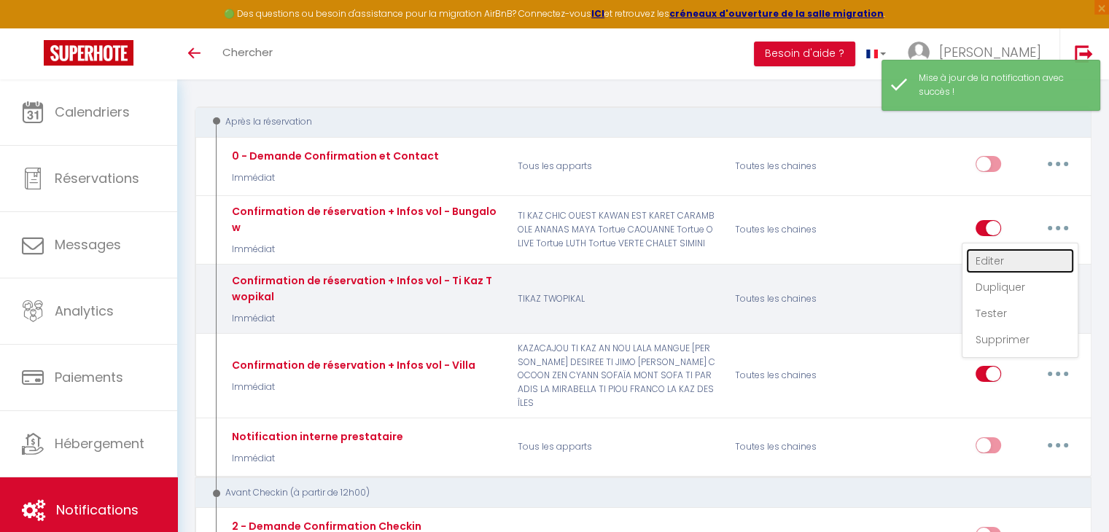
checkbox input "false"
radio input "true"
type input "Merci pour votre réservation"
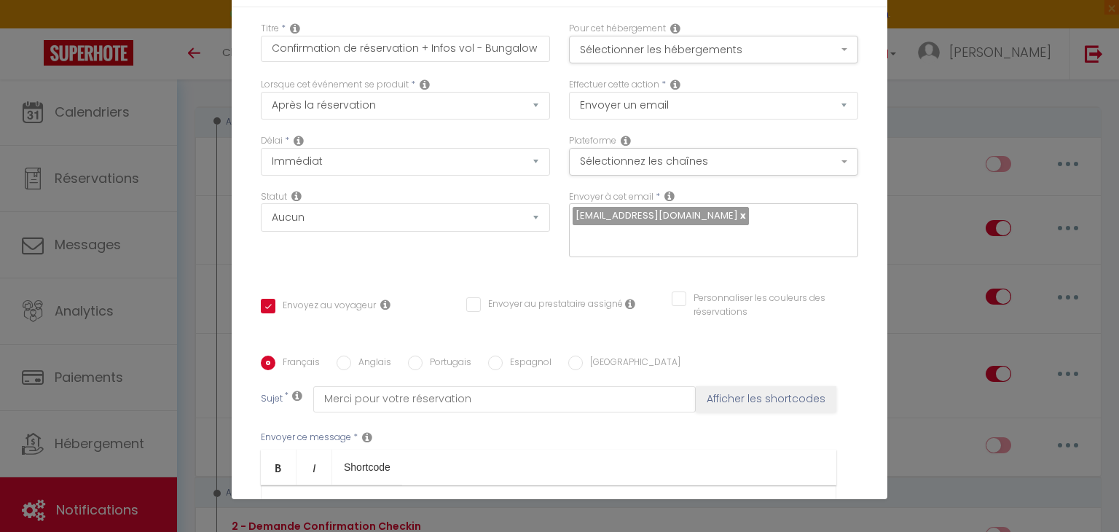
scroll to position [0, 0]
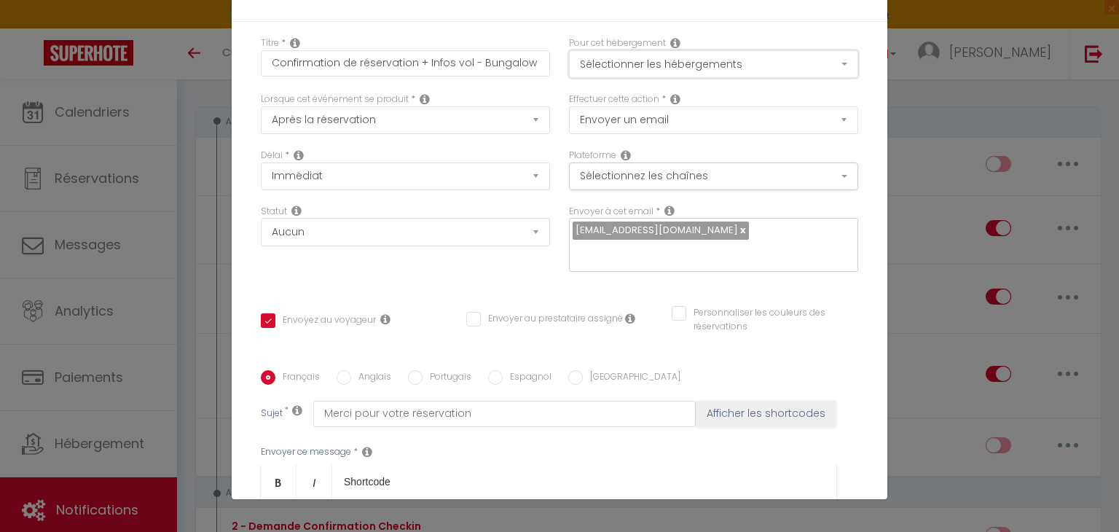
click at [747, 68] on button "Sélectionner les hébergements" at bounding box center [713, 64] width 289 height 28
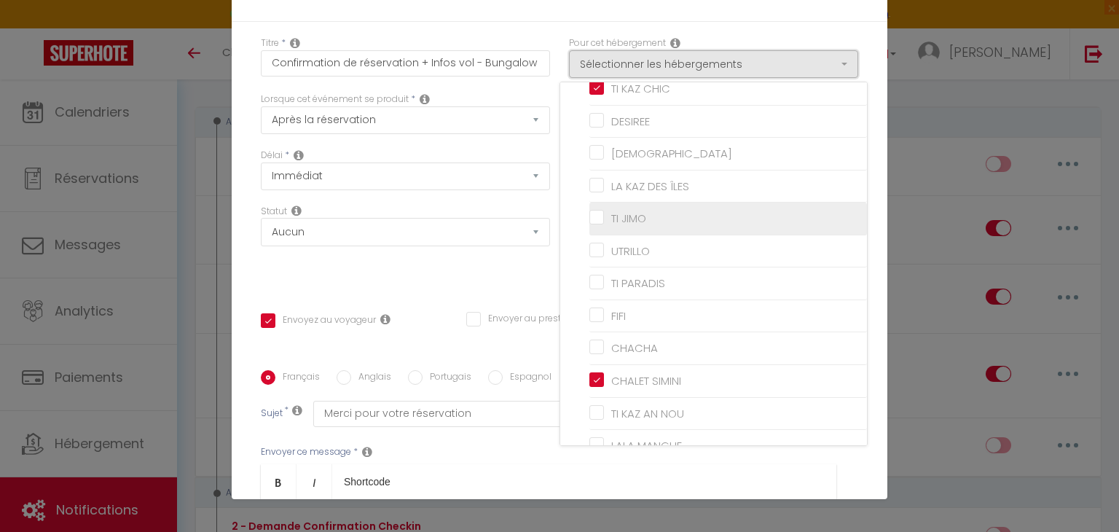
scroll to position [644, 0]
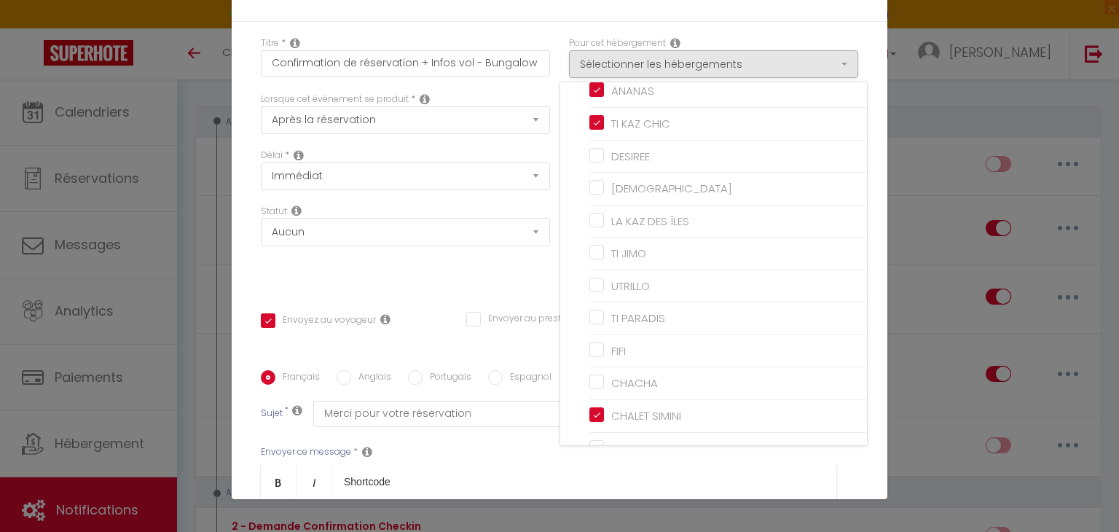
click at [826, 24] on div "Titre * Confirmation de réservation + Infos vol - Bungalow Pour cet hébergement…" at bounding box center [560, 370] width 656 height 697
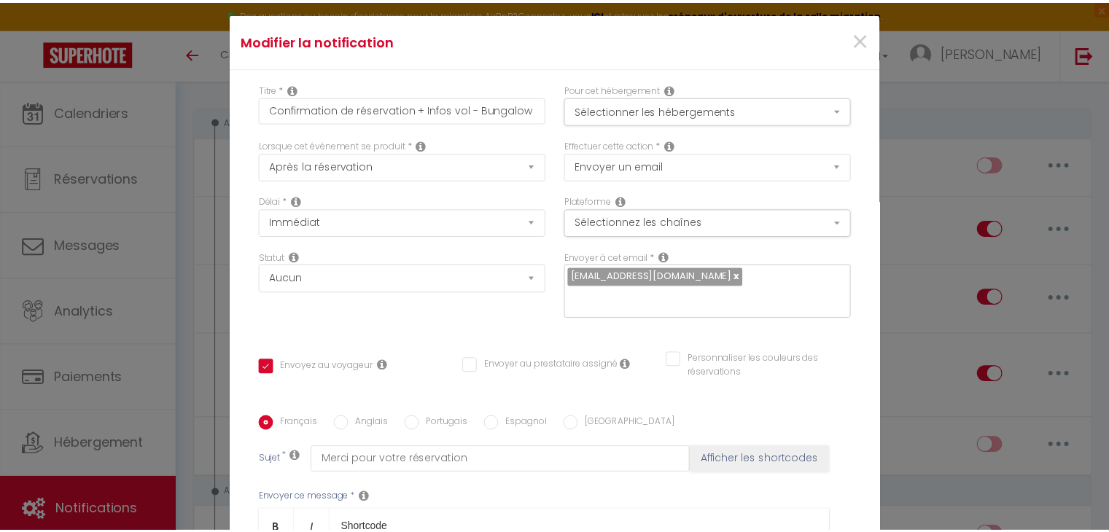
scroll to position [0, 0]
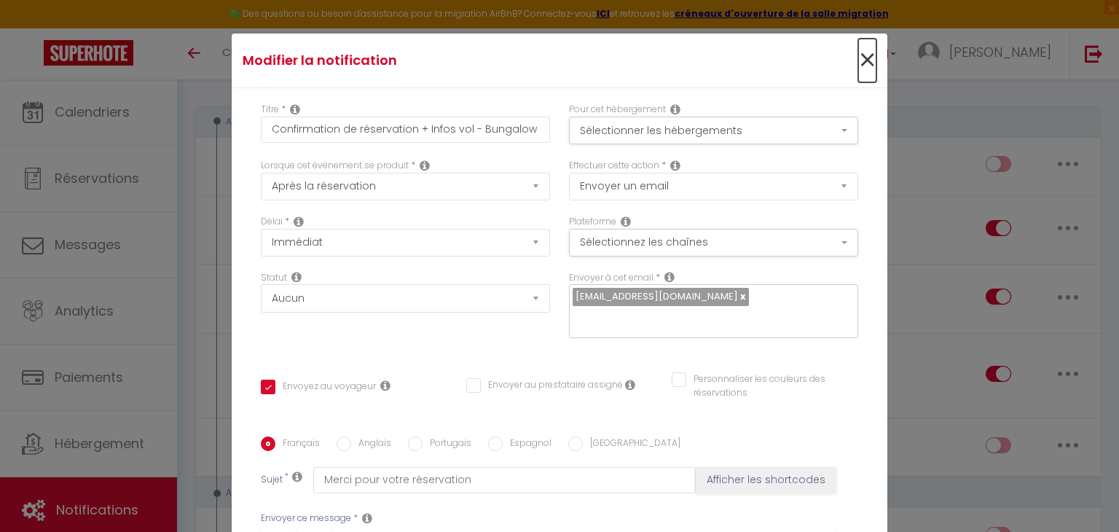
click at [859, 58] on span "×" at bounding box center [868, 61] width 18 height 44
